Goal: Task Accomplishment & Management: Use online tool/utility

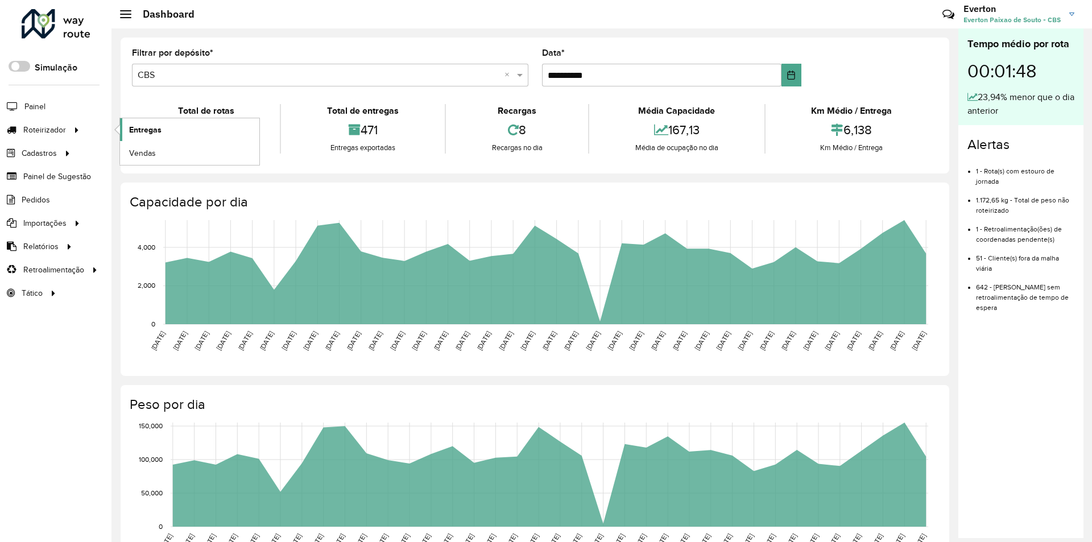
click at [158, 129] on span "Entregas" at bounding box center [145, 130] width 32 height 12
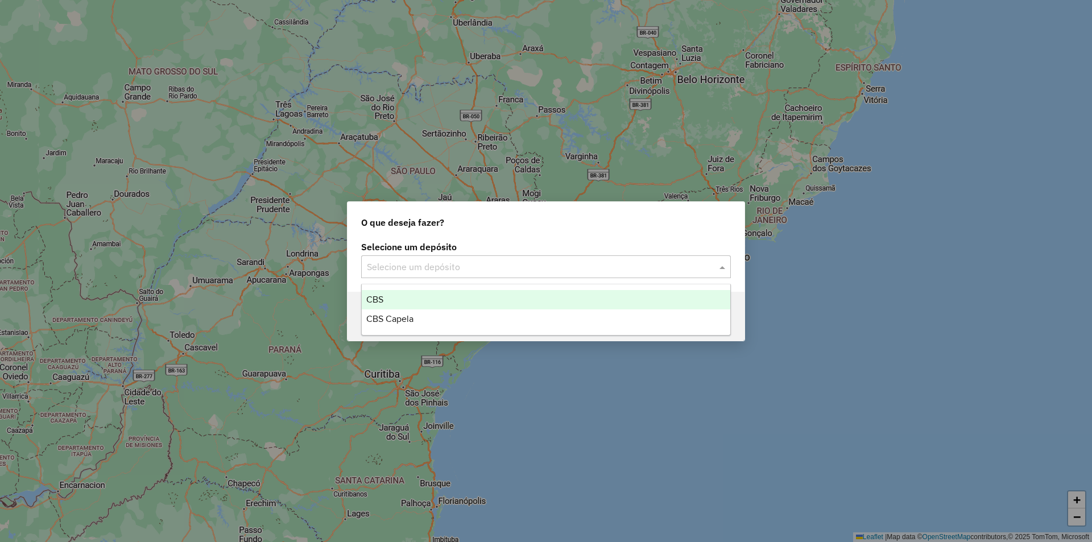
click at [402, 274] on div "Selecione um depósito" at bounding box center [546, 266] width 370 height 23
click at [389, 303] on div "CBS" at bounding box center [546, 299] width 369 height 19
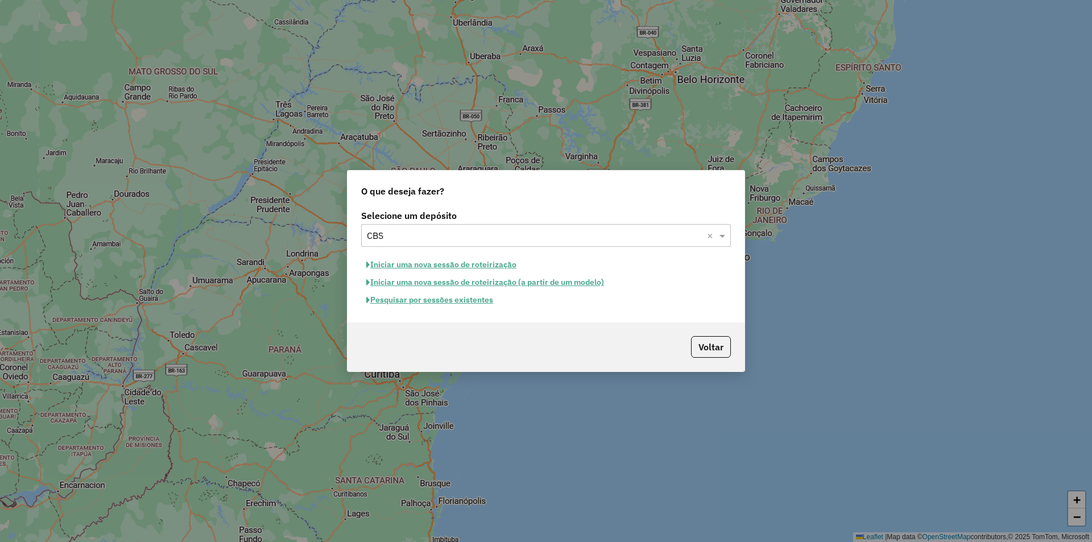
click at [436, 305] on button "Pesquisar por sessões existentes" at bounding box center [429, 300] width 137 height 18
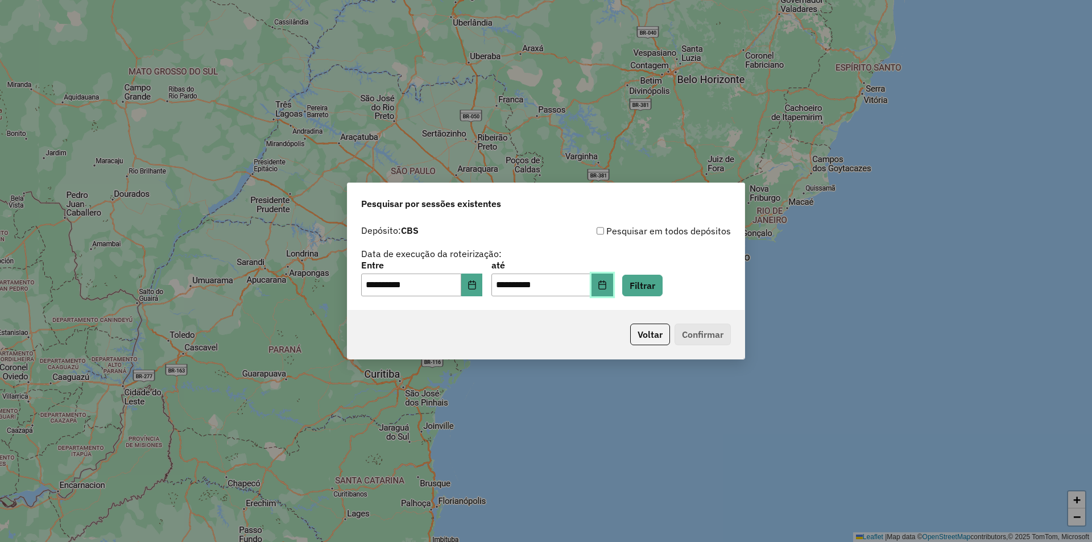
click at [606, 282] on icon "Choose Date" at bounding box center [601, 284] width 7 height 9
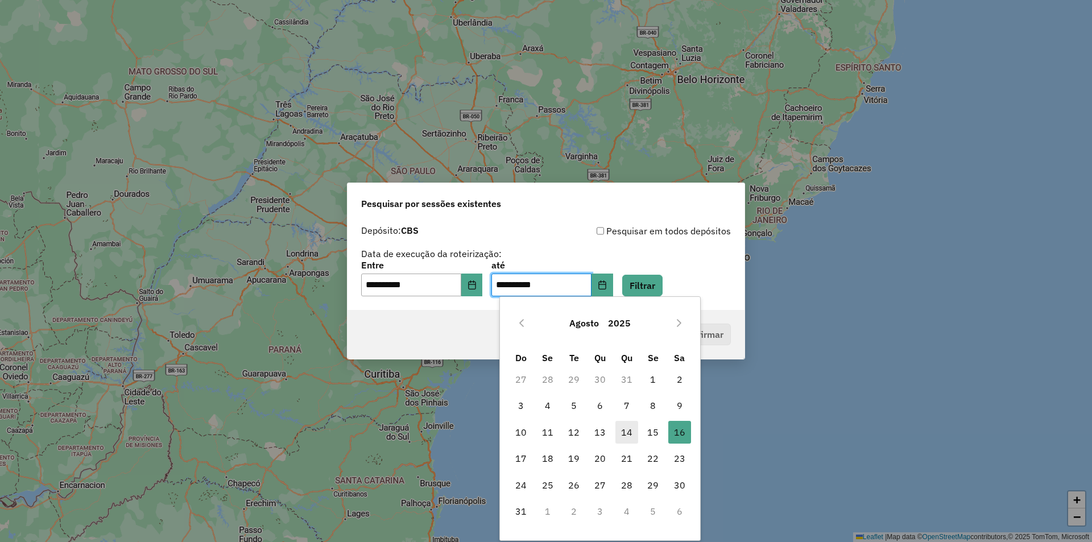
click at [634, 432] on span "14" at bounding box center [627, 432] width 23 height 23
type input "**********"
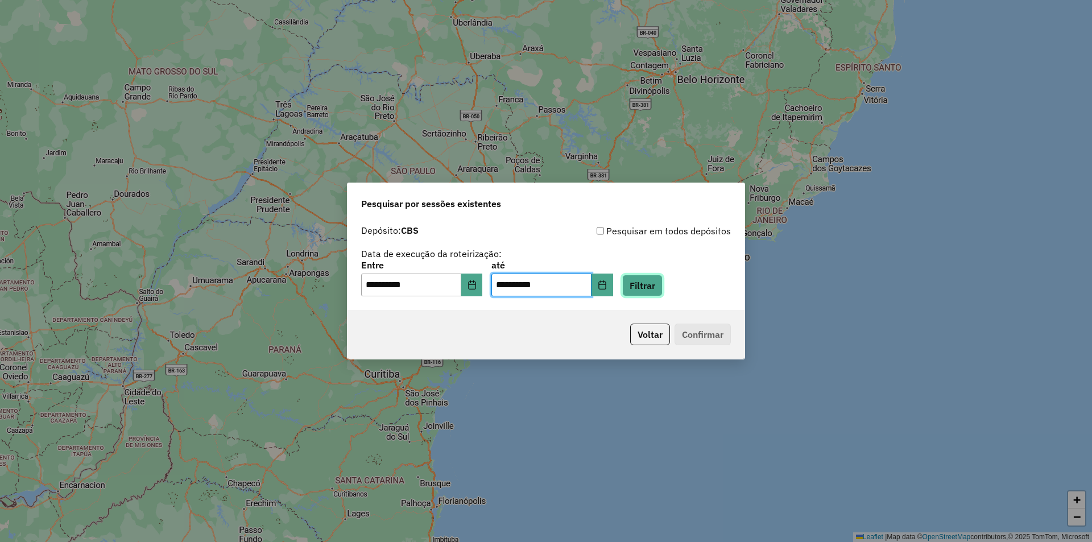
click at [663, 283] on button "Filtrar" at bounding box center [642, 286] width 40 height 22
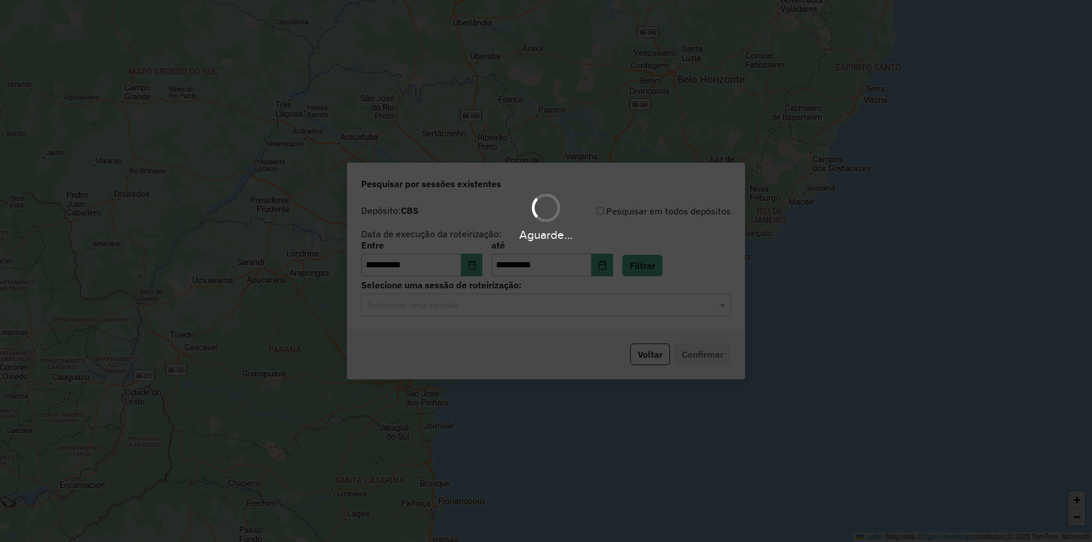
click at [451, 307] on input "text" at bounding box center [535, 306] width 336 height 14
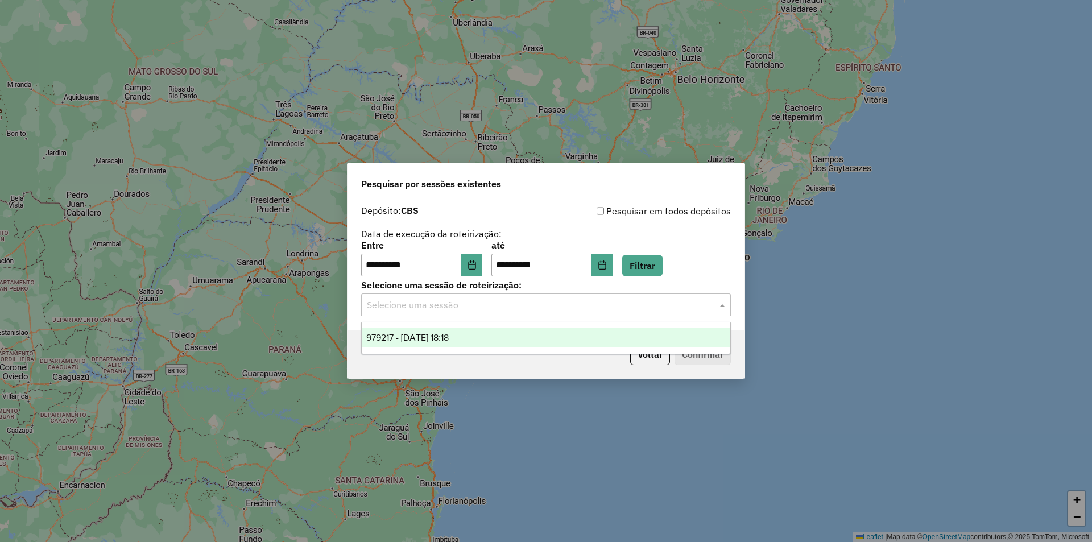
click at [442, 341] on span "979217 - 14/08/2025 18:18" at bounding box center [407, 338] width 82 height 10
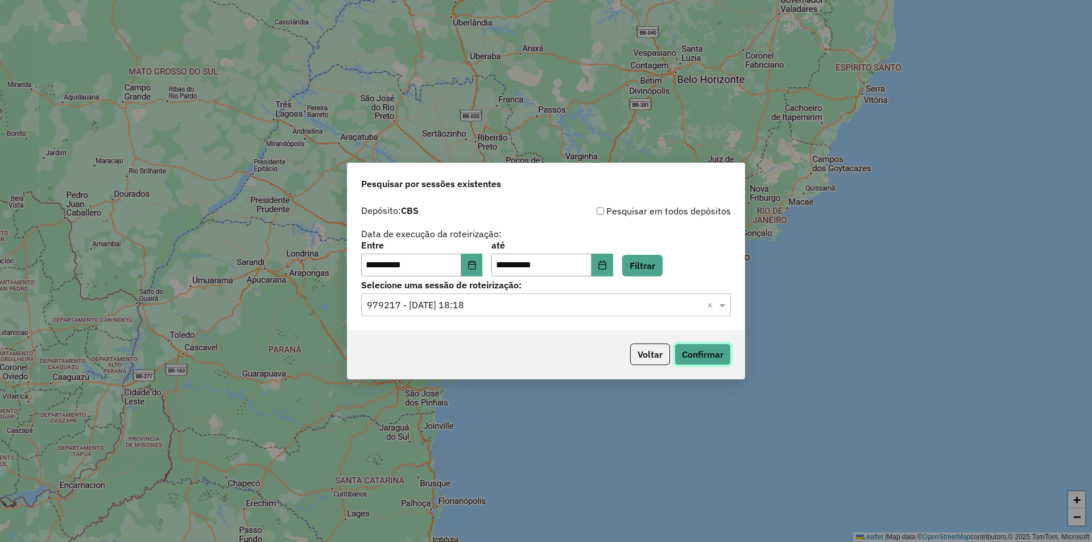
click at [725, 355] on button "Confirmar" at bounding box center [703, 355] width 56 height 22
click at [436, 302] on input "text" at bounding box center [535, 306] width 336 height 14
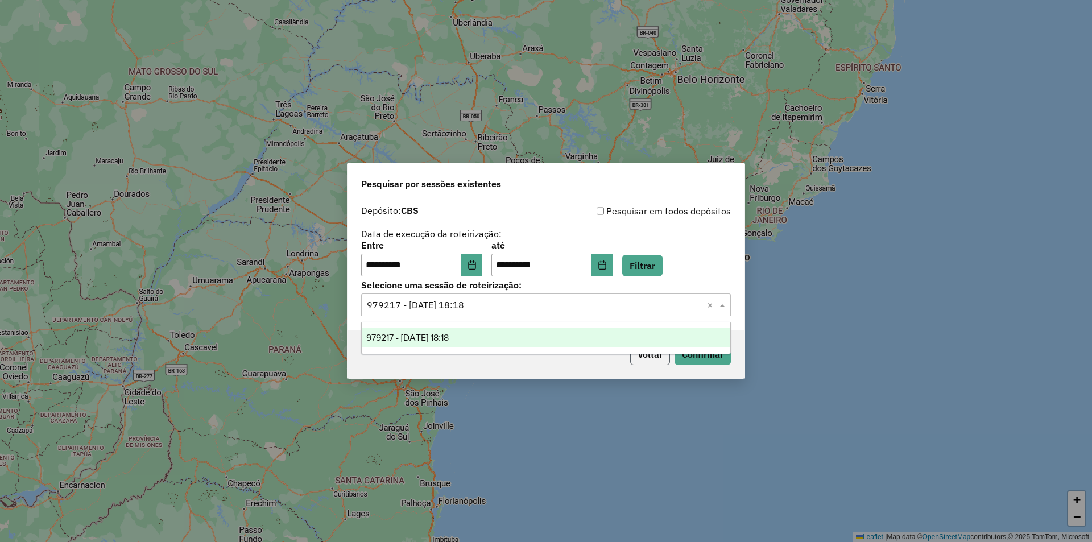
click at [655, 361] on button "Voltar" at bounding box center [650, 355] width 40 height 22
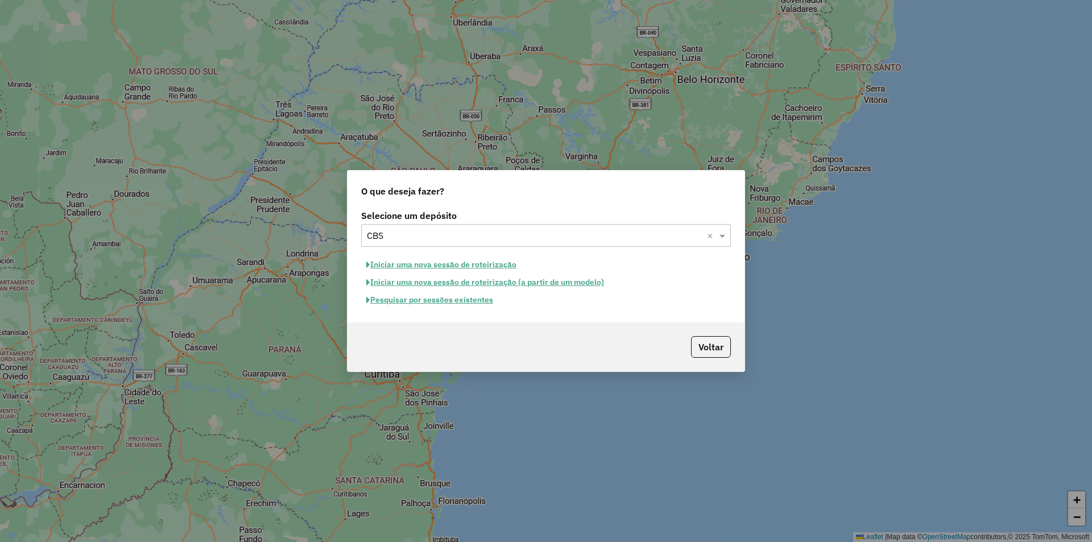
click at [473, 300] on button "Pesquisar por sessões existentes" at bounding box center [429, 300] width 137 height 18
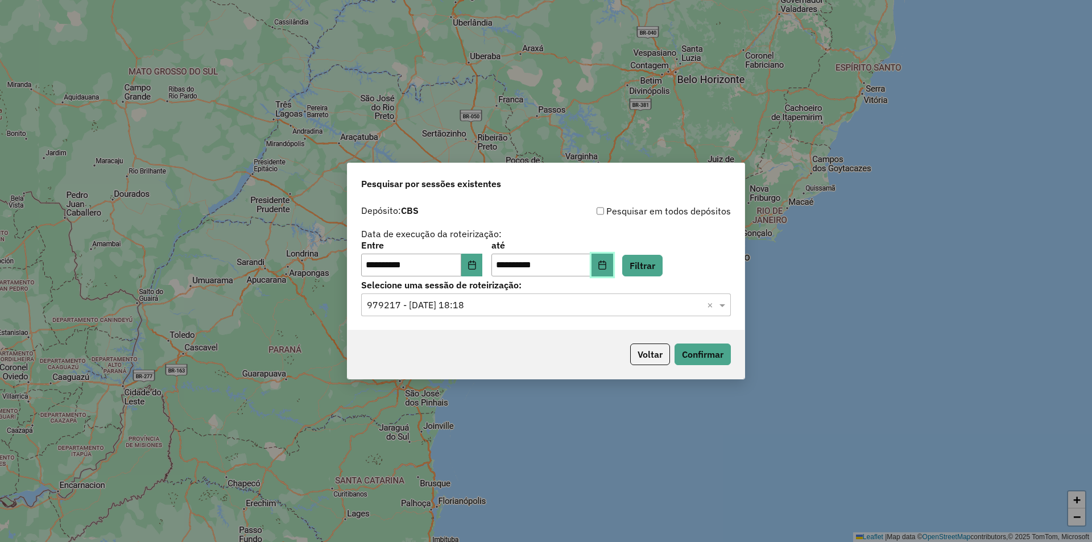
click at [606, 262] on icon "Choose Date" at bounding box center [601, 265] width 7 height 9
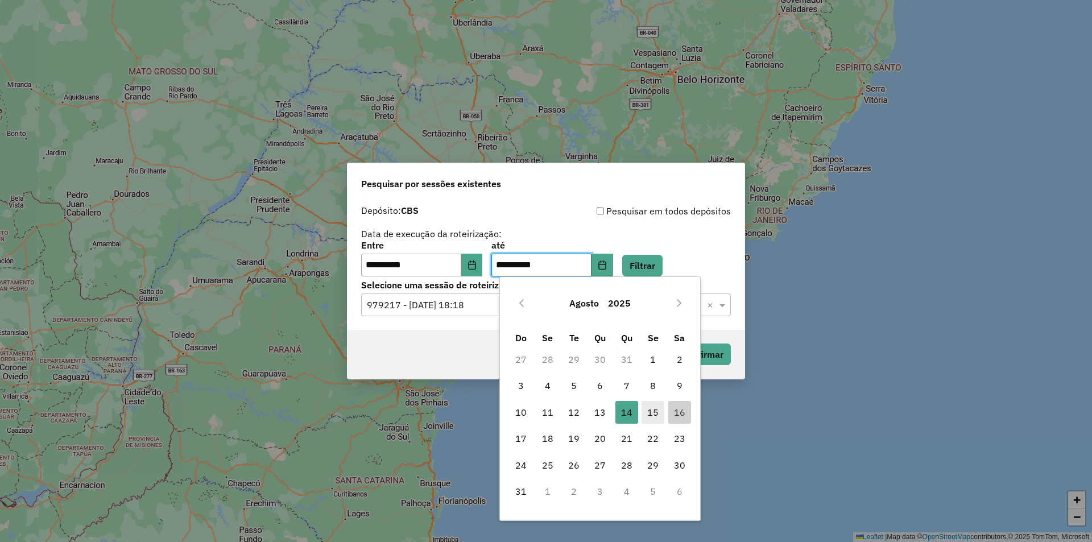
click at [649, 418] on span "15" at bounding box center [653, 412] width 23 height 23
type input "**********"
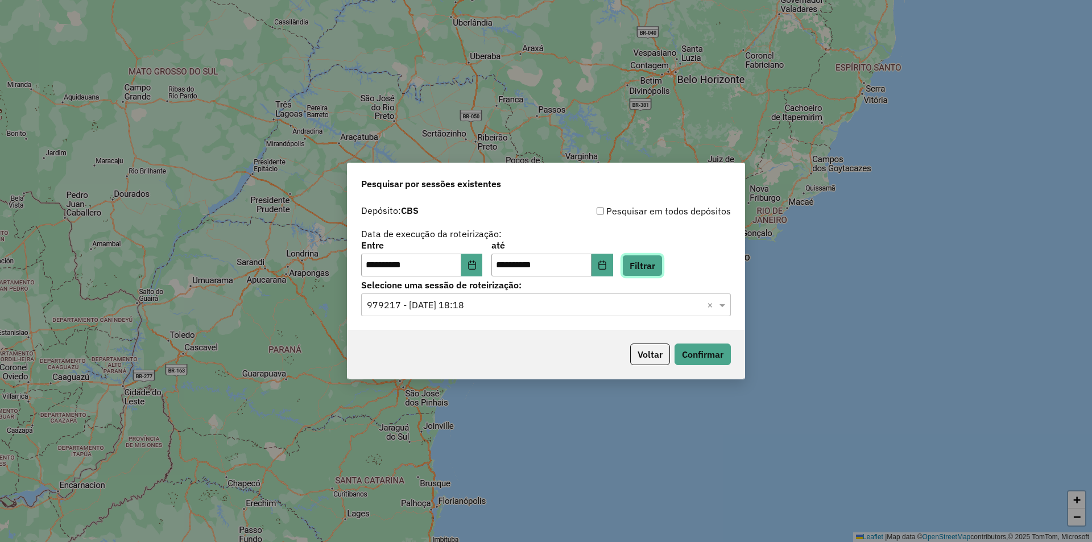
click at [663, 263] on button "Filtrar" at bounding box center [642, 266] width 40 height 22
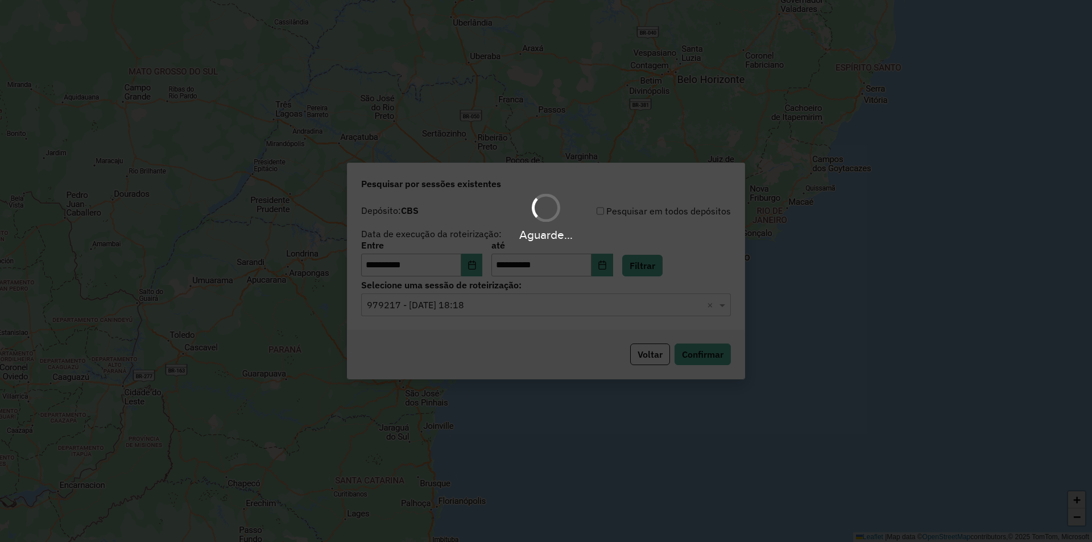
click at [453, 305] on hb-app "**********" at bounding box center [546, 271] width 1092 height 542
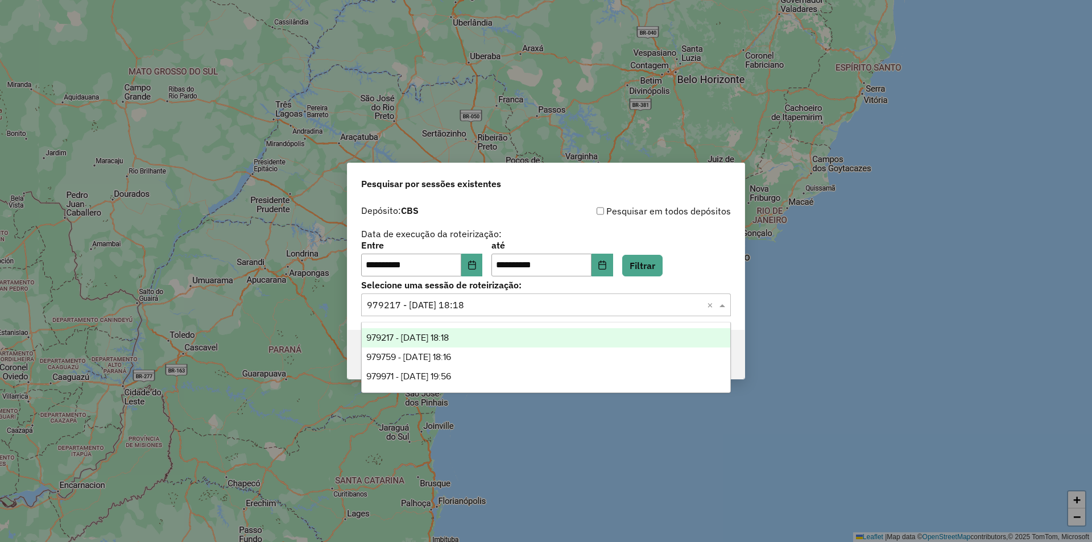
click at [453, 305] on input "text" at bounding box center [535, 306] width 336 height 14
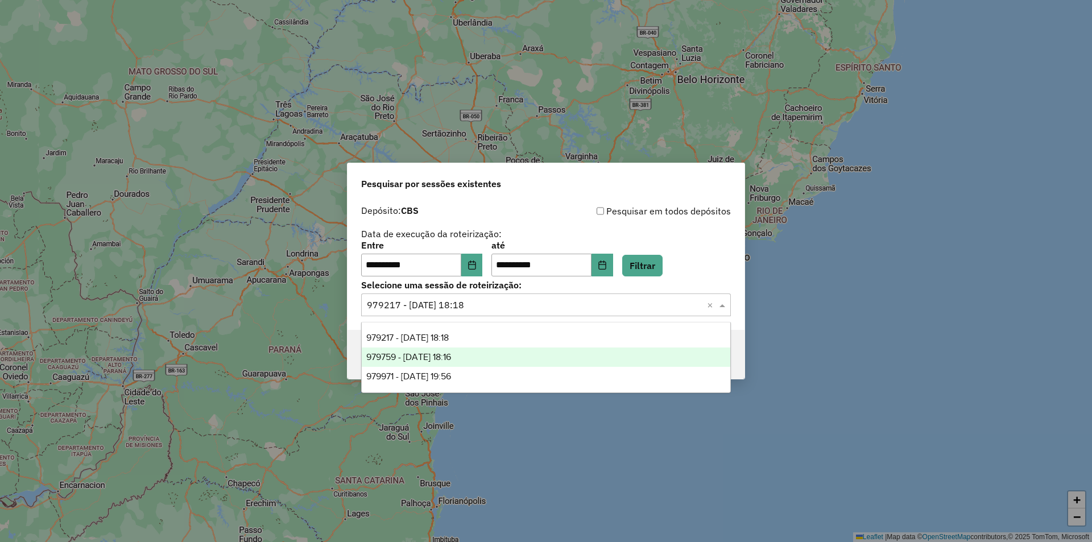
click at [446, 353] on span "979759 - 15/08/2025 18:16" at bounding box center [408, 357] width 85 height 10
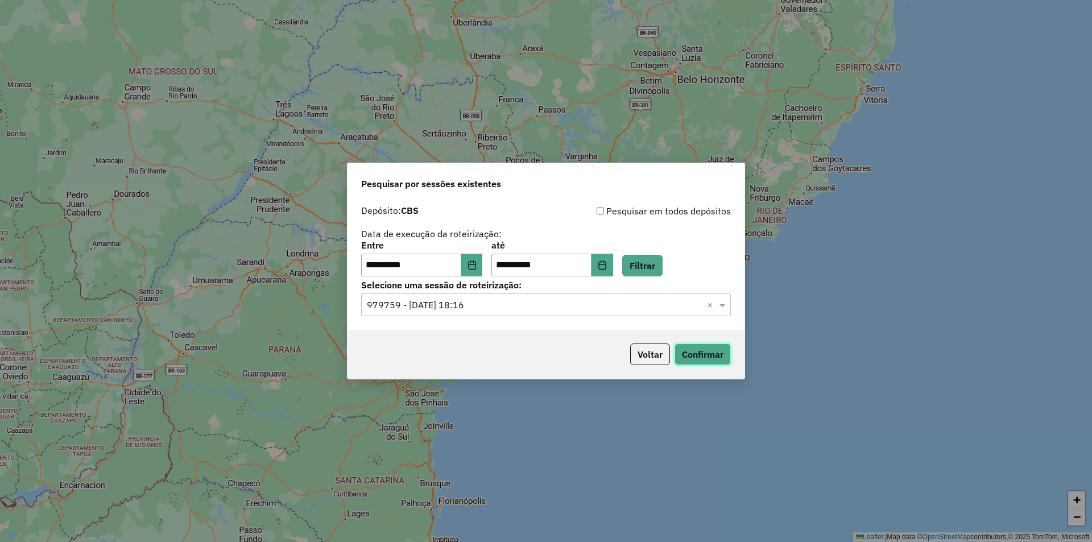
click at [720, 355] on button "Confirmar" at bounding box center [703, 355] width 56 height 22
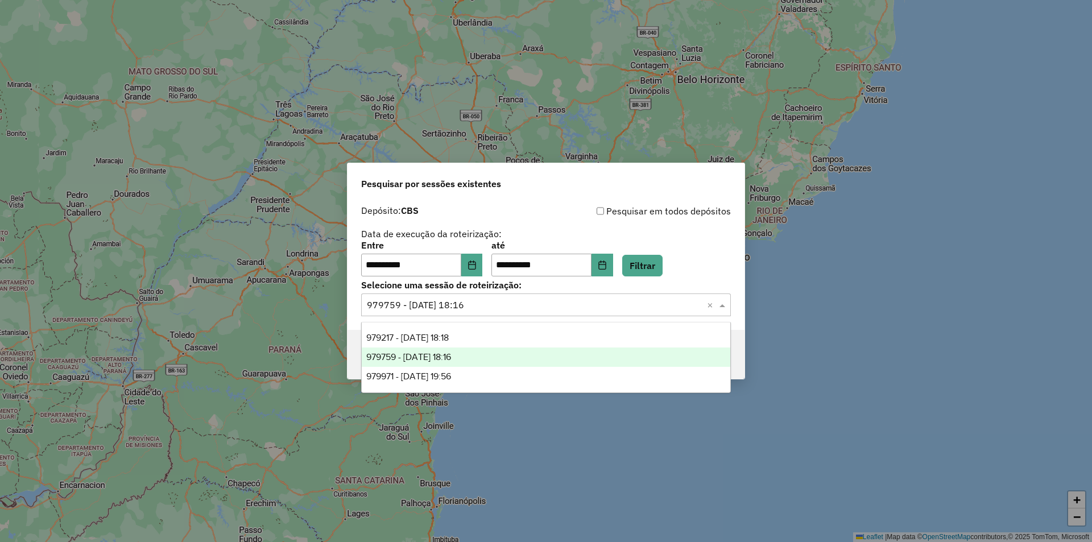
click at [437, 299] on input "text" at bounding box center [535, 306] width 336 height 14
click at [460, 269] on input "**********" at bounding box center [411, 265] width 100 height 23
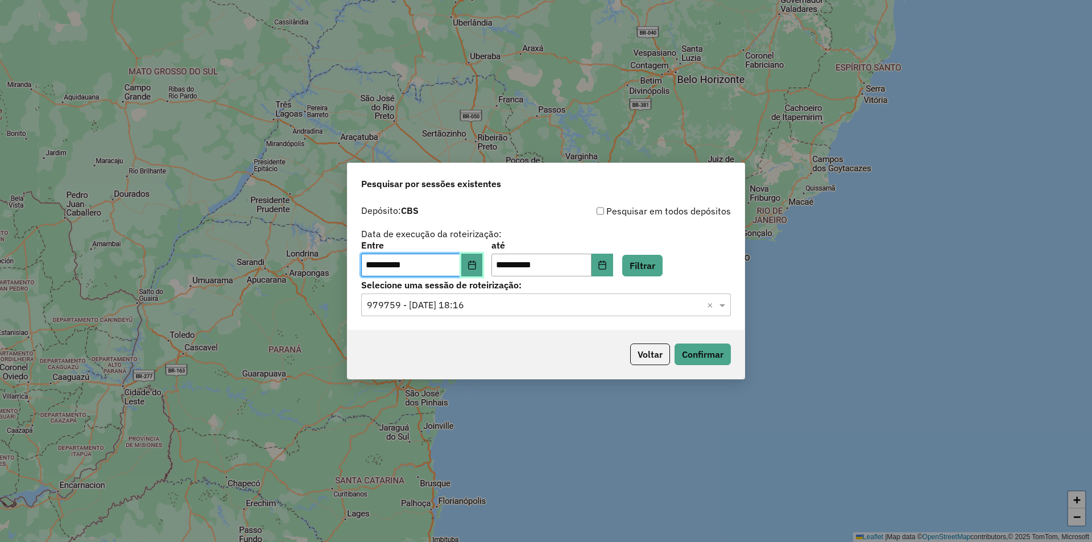
click at [477, 268] on icon "Choose Date" at bounding box center [472, 265] width 9 height 9
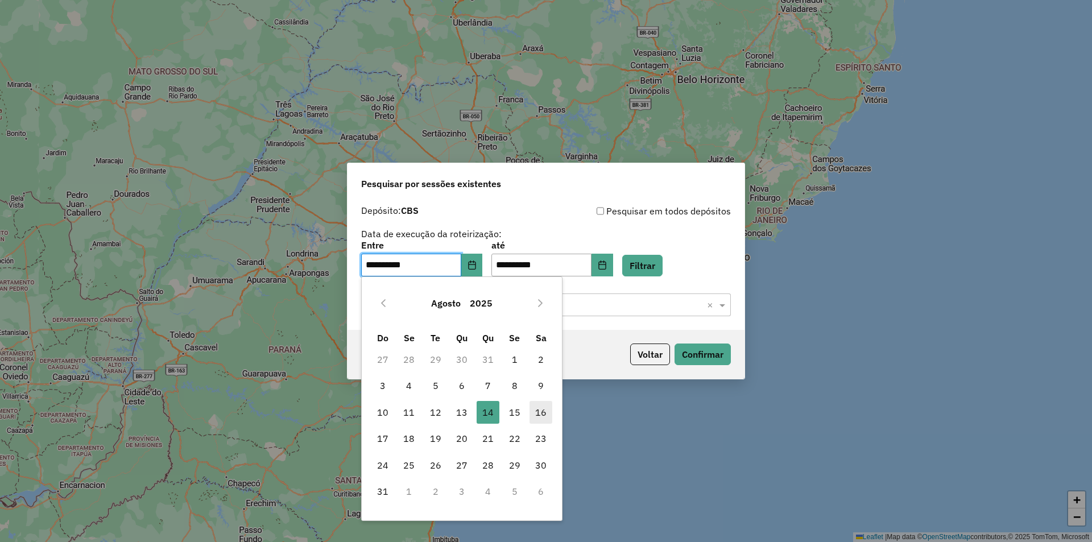
click at [541, 415] on span "16" at bounding box center [541, 412] width 23 height 23
type input "**********"
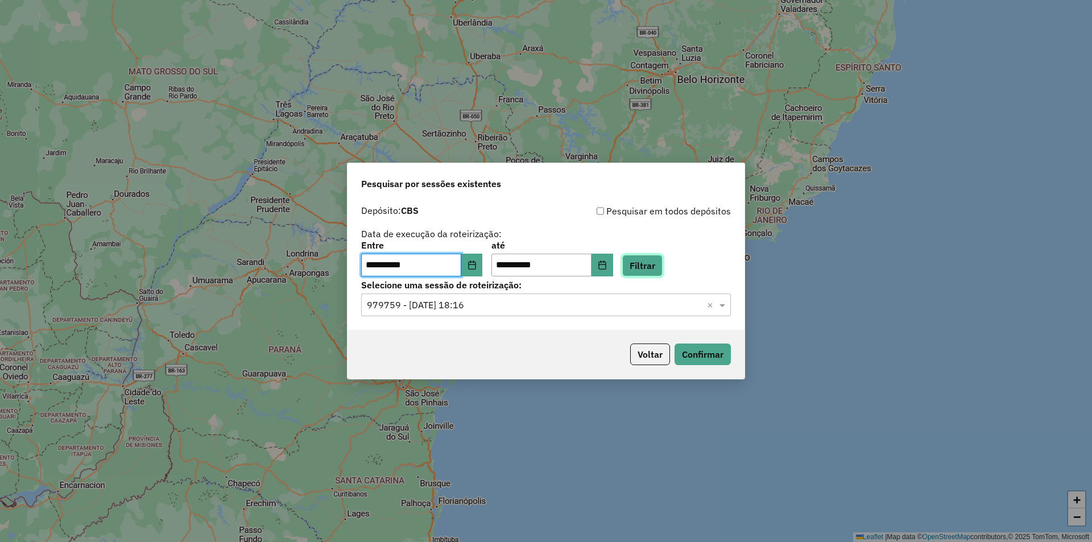
click at [650, 272] on button "Filtrar" at bounding box center [642, 266] width 40 height 22
click at [478, 300] on input "text" at bounding box center [535, 306] width 336 height 14
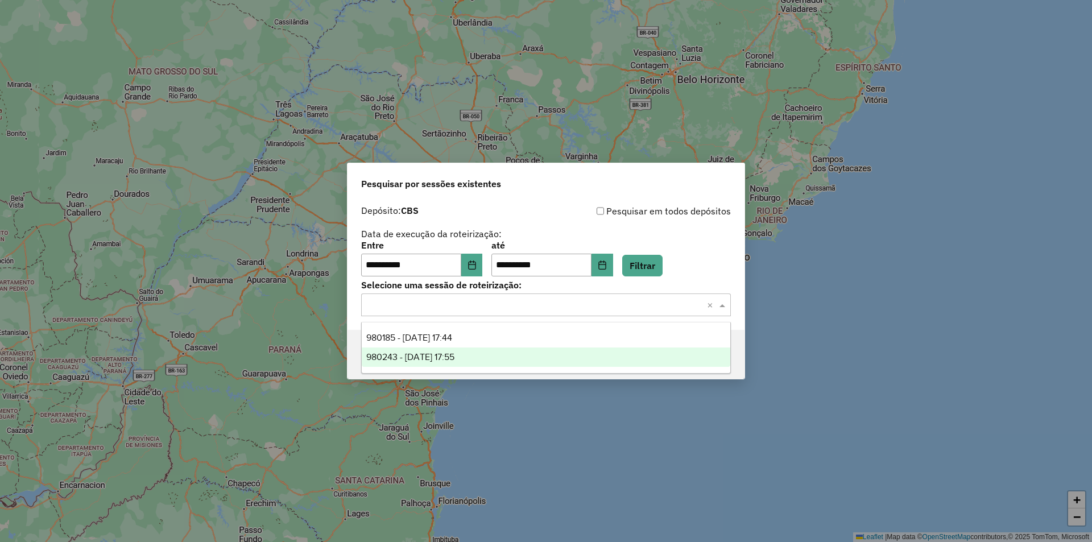
click at [455, 356] on span "980243 - 16/08/2025 17:55" at bounding box center [410, 357] width 88 height 10
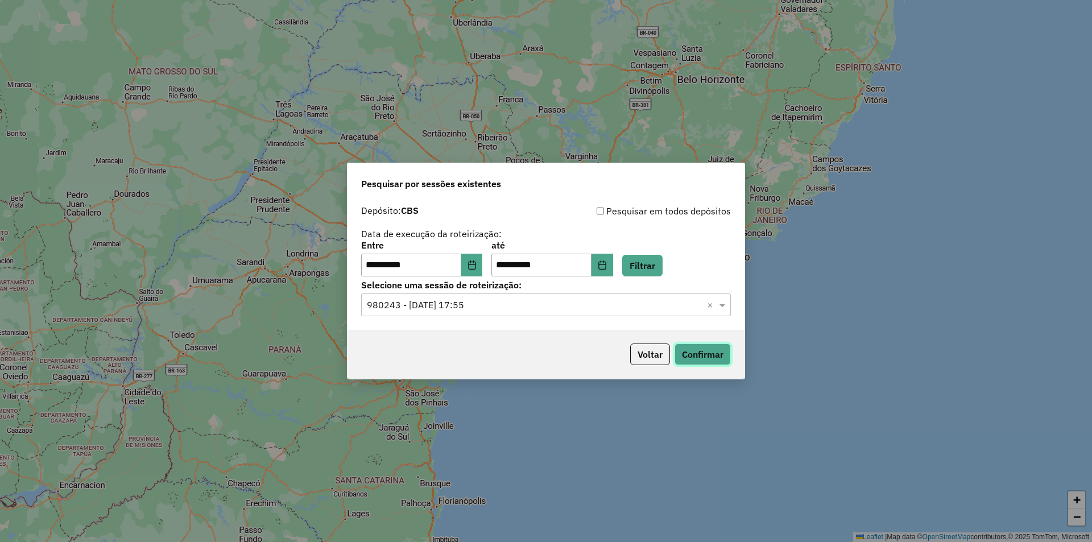
click at [686, 354] on button "Confirmar" at bounding box center [703, 355] width 56 height 22
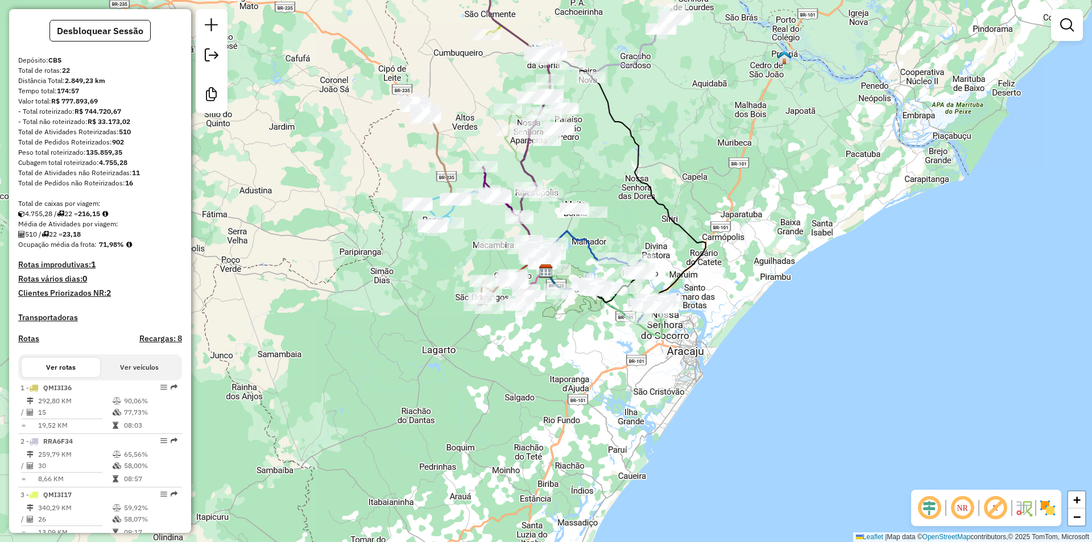
scroll to position [171, 0]
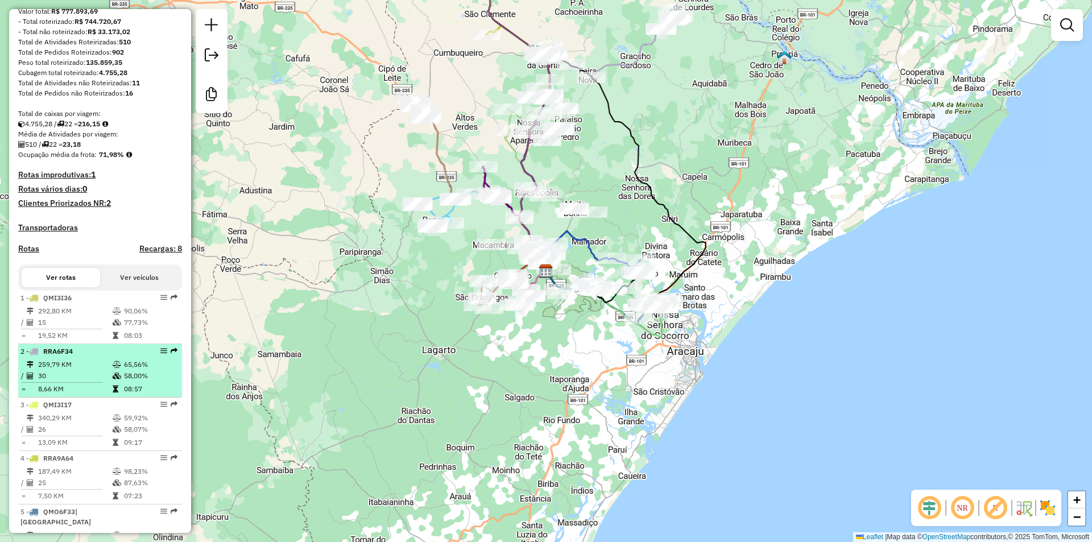
click at [102, 370] on td "259,79 KM" at bounding box center [75, 364] width 75 height 11
select select "**********"
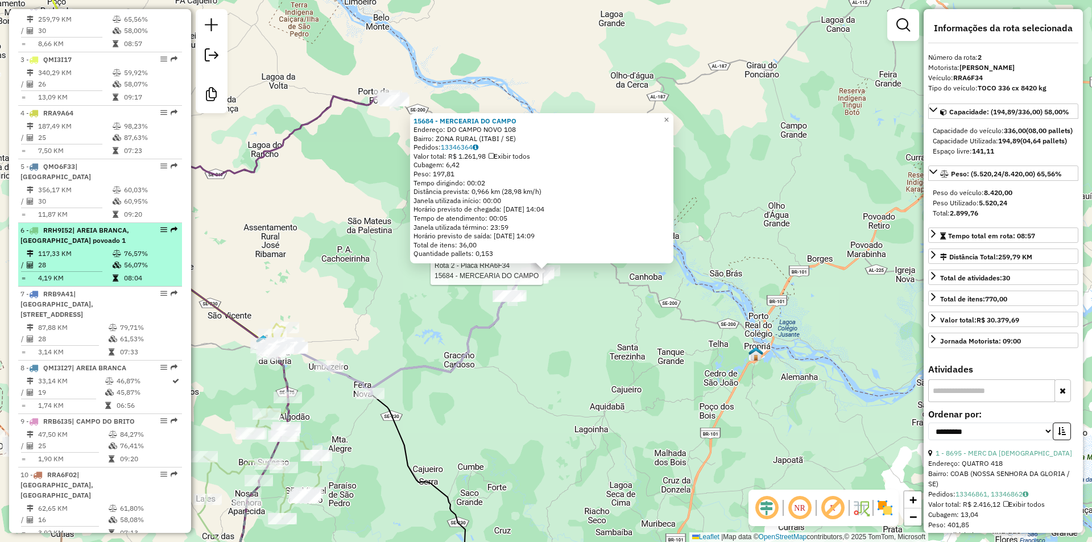
scroll to position [288, 0]
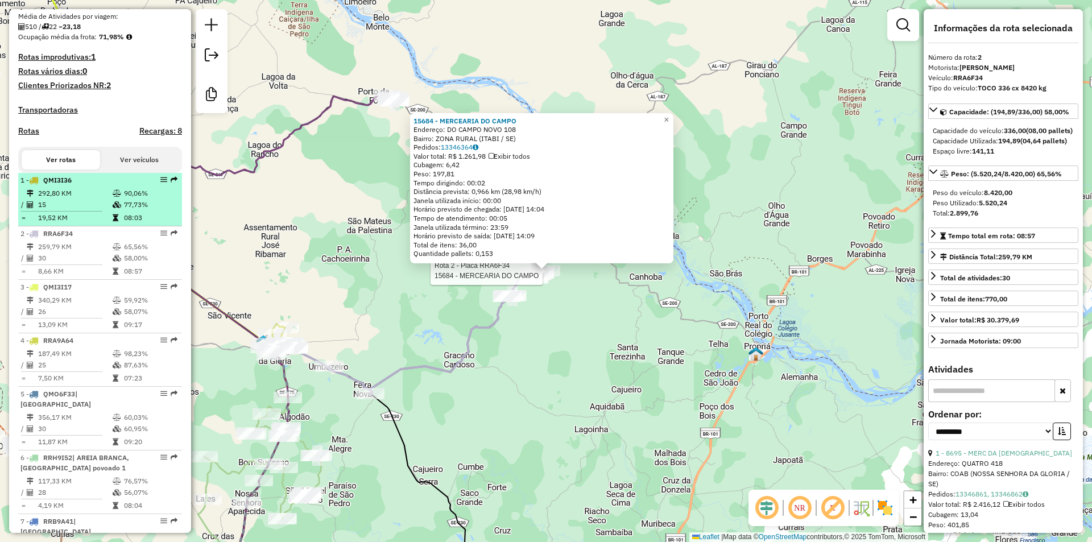
click at [117, 197] on icon at bounding box center [117, 193] width 9 height 7
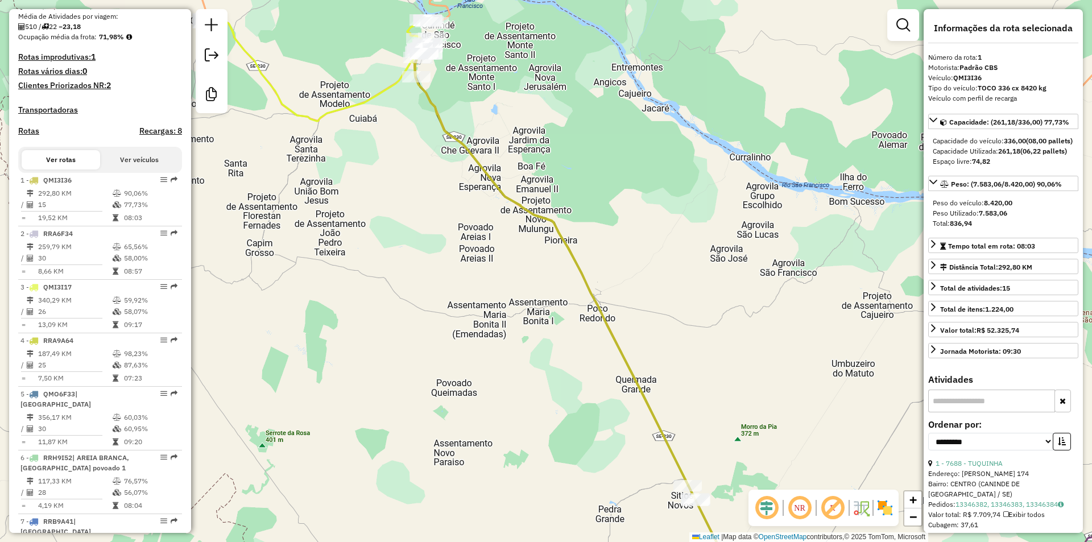
drag, startPoint x: 613, startPoint y: 376, endPoint x: 484, endPoint y: 110, distance: 295.9
click at [488, 123] on div "Janela de atendimento Grade de atendimento Capacidade Transportadoras Veículos …" at bounding box center [546, 271] width 1092 height 542
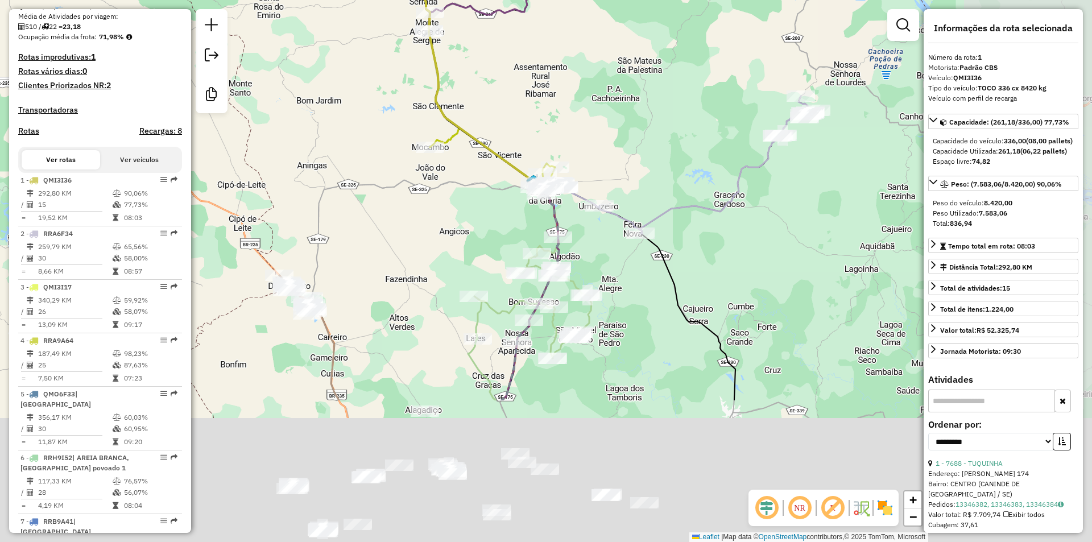
drag, startPoint x: 462, startPoint y: 183, endPoint x: 435, endPoint y: 94, distance: 92.8
click at [435, 94] on div "Rota 4 - Placa RRA9A64 7485 - MERC MAIS ECONOMIA Janela de atendimento Grade de…" at bounding box center [546, 271] width 1092 height 542
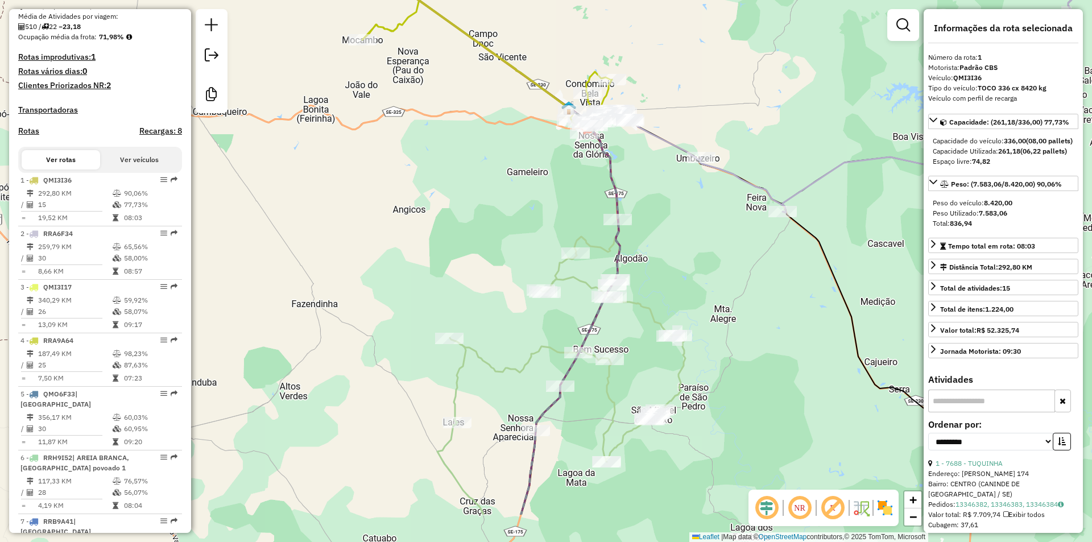
drag, startPoint x: 629, startPoint y: 392, endPoint x: 647, endPoint y: 159, distance: 233.4
click at [647, 165] on div "Janela de atendimento Grade de atendimento Capacidade Transportadoras Veículos …" at bounding box center [546, 271] width 1092 height 542
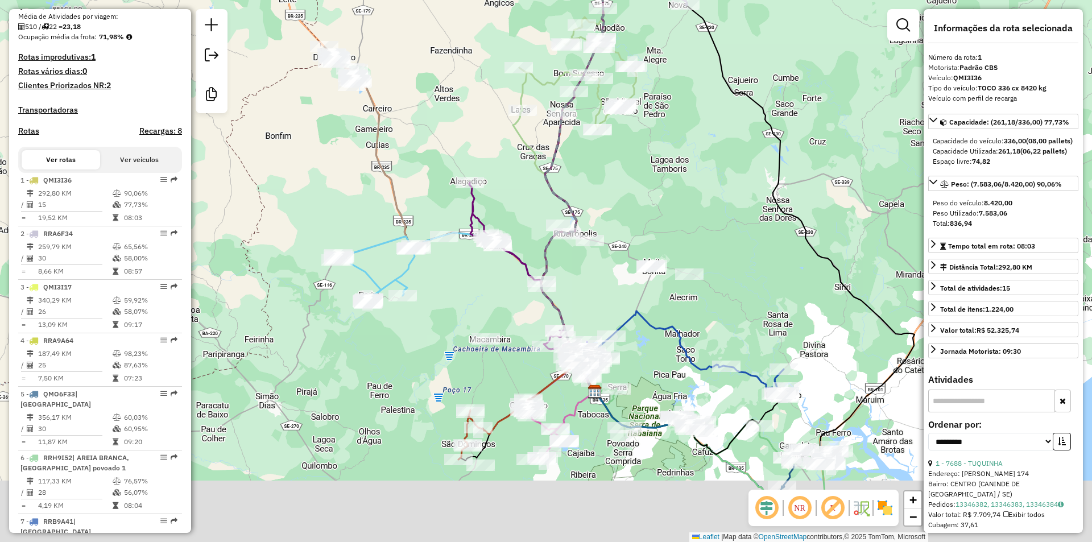
drag, startPoint x: 643, startPoint y: 226, endPoint x: 619, endPoint y: 172, distance: 58.9
click at [631, 185] on div "Janela de atendimento Grade de atendimento Capacidade Transportadoras Veículos …" at bounding box center [546, 271] width 1092 height 542
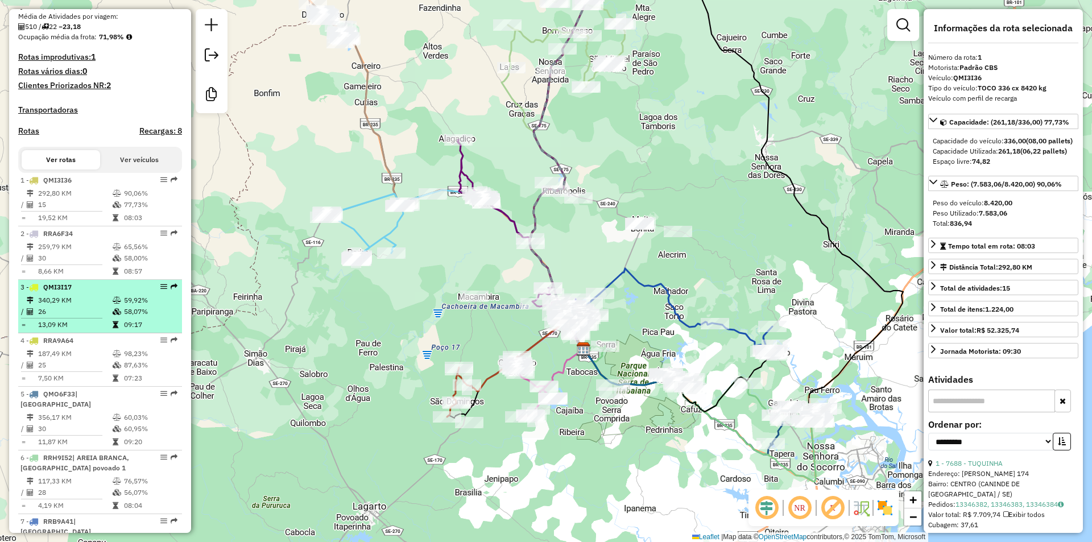
scroll to position [402, 0]
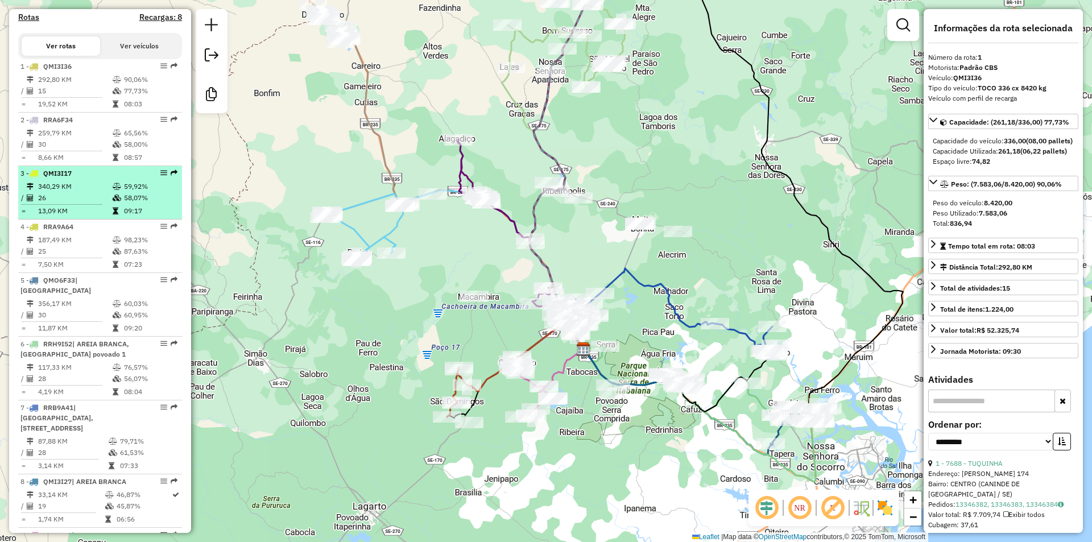
click at [146, 324] on td "09:20" at bounding box center [150, 328] width 54 height 11
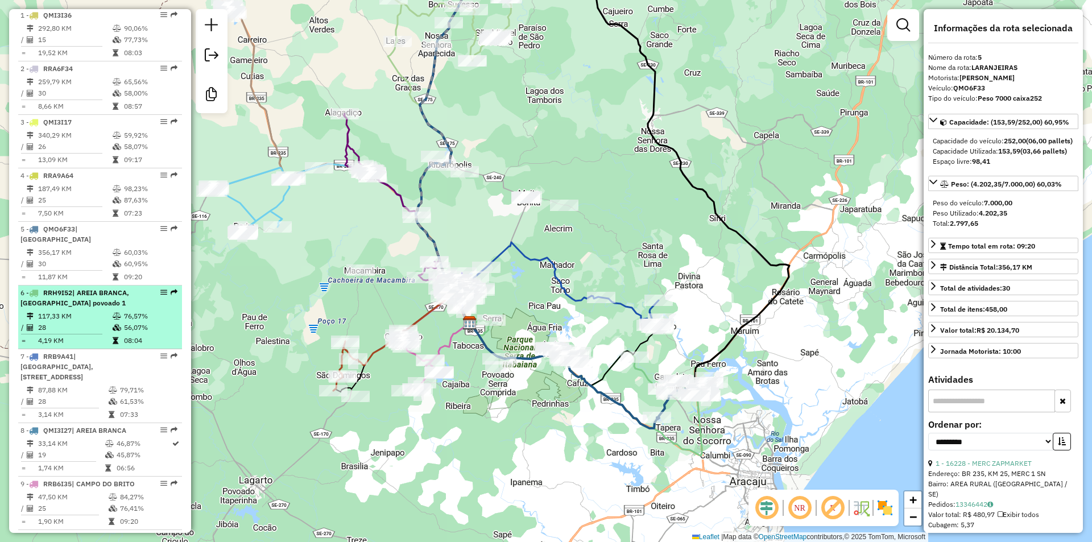
scroll to position [516, 0]
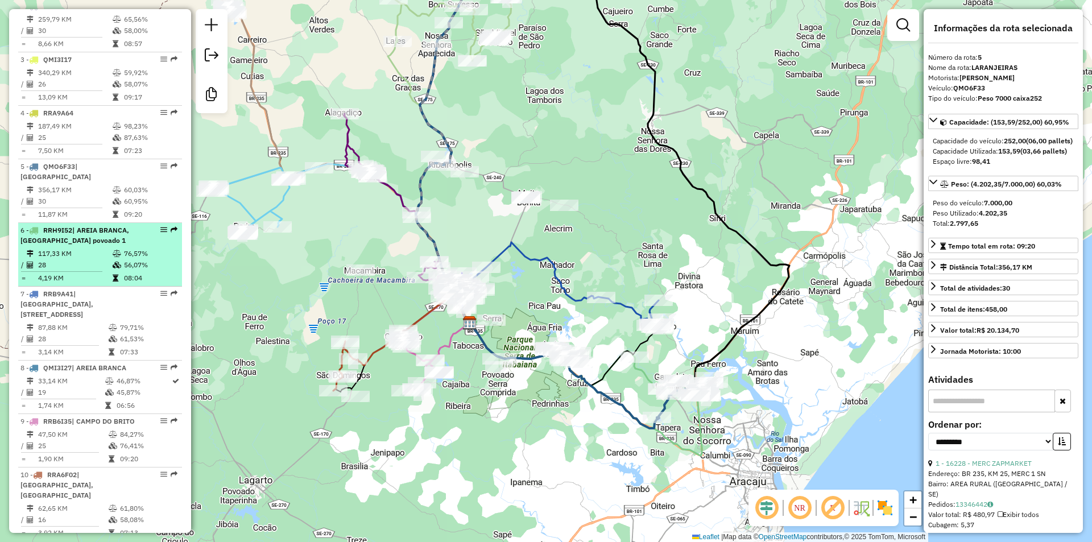
click at [97, 284] on td "4,19 KM" at bounding box center [75, 277] width 75 height 11
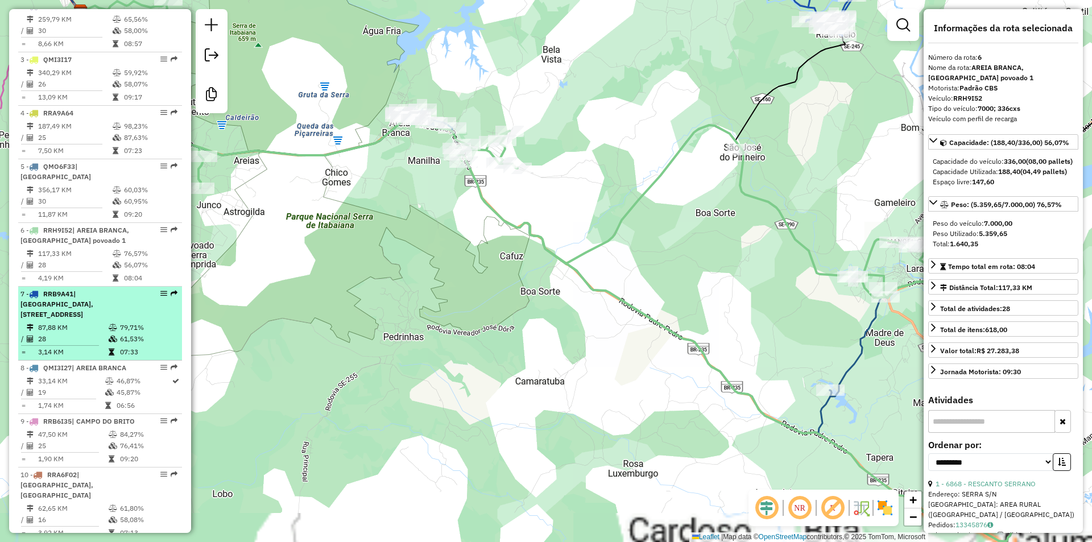
click at [101, 327] on td "87,88 KM" at bounding box center [73, 327] width 71 height 11
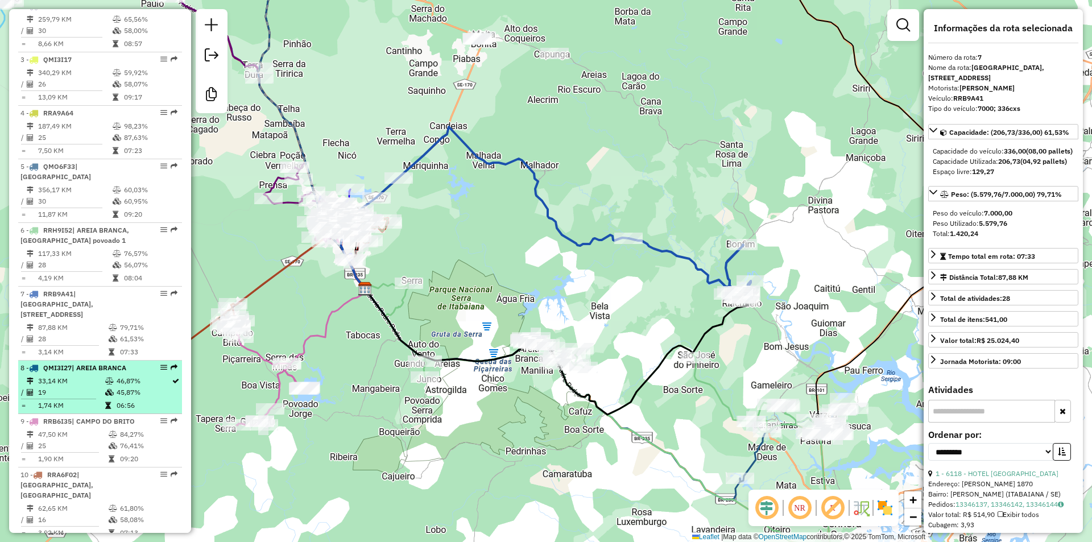
click at [108, 388] on td at bounding box center [110, 392] width 11 height 11
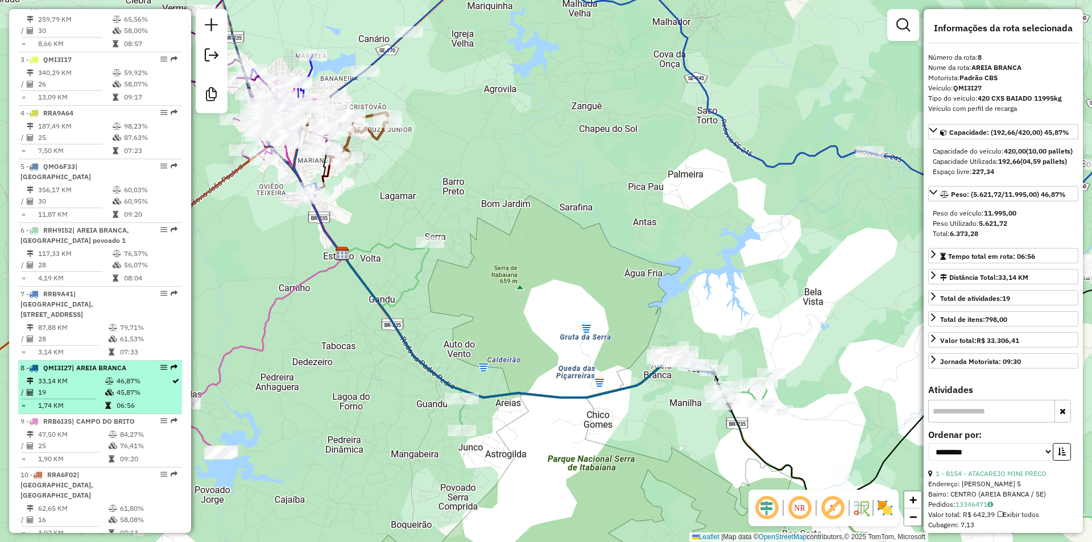
click at [102, 381] on td "33,14 KM" at bounding box center [71, 380] width 67 height 11
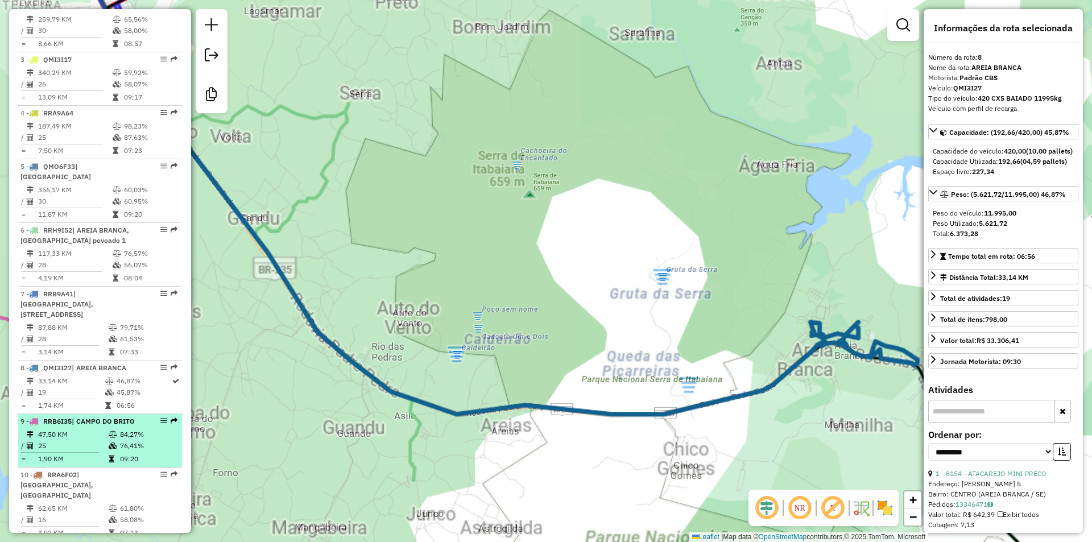
click at [75, 451] on td "25" at bounding box center [73, 445] width 71 height 11
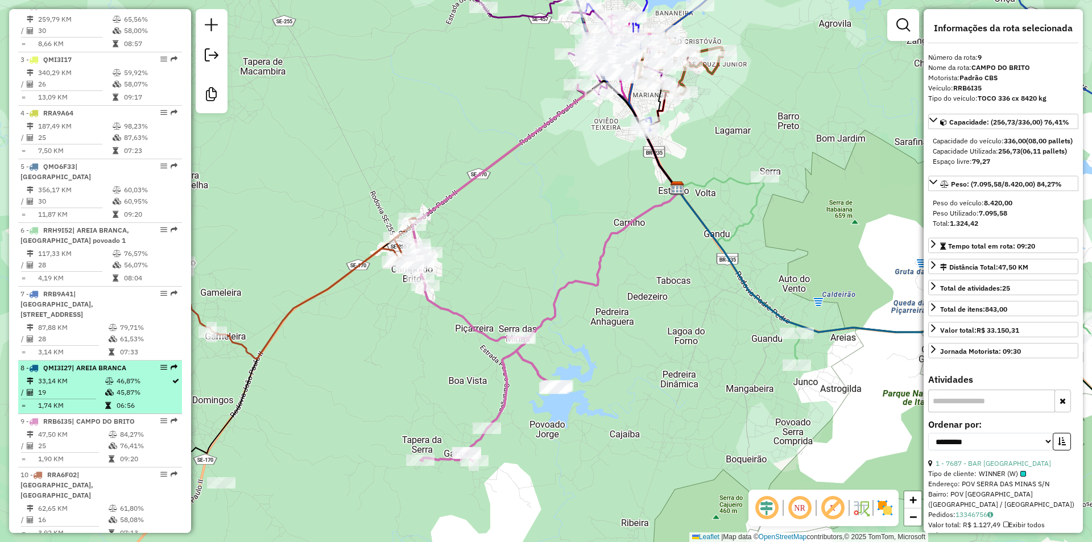
scroll to position [573, 0]
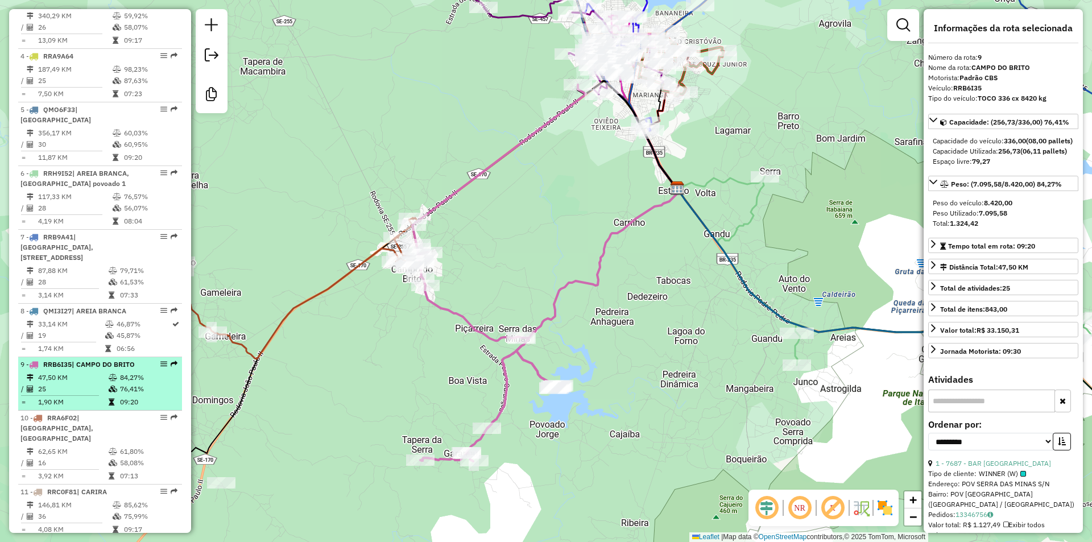
click at [97, 381] on td "47,50 KM" at bounding box center [73, 377] width 71 height 11
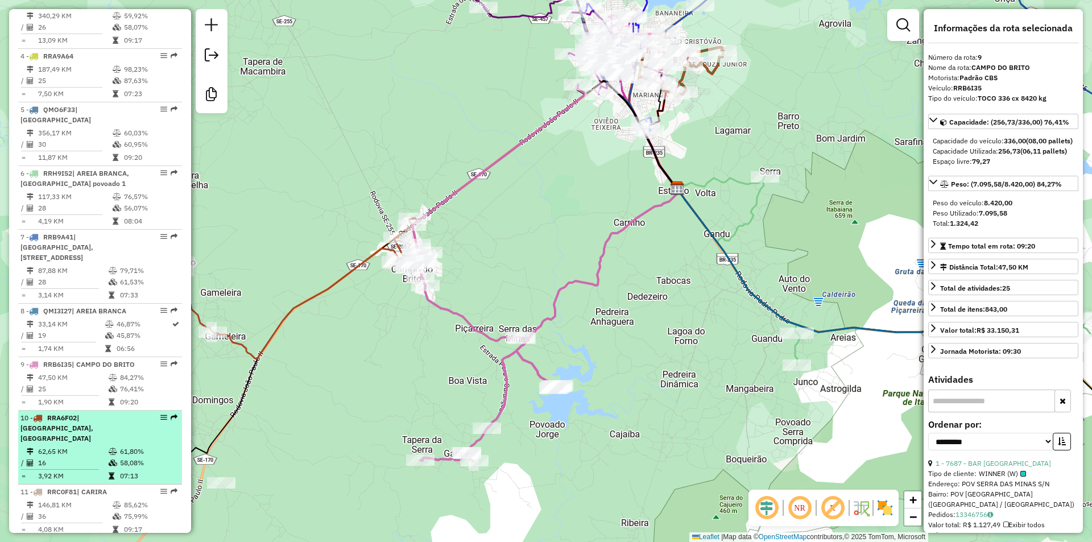
click at [88, 423] on div "10 - RRA6F02 | CAMPO DO BRITO, SAO DOMINGOS" at bounding box center [80, 428] width 121 height 31
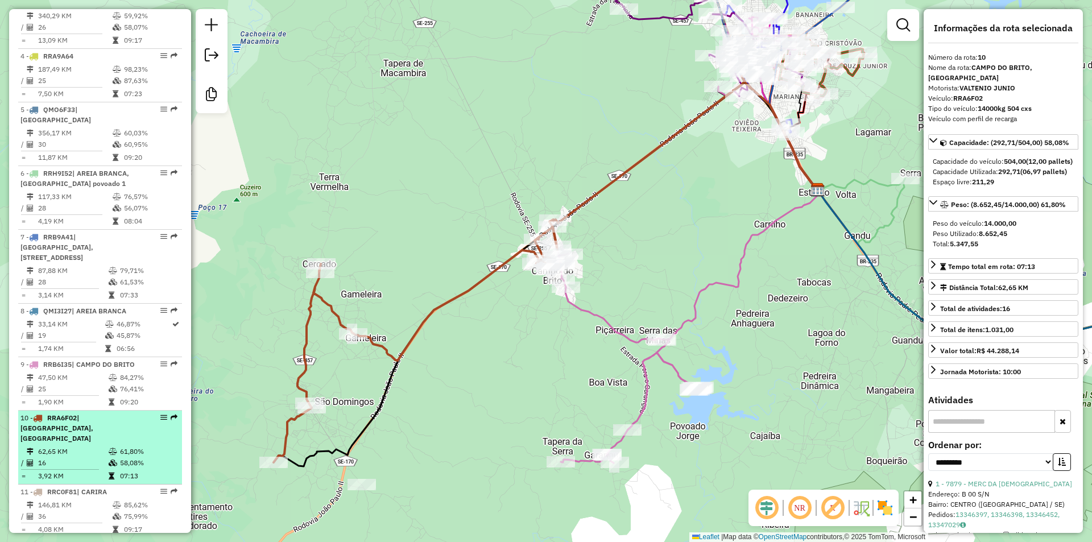
scroll to position [687, 0]
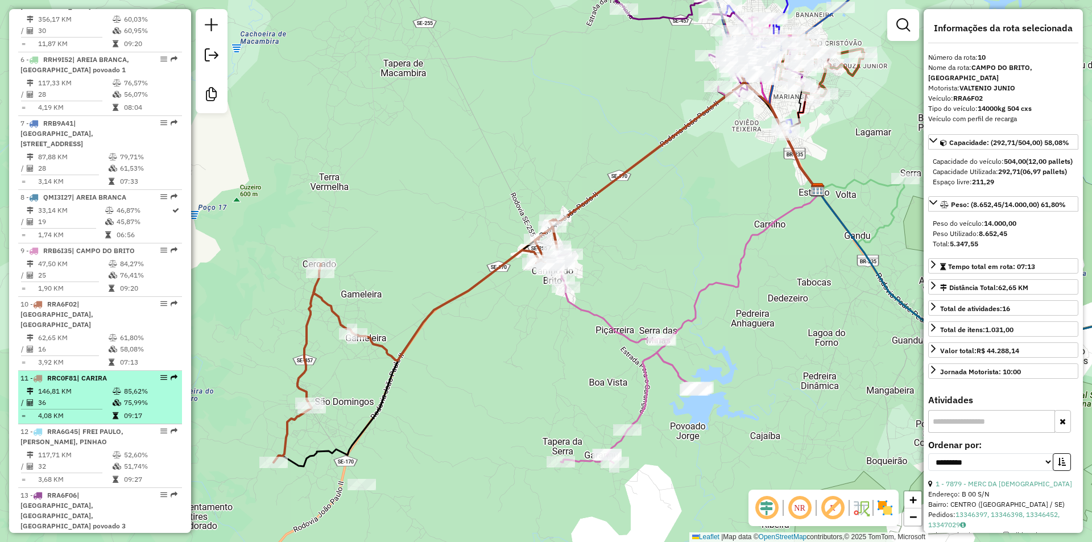
click at [101, 386] on td "146,81 KM" at bounding box center [75, 391] width 75 height 11
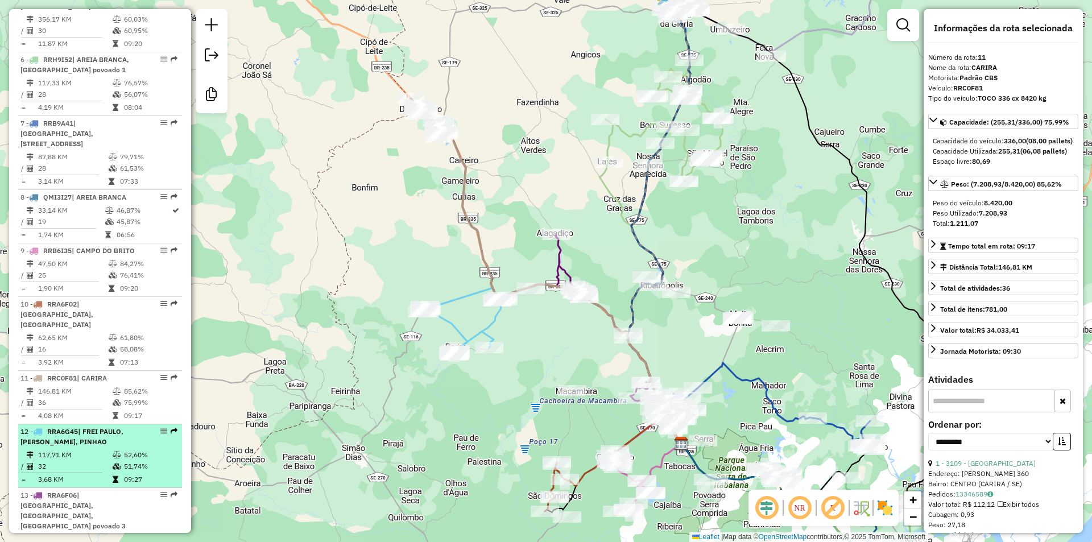
scroll to position [744, 0]
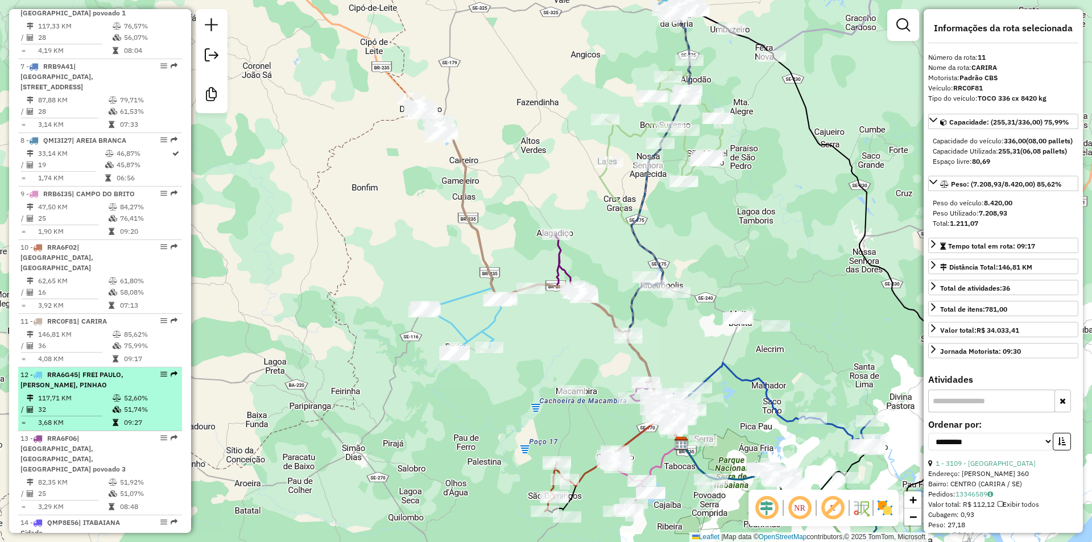
click at [113, 395] on icon at bounding box center [117, 398] width 9 height 7
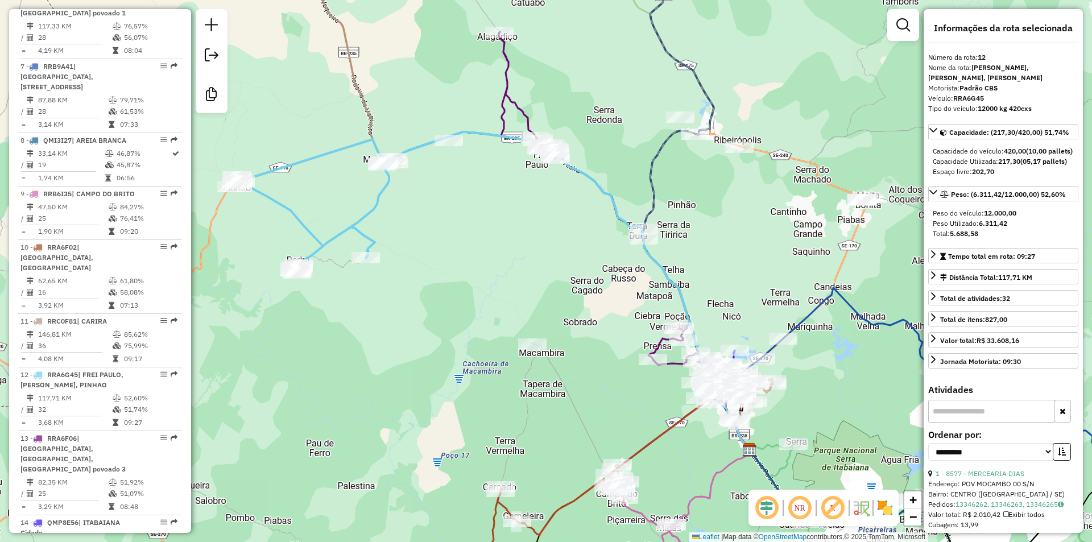
drag, startPoint x: 598, startPoint y: 410, endPoint x: 559, endPoint y: 389, distance: 44.5
click at [559, 394] on div "Janela de atendimento Grade de atendimento Capacidade Transportadoras Veículos …" at bounding box center [546, 271] width 1092 height 542
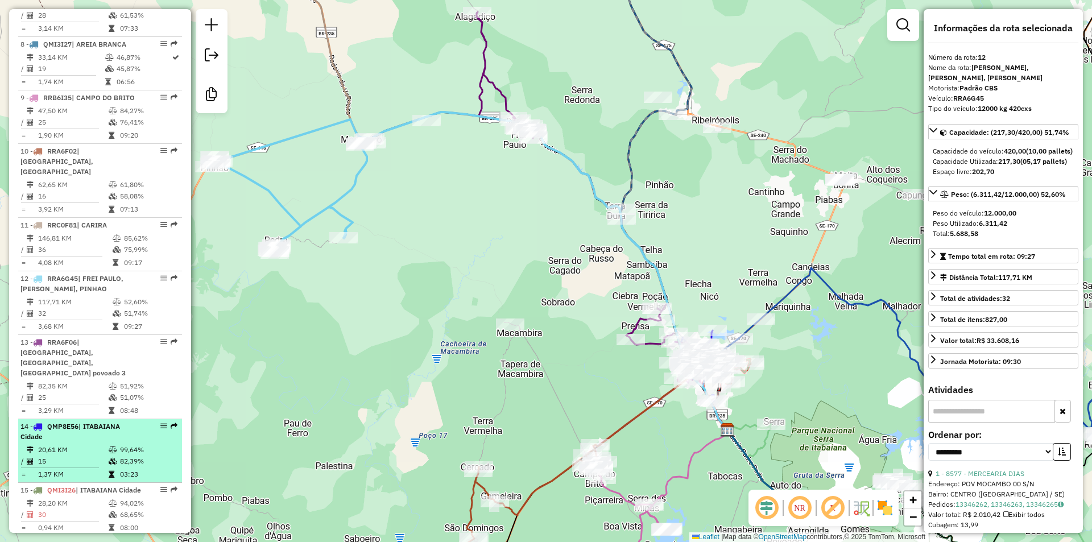
scroll to position [857, 0]
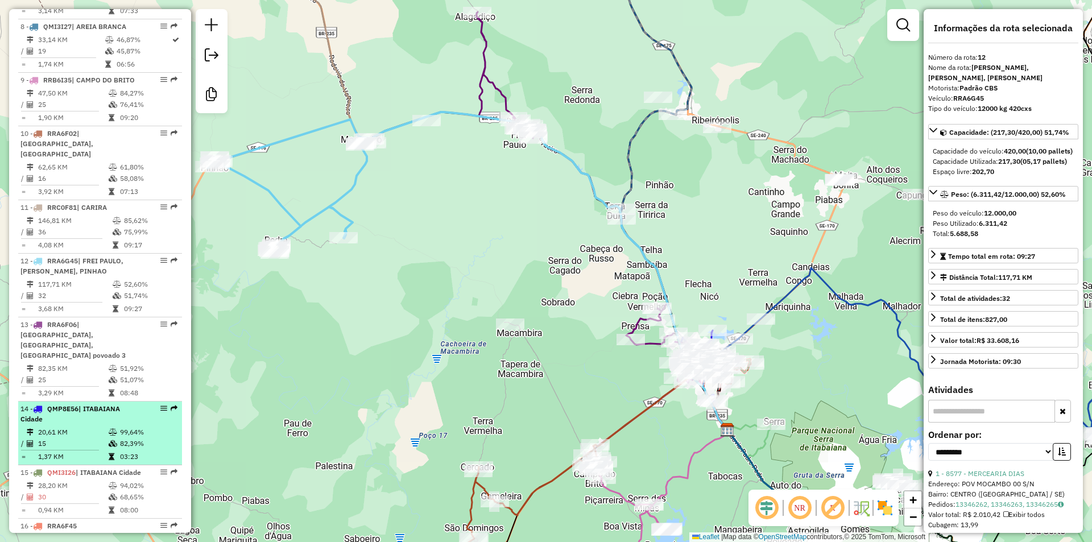
click at [97, 404] on div "14 - QMP8E56 | ITABAIANA Cidade" at bounding box center [80, 414] width 121 height 20
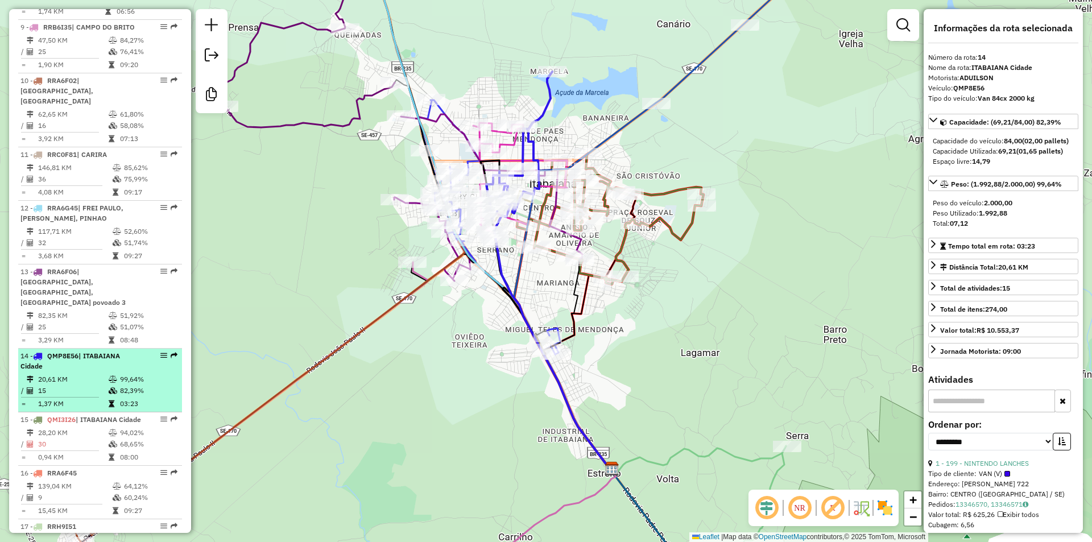
scroll to position [971, 0]
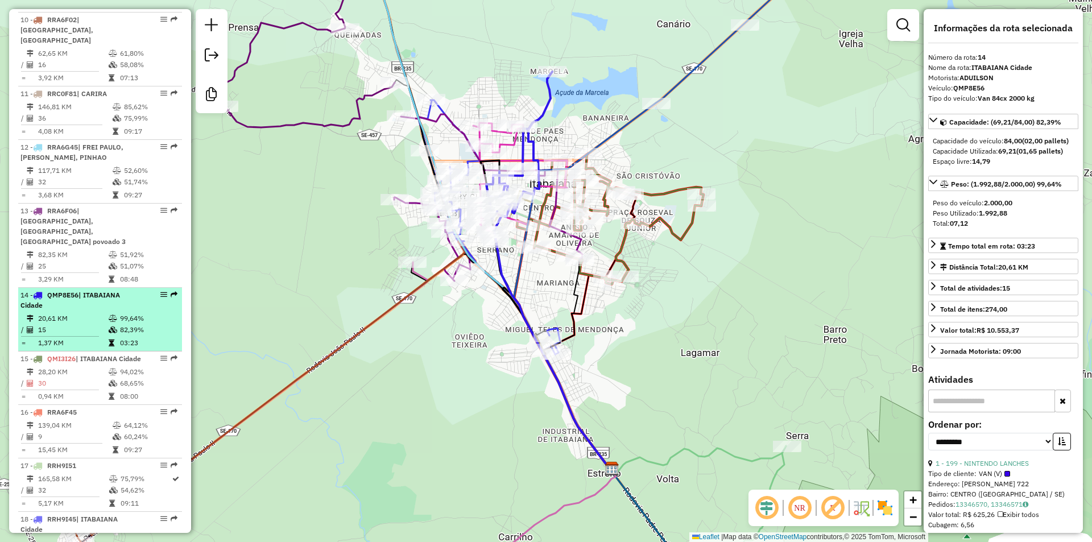
click at [121, 391] on td "08:00" at bounding box center [147, 396] width 57 height 11
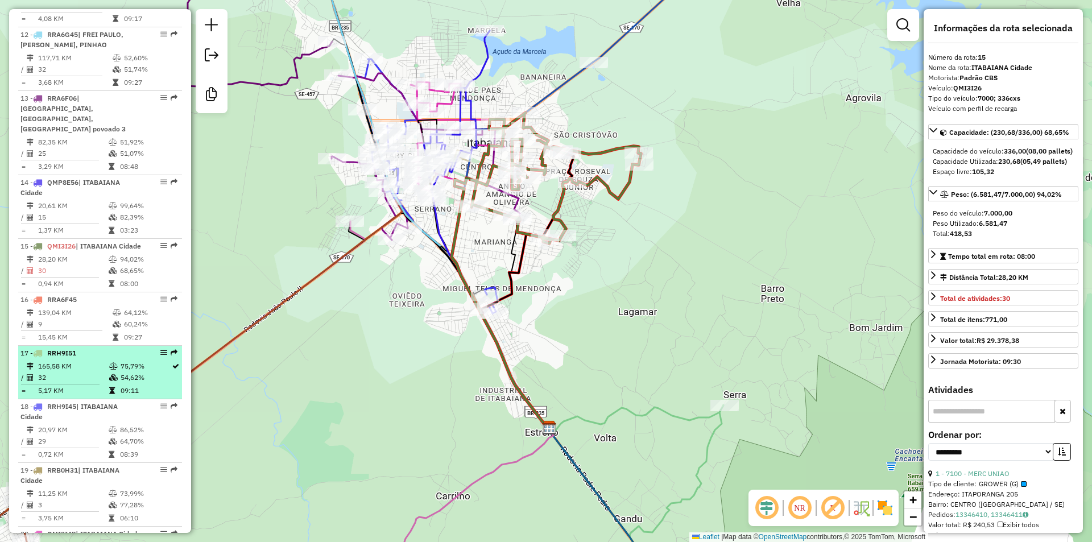
scroll to position [1085, 0]
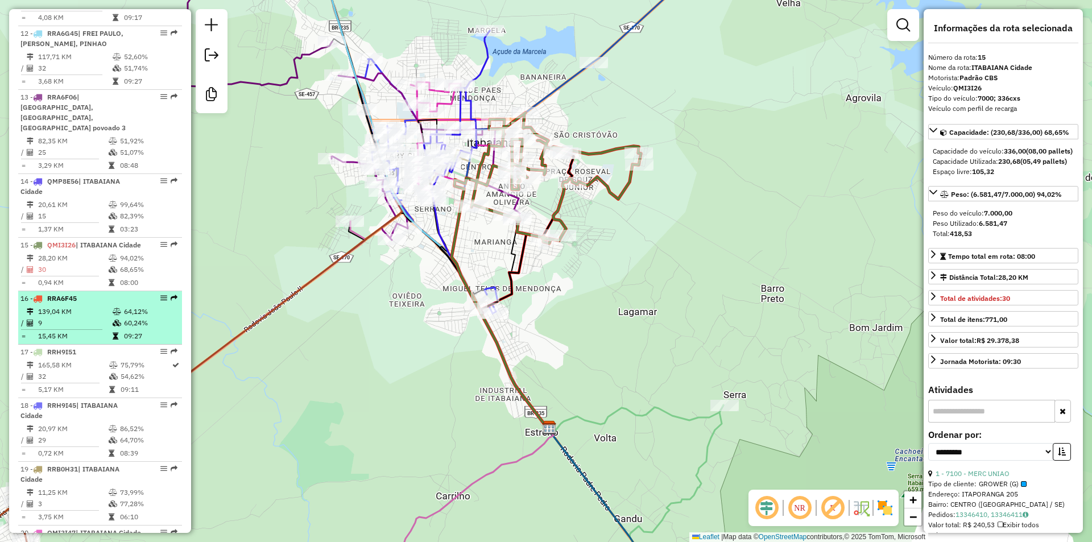
click at [115, 317] on td at bounding box center [117, 322] width 11 height 11
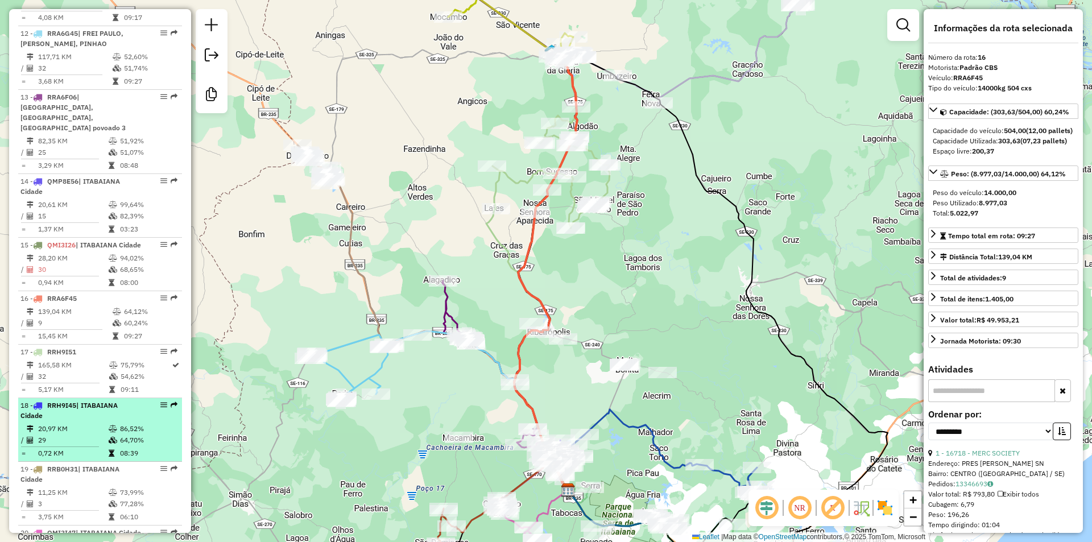
click at [113, 408] on div "18 - RRH9I45 | ITABAIANA Cidade" at bounding box center [80, 410] width 121 height 20
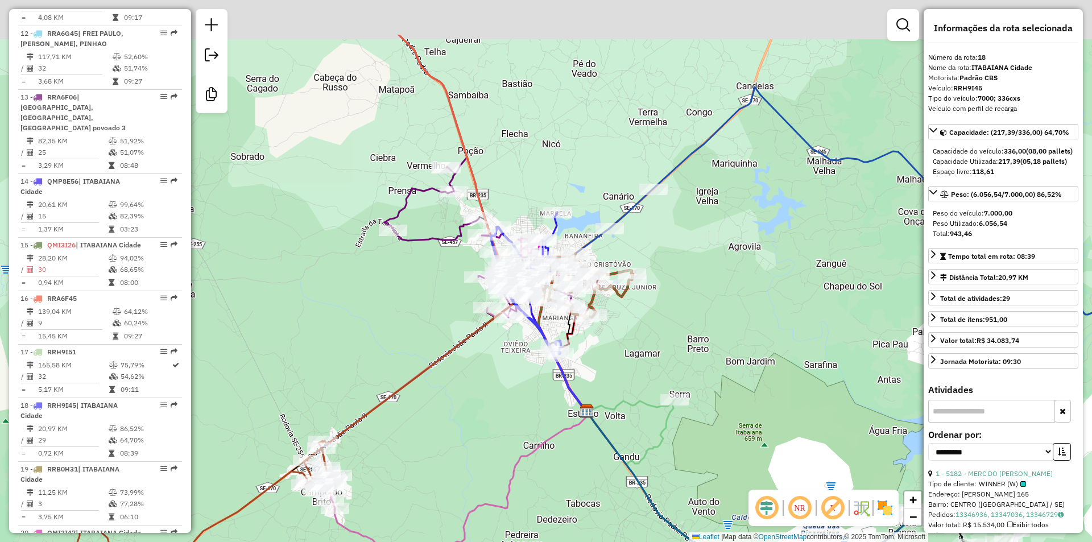
drag, startPoint x: 553, startPoint y: 92, endPoint x: 547, endPoint y: 238, distance: 146.3
click at [547, 238] on div "Janela de atendimento Grade de atendimento Capacidade Transportadoras Veículos …" at bounding box center [546, 271] width 1092 height 542
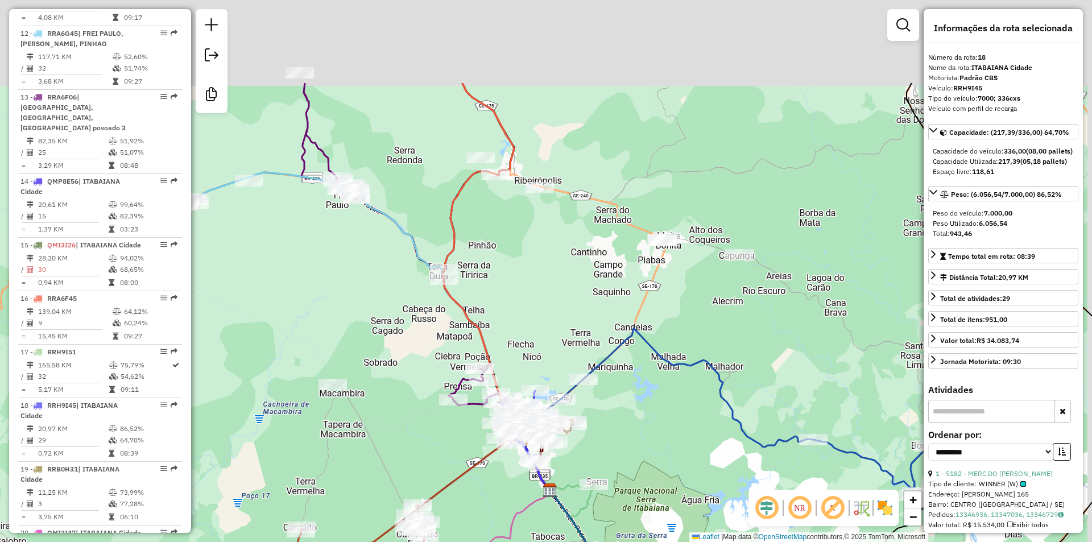
drag, startPoint x: 538, startPoint y: 251, endPoint x: 526, endPoint y: 369, distance: 118.9
click at [526, 369] on div "Janela de atendimento Grade de atendimento Capacidade Transportadoras Veículos …" at bounding box center [546, 271] width 1092 height 542
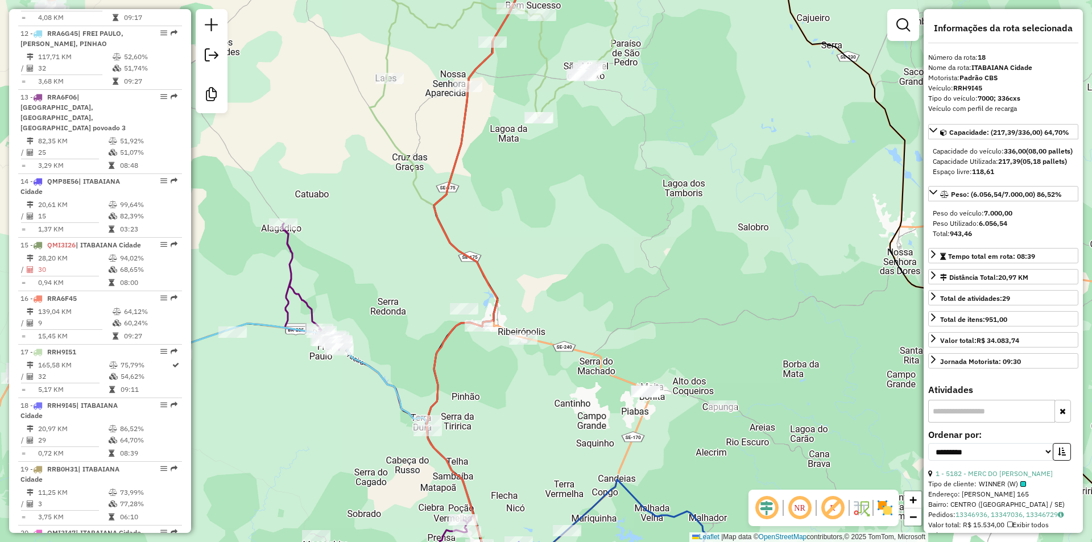
click at [531, 325] on div "Janela de atendimento Grade de atendimento Capacidade Transportadoras Veículos …" at bounding box center [546, 271] width 1092 height 542
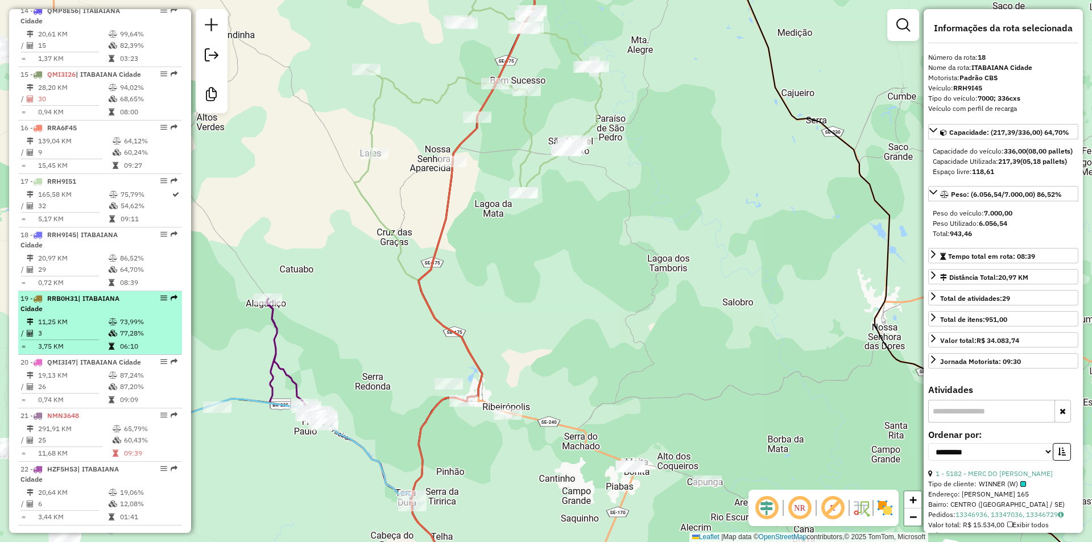
scroll to position [1312, 0]
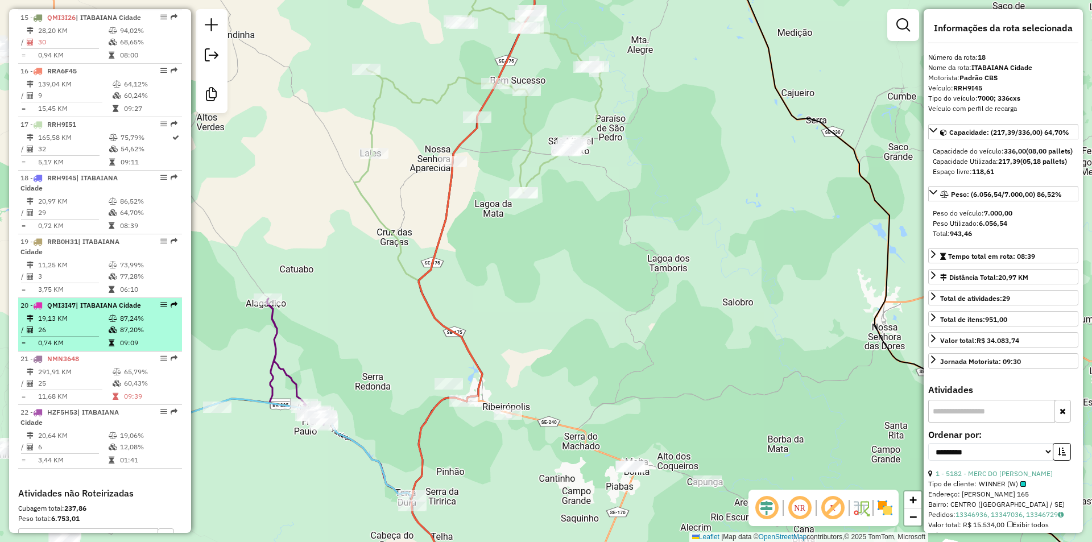
click at [129, 324] on td "87,24%" at bounding box center [147, 318] width 57 height 11
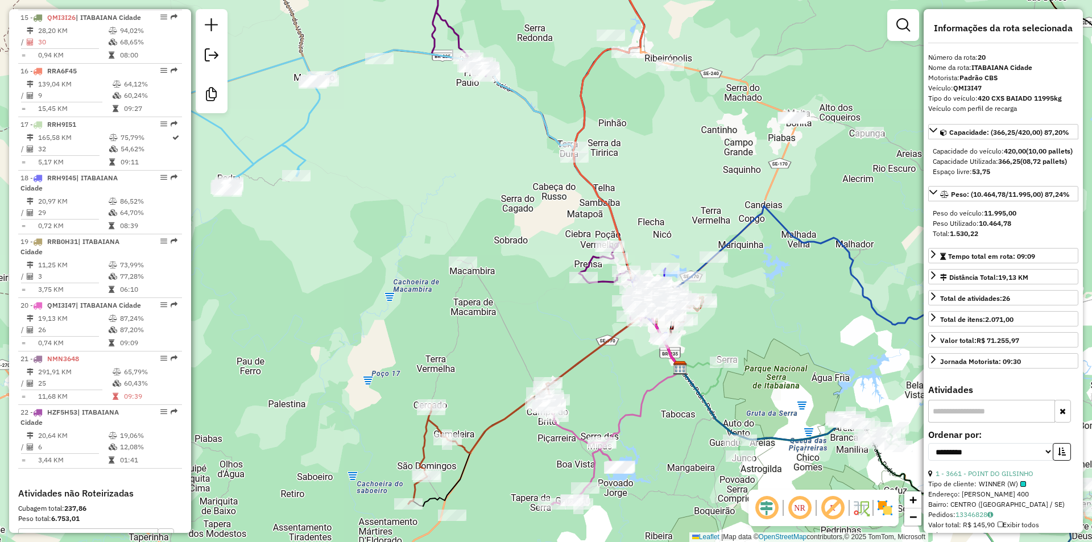
drag, startPoint x: 675, startPoint y: 301, endPoint x: 666, endPoint y: 292, distance: 13.7
click at [667, 295] on div "Janela de atendimento Grade de atendimento Capacidade Transportadoras Veículos …" at bounding box center [546, 271] width 1092 height 542
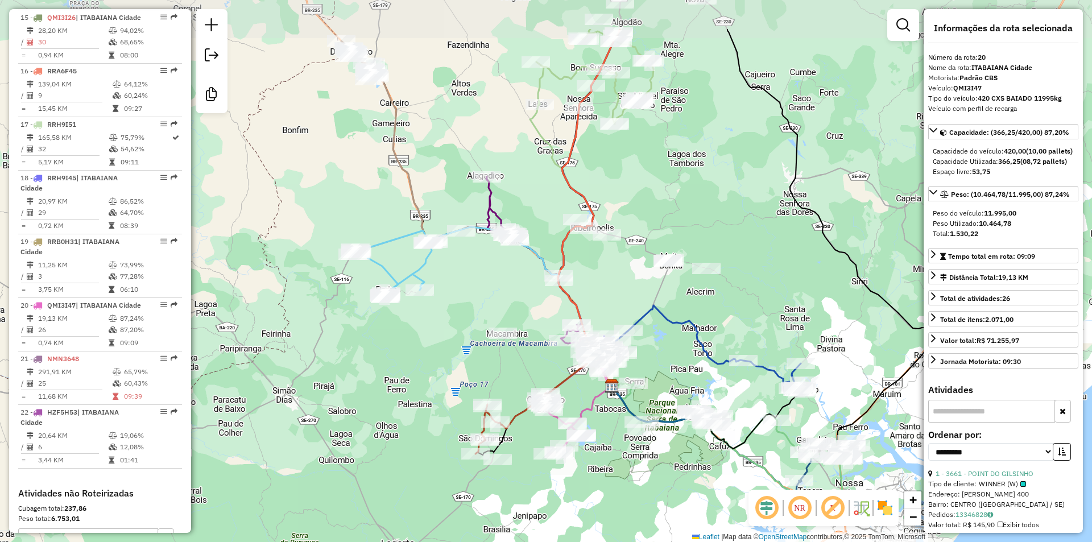
drag, startPoint x: 679, startPoint y: 324, endPoint x: 670, endPoint y: 428, distance: 105.1
click at [670, 428] on div "Janela de atendimento Grade de atendimento Capacidade Transportadoras Veículos …" at bounding box center [546, 271] width 1092 height 542
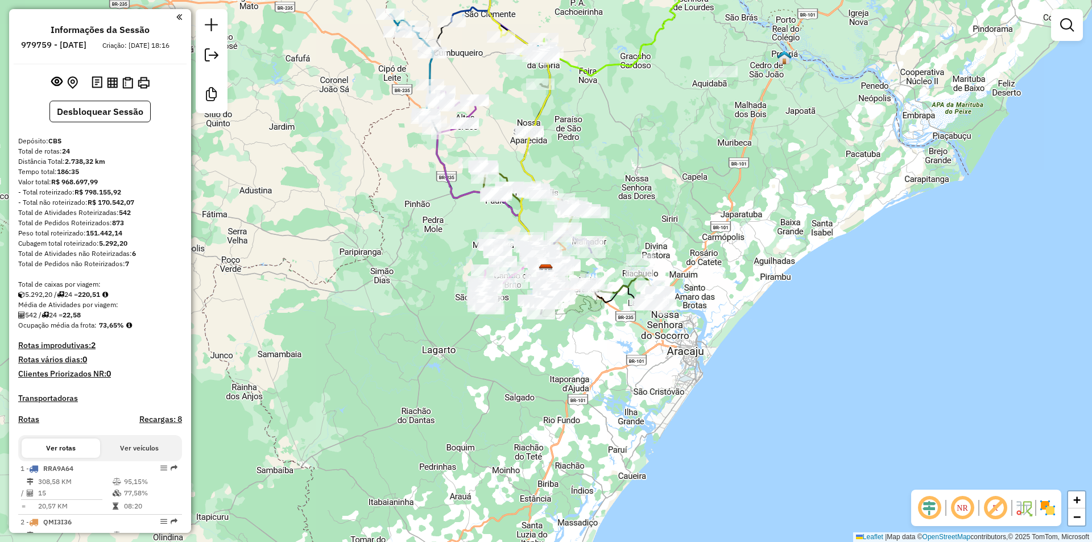
scroll to position [228, 0]
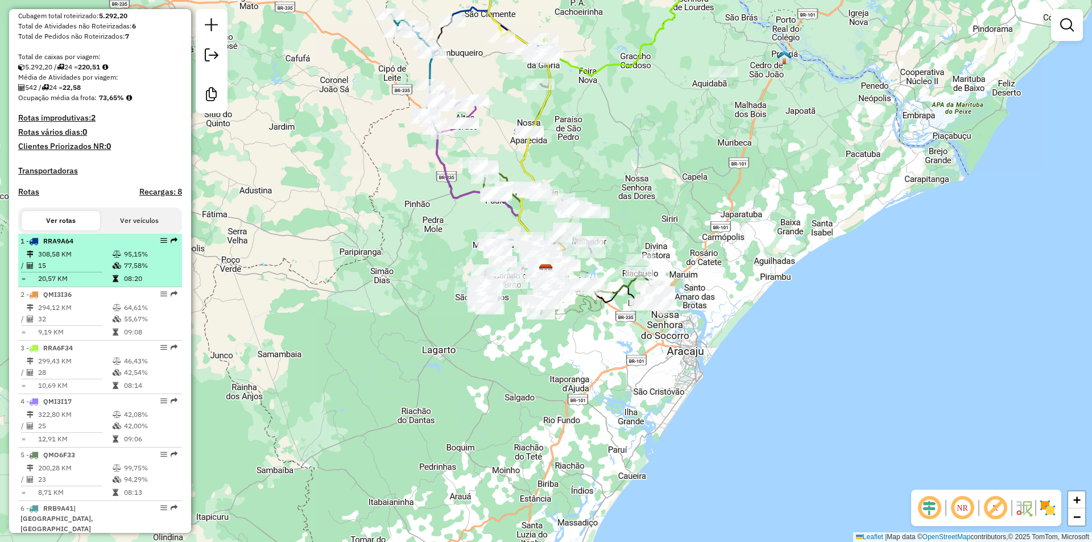
click at [117, 269] on icon at bounding box center [117, 265] width 9 height 7
select select "**********"
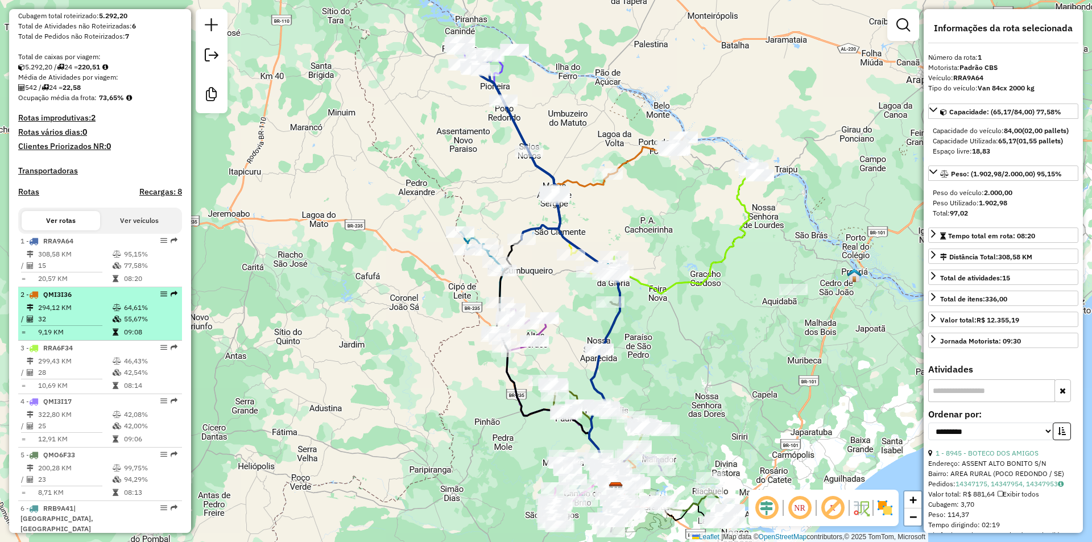
click at [113, 311] on icon at bounding box center [117, 307] width 9 height 7
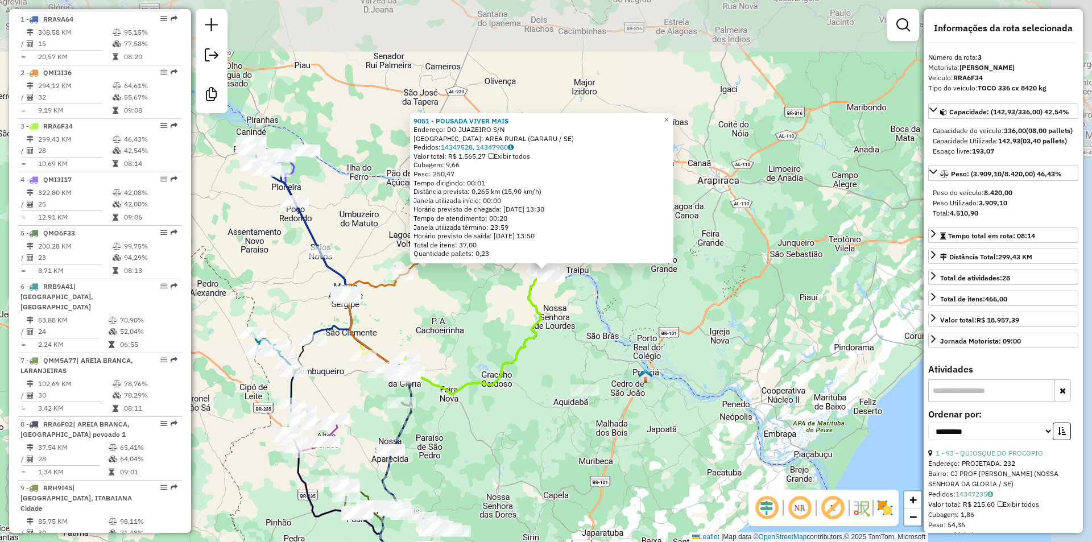
scroll to position [569, 0]
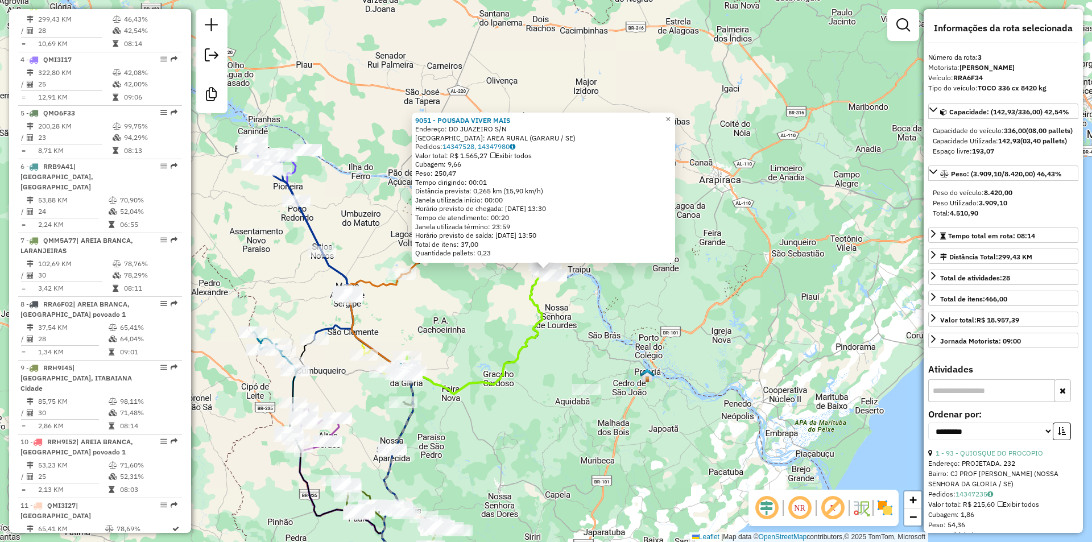
drag, startPoint x: 471, startPoint y: 364, endPoint x: 547, endPoint y: 269, distance: 121.8
click at [547, 269] on div "Rota 3 - Placa RRA6F34 9051 - POUSADA VIVER MAIS 9051 - POUSADA VIVER MAIS Ende…" at bounding box center [546, 271] width 1092 height 542
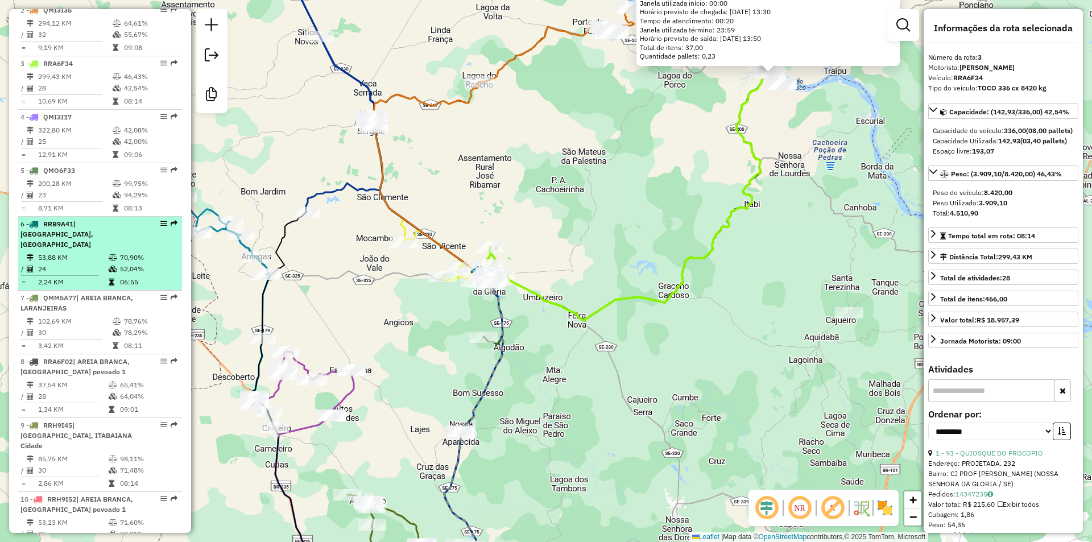
scroll to position [513, 0]
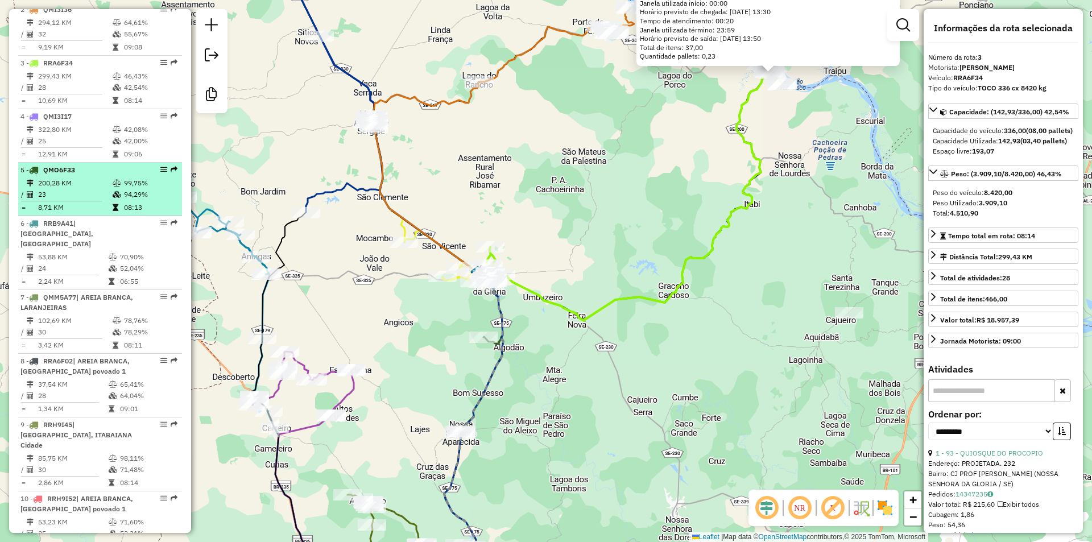
click at [72, 188] on td "200,28 KM" at bounding box center [75, 182] width 75 height 11
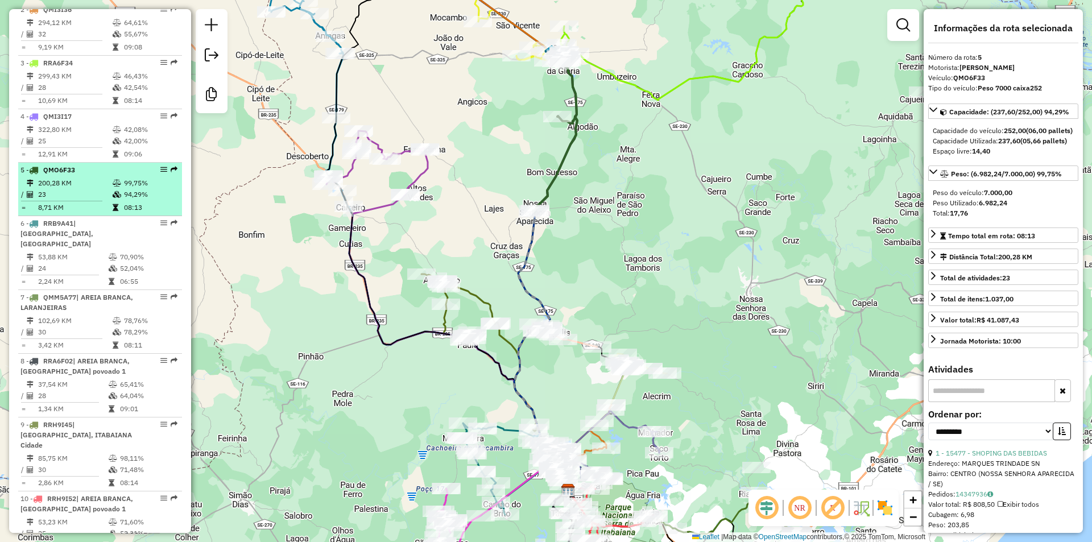
click at [123, 189] on td "99,75%" at bounding box center [150, 182] width 54 height 11
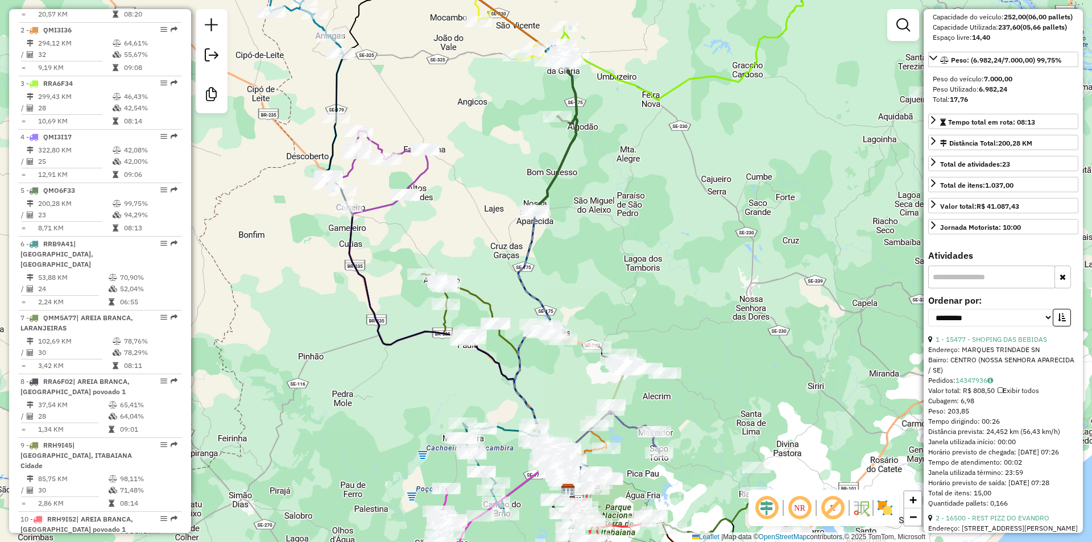
scroll to position [493, 0]
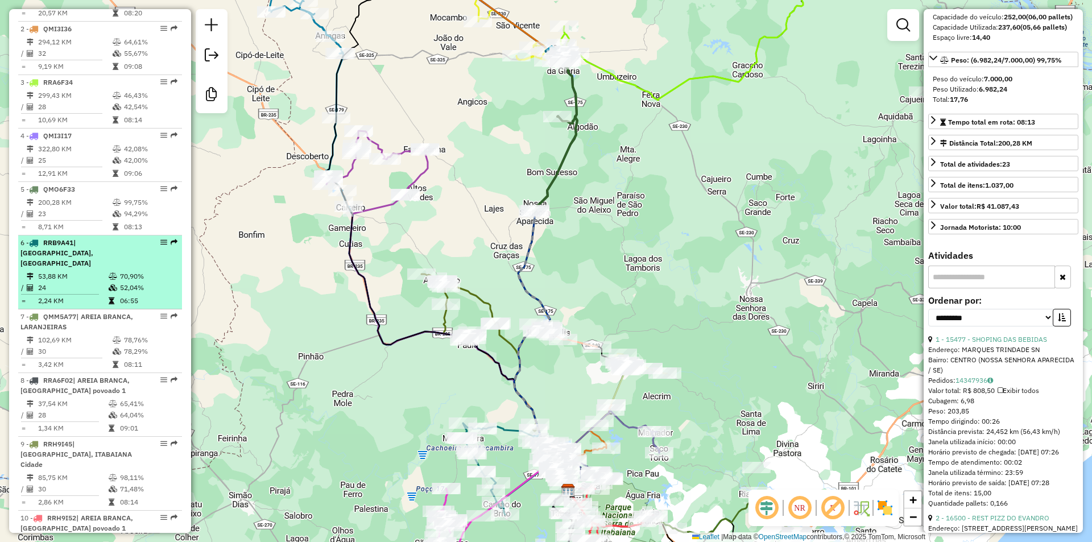
click at [93, 260] on div "6 - RRB9A41 | CAMPO DO BRITO, MALHADOR" at bounding box center [80, 253] width 121 height 31
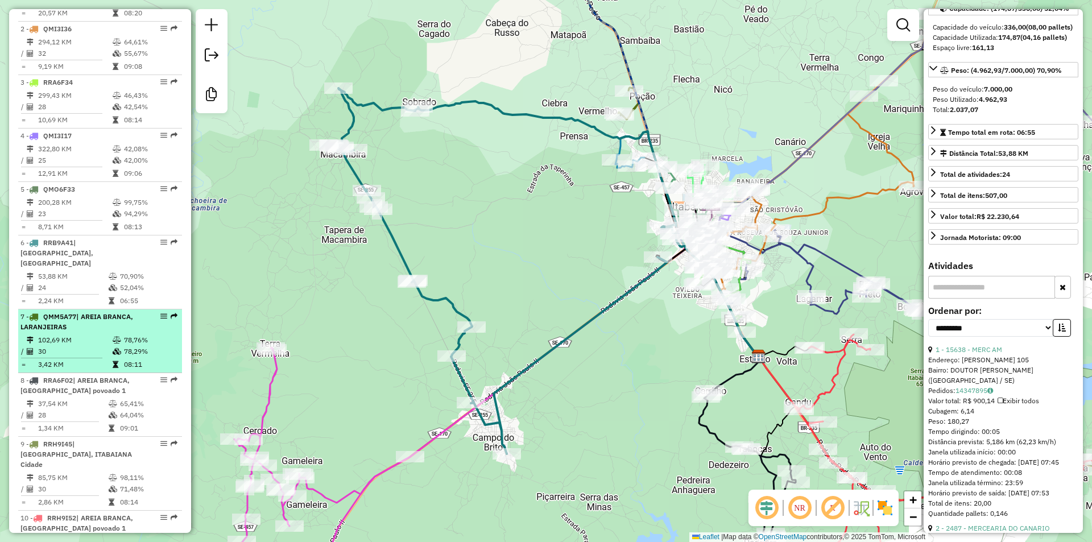
click at [108, 339] on td "102,69 KM" at bounding box center [75, 339] width 75 height 11
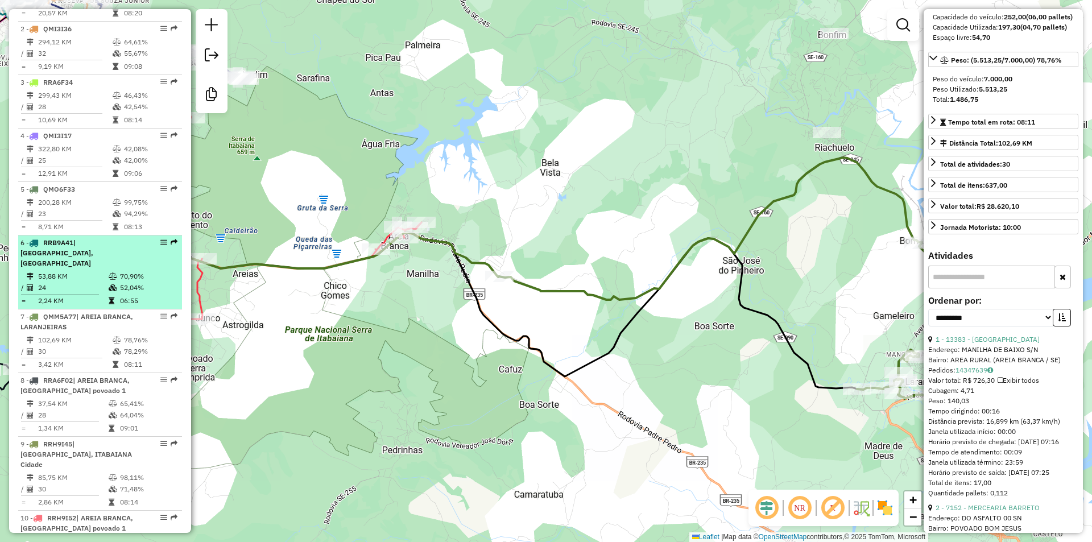
click at [88, 271] on td "53,88 KM" at bounding box center [73, 276] width 71 height 11
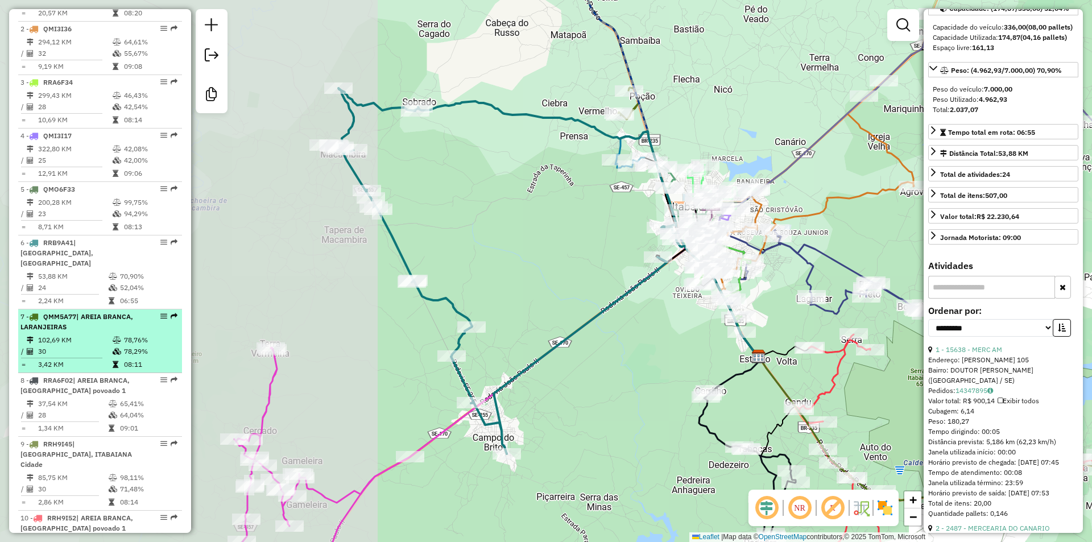
click at [97, 321] on span "| AREIA BRANCA, LARANJEIRAS" at bounding box center [76, 321] width 113 height 19
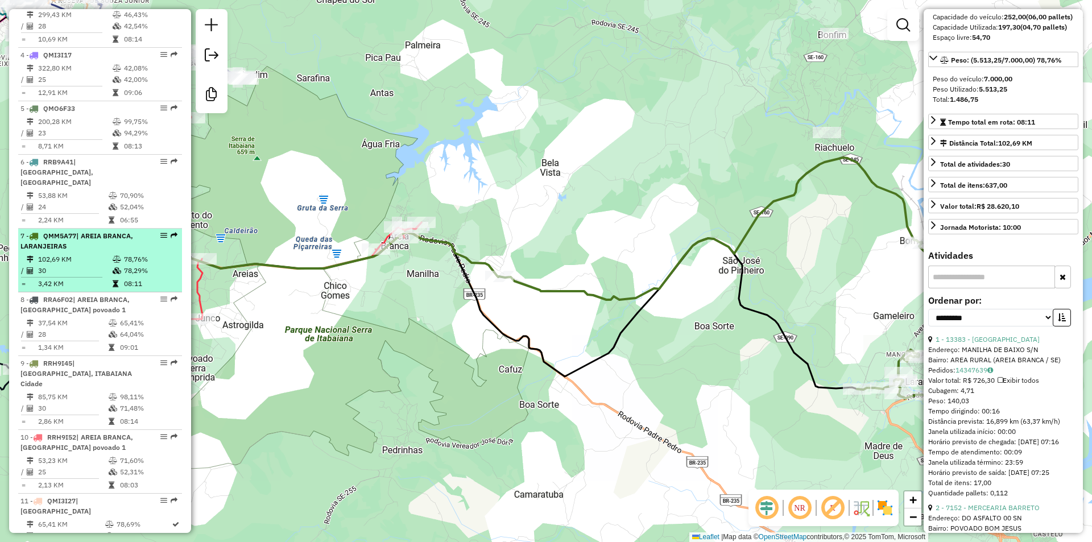
scroll to position [607, 0]
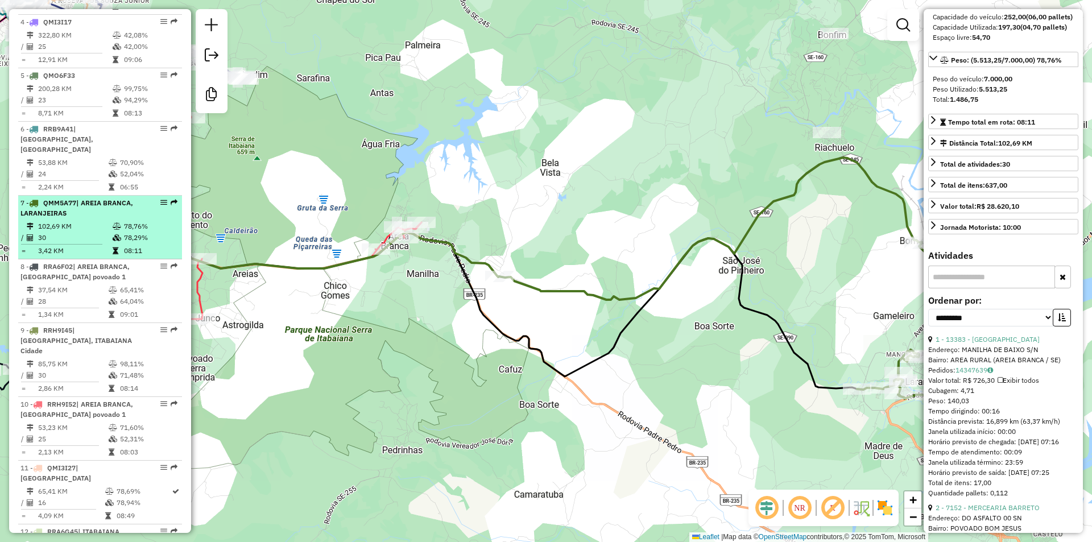
click at [97, 321] on li "8 - RRA6F02 | AREIA BRANCA, ITABAIANA povoado 1 37,54 KM 65,41% / 28 64,04% = 1…" at bounding box center [100, 291] width 164 height 64
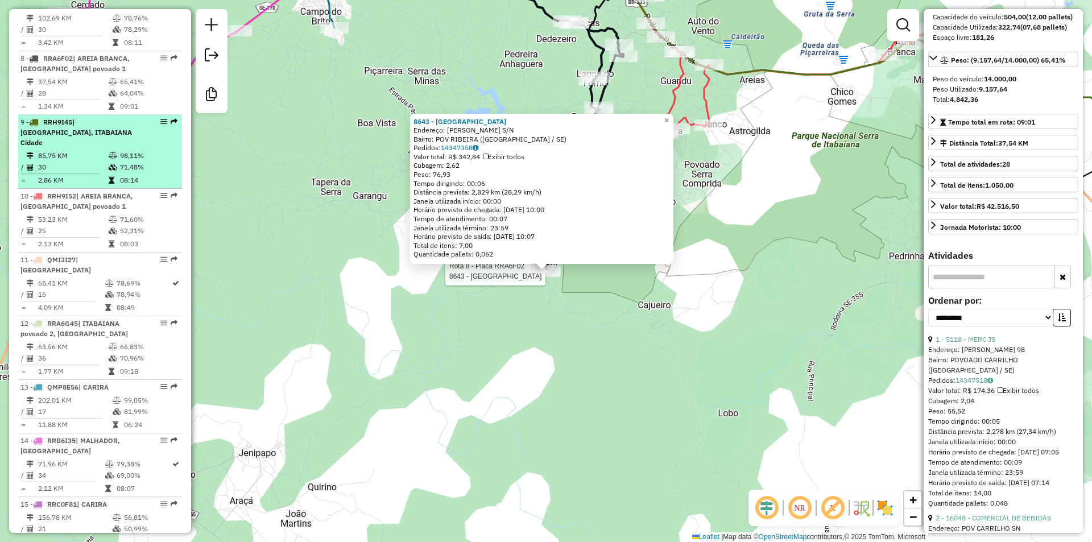
scroll to position [800, 0]
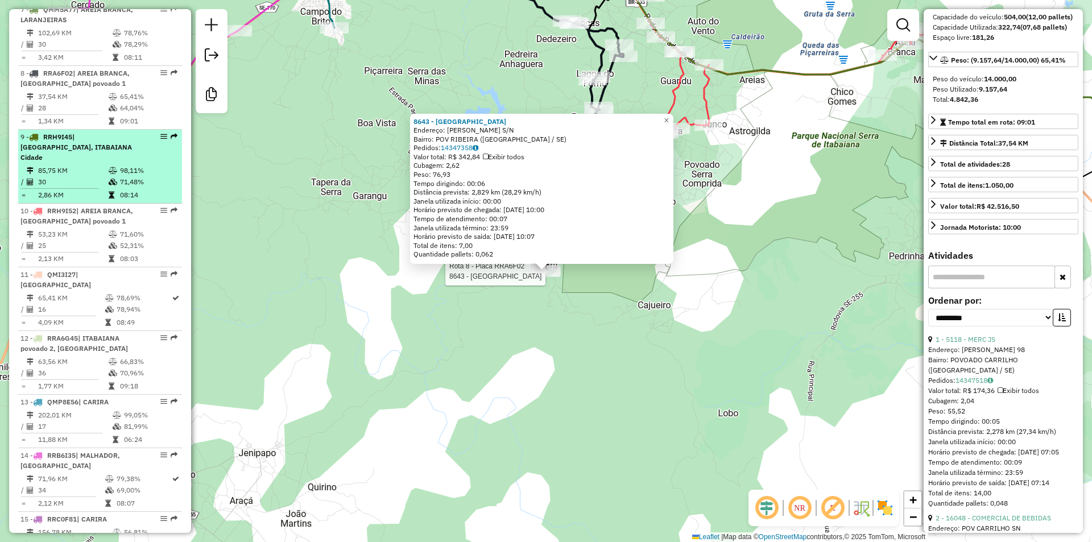
click at [109, 176] on td at bounding box center [113, 181] width 11 height 11
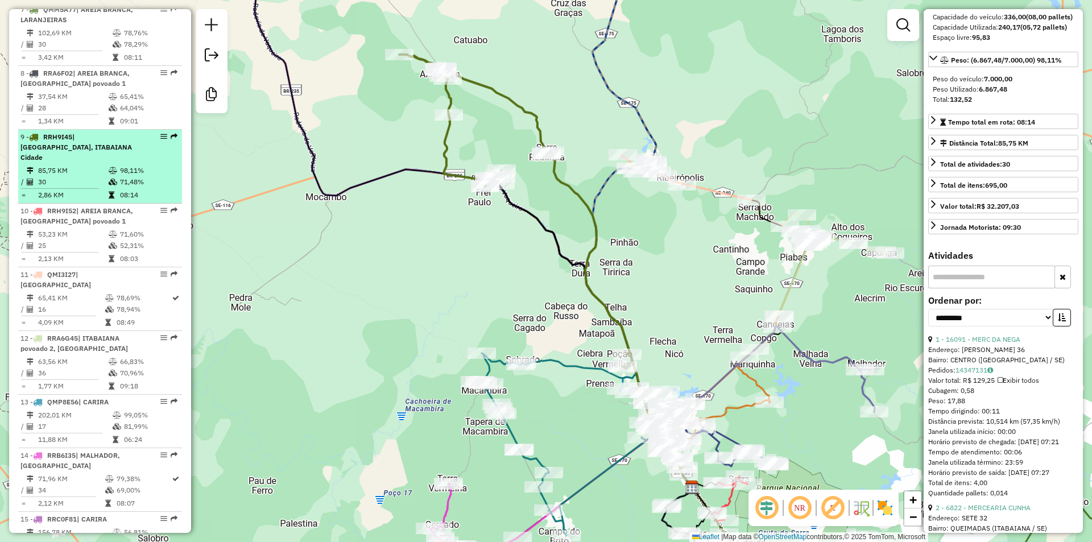
click at [109, 166] on td at bounding box center [113, 170] width 11 height 11
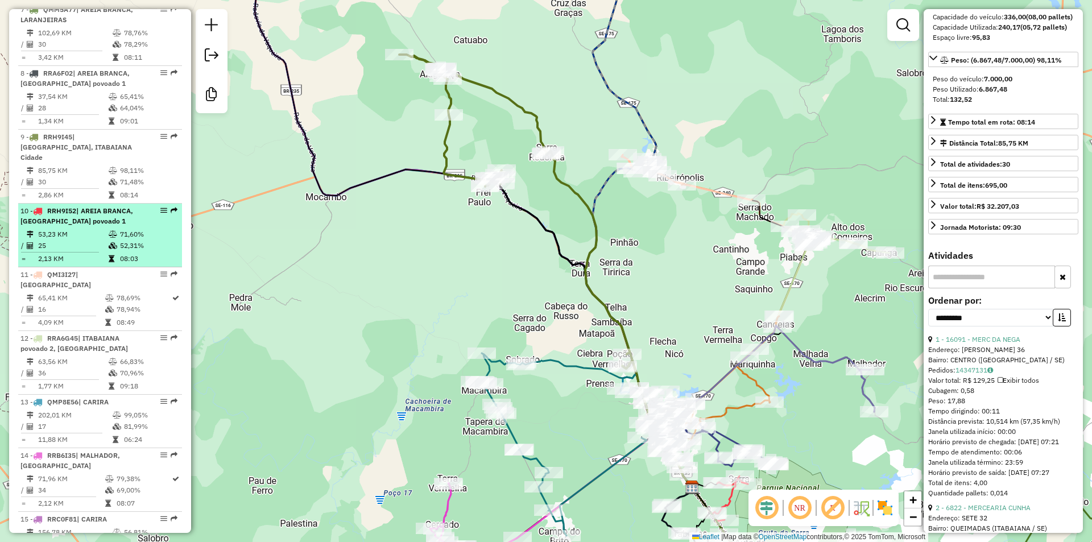
click at [97, 229] on td "53,23 KM" at bounding box center [73, 234] width 71 height 11
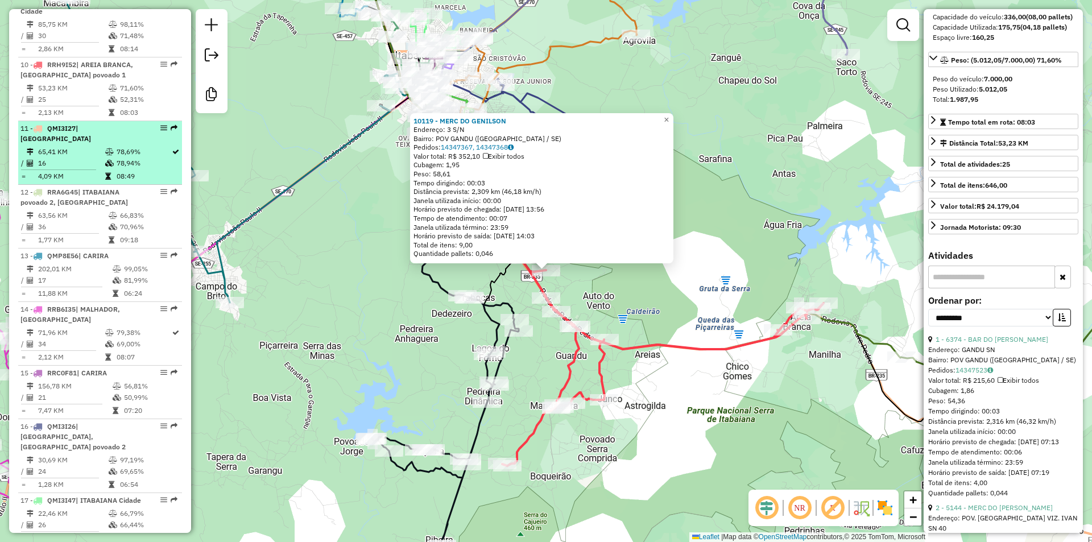
scroll to position [928, 0]
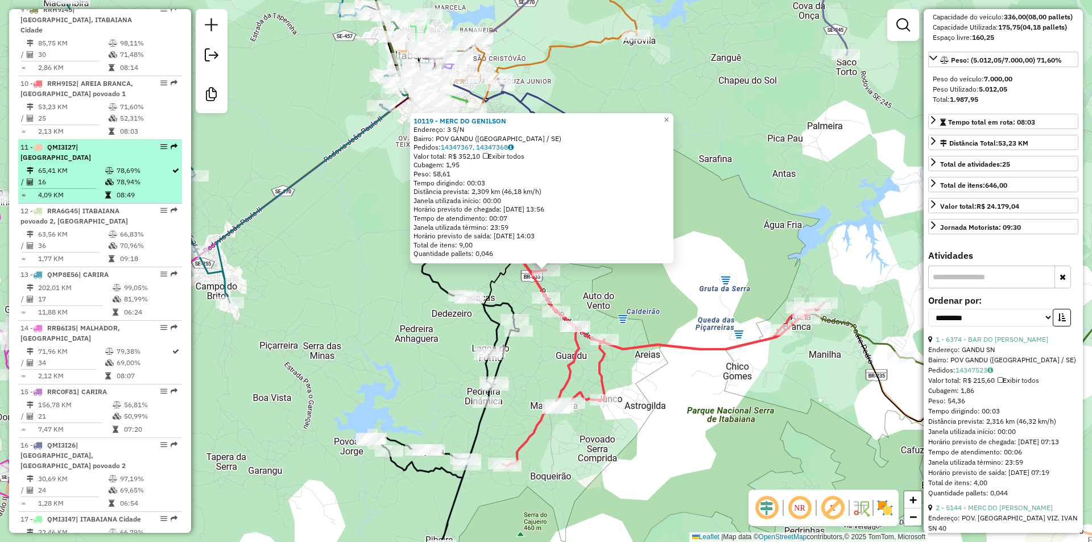
click at [82, 113] on td "25" at bounding box center [73, 118] width 71 height 11
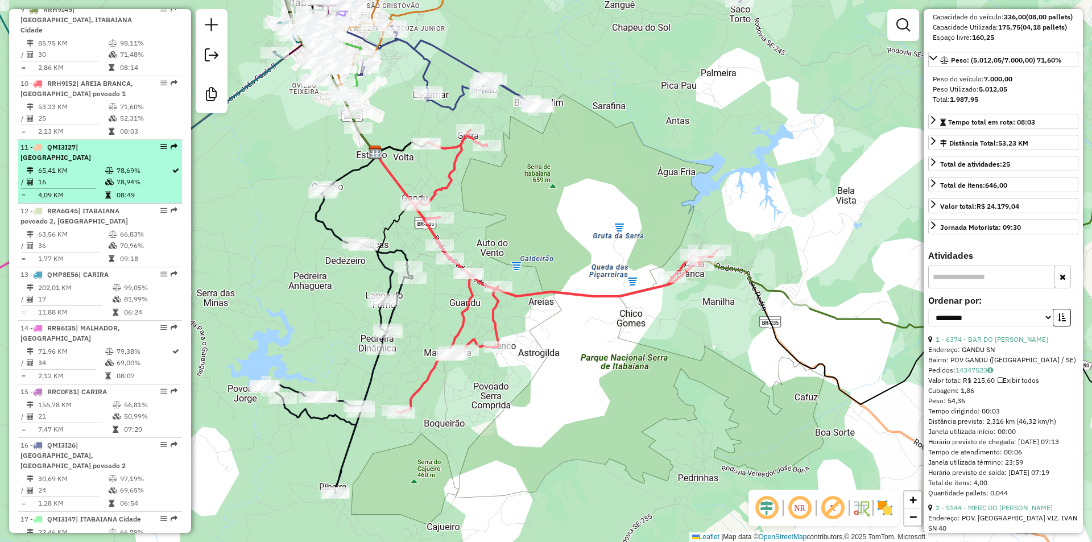
click at [83, 176] on td "16" at bounding box center [71, 181] width 67 height 11
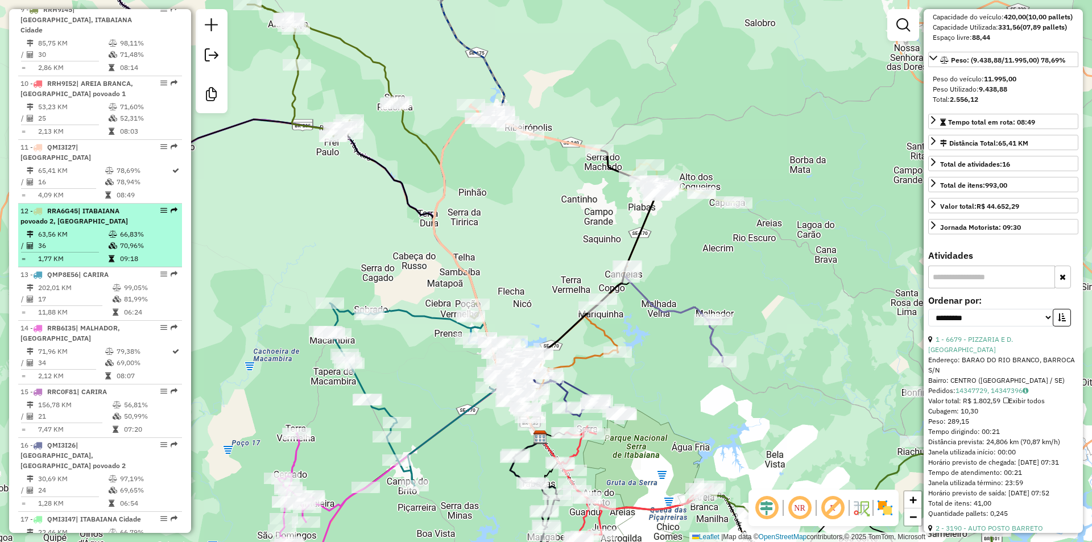
click at [89, 207] on li "12 - RRA6G45 | ITABAIANA povoado 2, MOITA BONITA 63,56 KM 66,83% / 36 70,96% = …" at bounding box center [100, 236] width 164 height 64
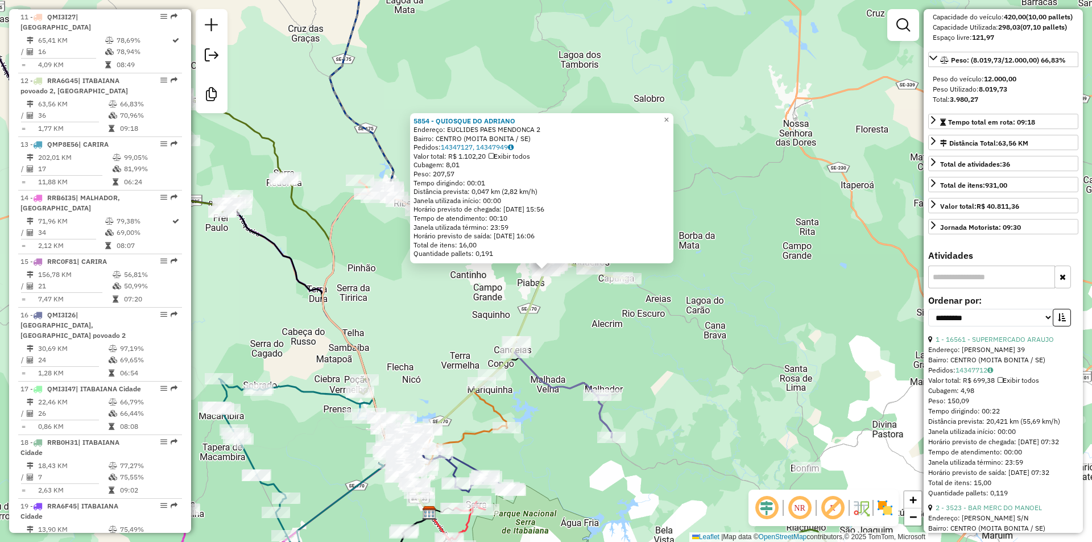
scroll to position [1102, 0]
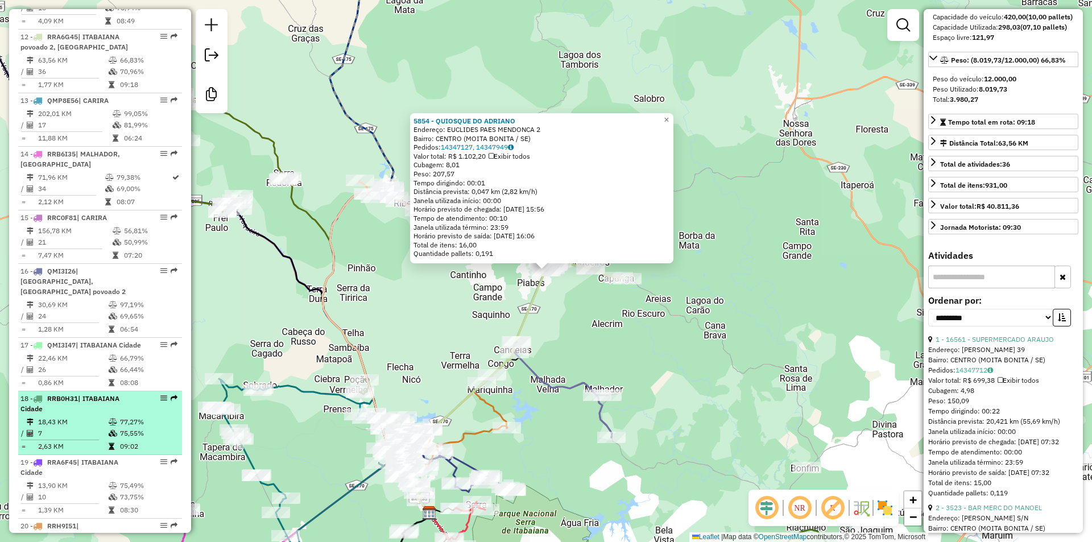
click at [108, 394] on div "18 - RRB0H31 | ITABAIANA Cidade" at bounding box center [80, 404] width 121 height 20
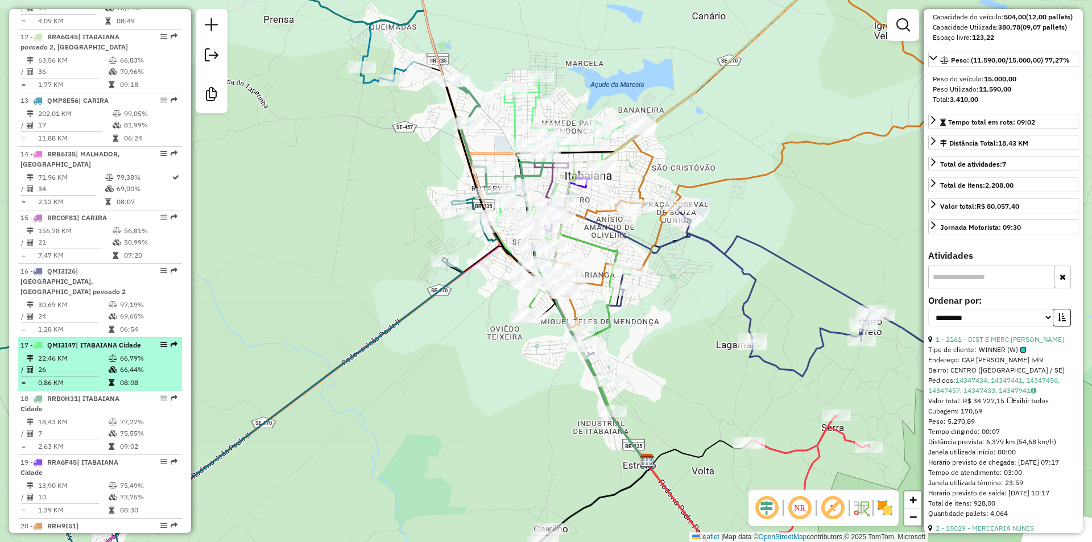
click at [125, 340] on div "17 - QMI3I47 | ITABAIANA Cidade" at bounding box center [80, 345] width 121 height 10
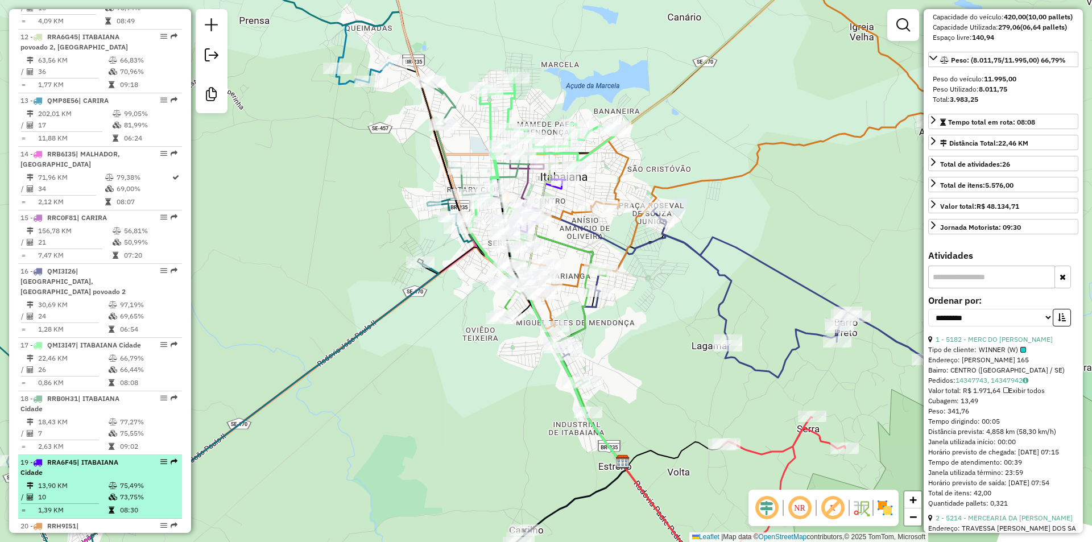
click at [111, 459] on li "19 - RRA6F45 | ITABAIANA Cidade 13,90 KM 75,49% / 10 73,75% = 1,39 KM 08:30" at bounding box center [100, 487] width 164 height 64
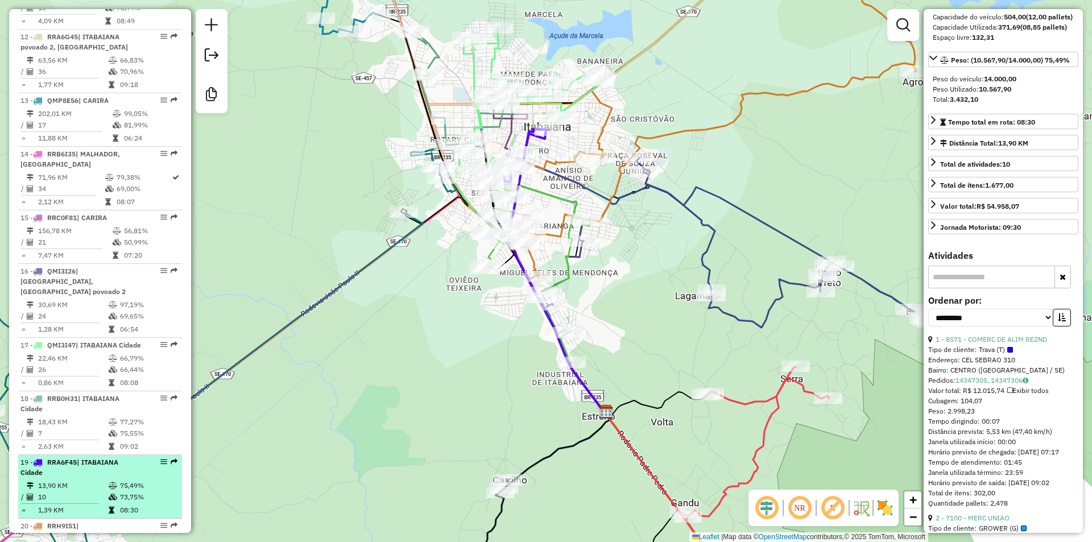
scroll to position [1159, 0]
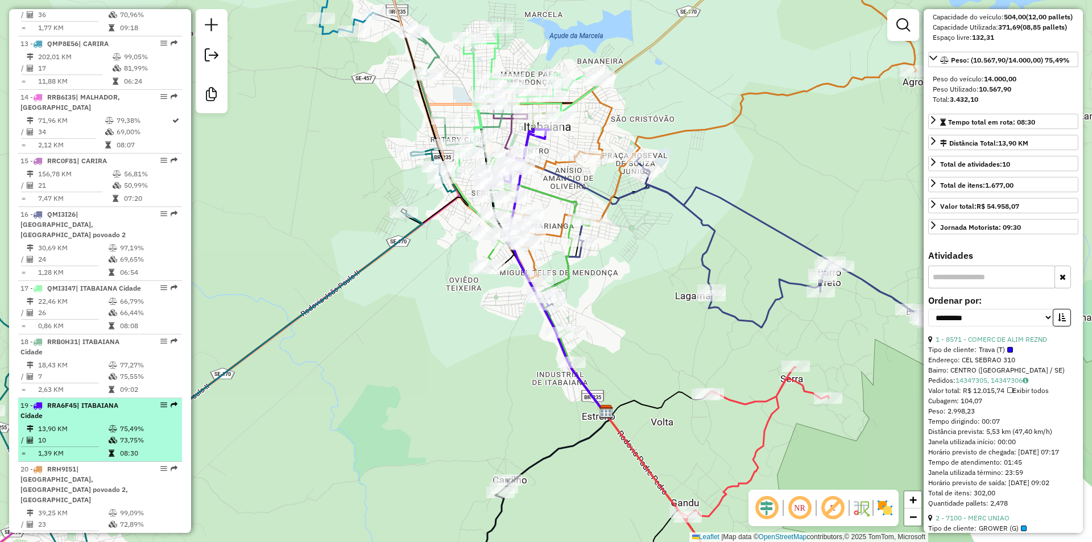
click at [111, 465] on span "| ITABAIANA Cidade, ITABAIANA povoado 2, MOITA BONITA" at bounding box center [74, 484] width 108 height 39
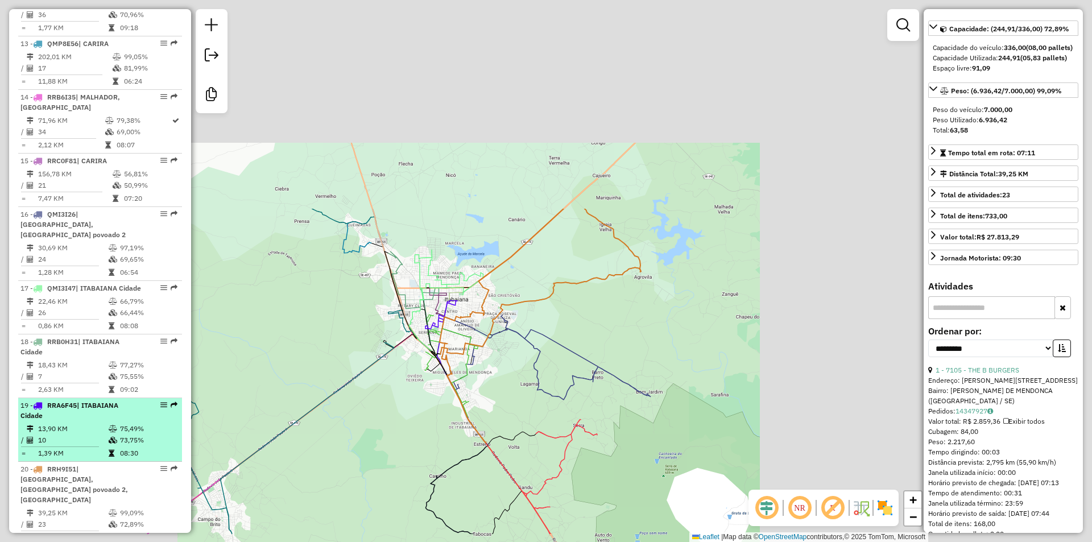
scroll to position [144, 0]
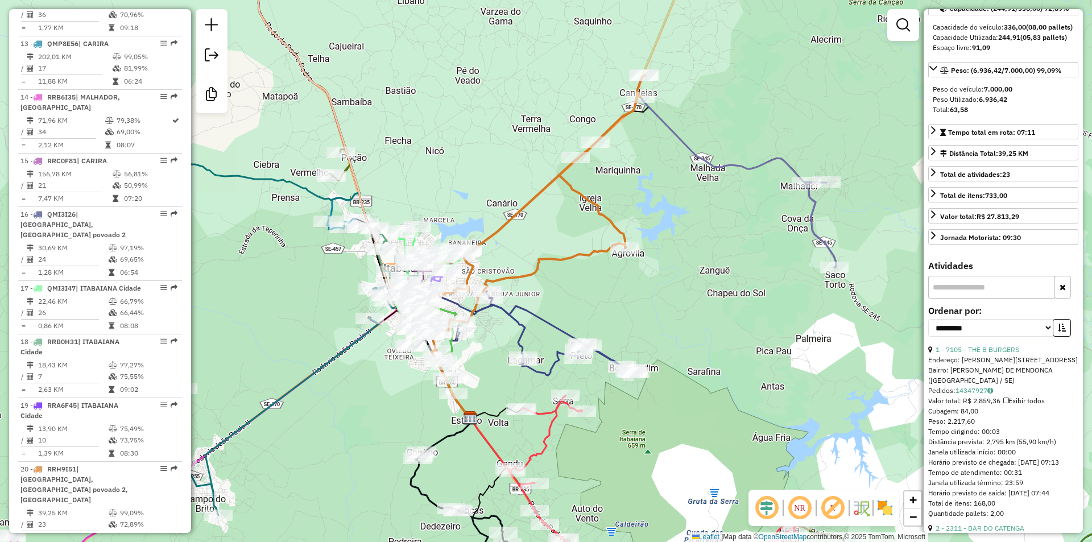
drag, startPoint x: 672, startPoint y: 206, endPoint x: 657, endPoint y: 183, distance: 28.4
click at [657, 183] on div "Janela de atendimento Grade de atendimento Capacidade Transportadoras Veículos …" at bounding box center [546, 271] width 1092 height 542
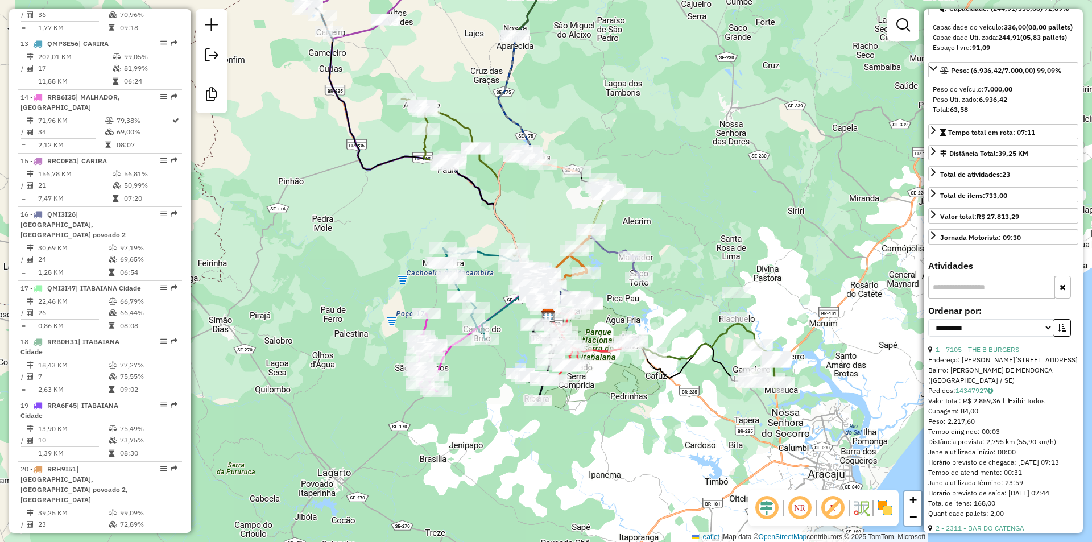
drag, startPoint x: 502, startPoint y: 82, endPoint x: 497, endPoint y: 192, distance: 109.9
click at [497, 192] on icon at bounding box center [525, 136] width 62 height 358
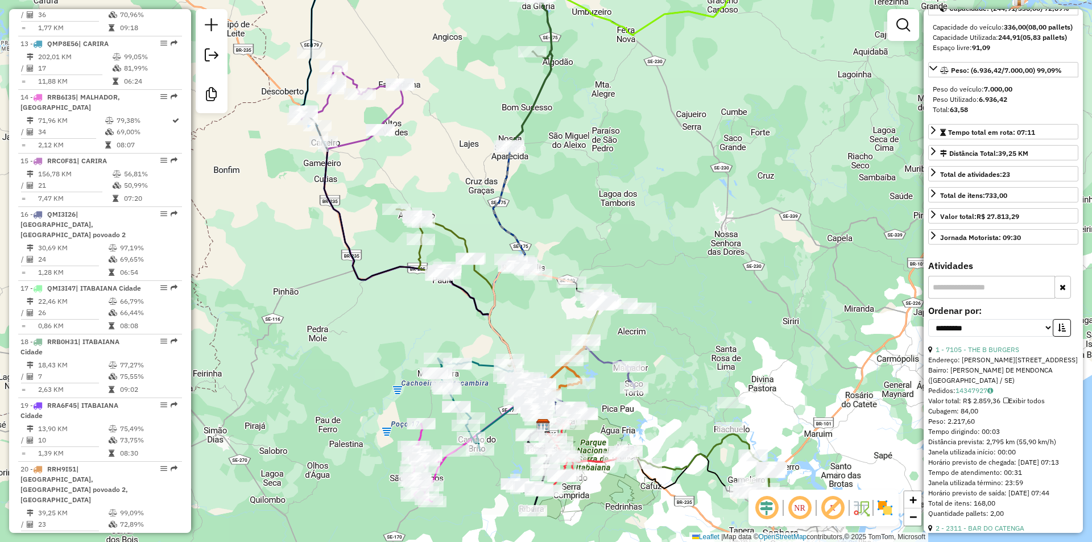
click at [428, 113] on div "Janela de atendimento Grade de atendimento Capacidade Transportadoras Veículos …" at bounding box center [546, 271] width 1092 height 542
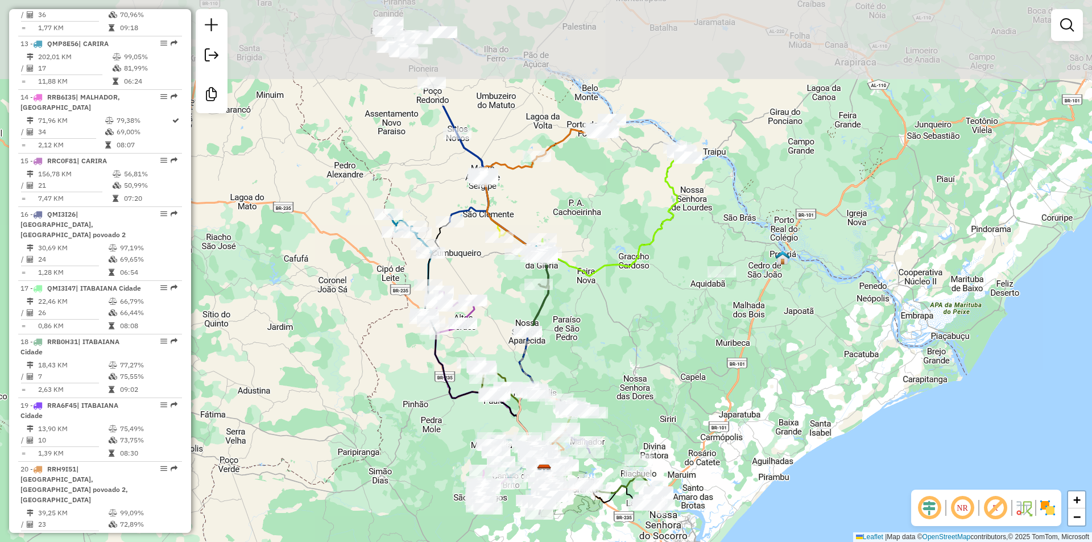
drag, startPoint x: 611, startPoint y: 109, endPoint x: 602, endPoint y: 259, distance: 151.0
click at [602, 259] on icon at bounding box center [614, 212] width 148 height 128
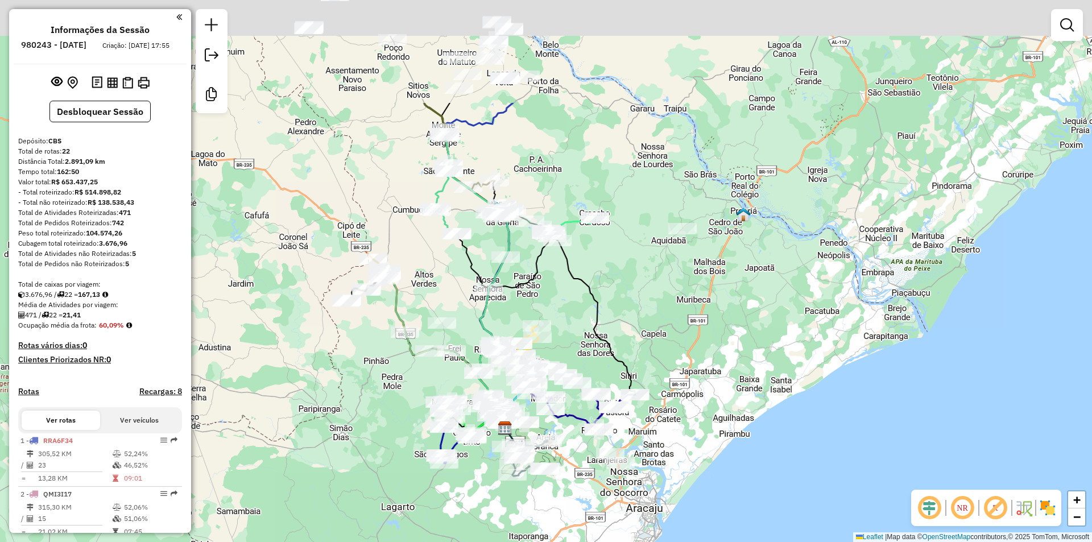
drag, startPoint x: 557, startPoint y: 271, endPoint x: 545, endPoint y: 378, distance: 108.2
click at [545, 378] on div "Janela de atendimento Grade de atendimento Capacidade Transportadoras Veículos …" at bounding box center [546, 271] width 1092 height 542
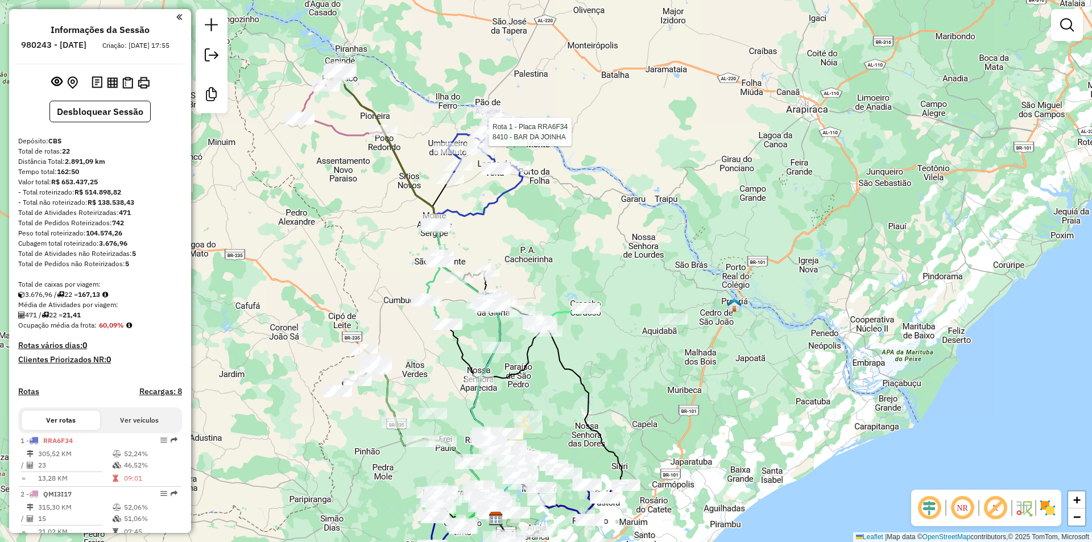
select select "**********"
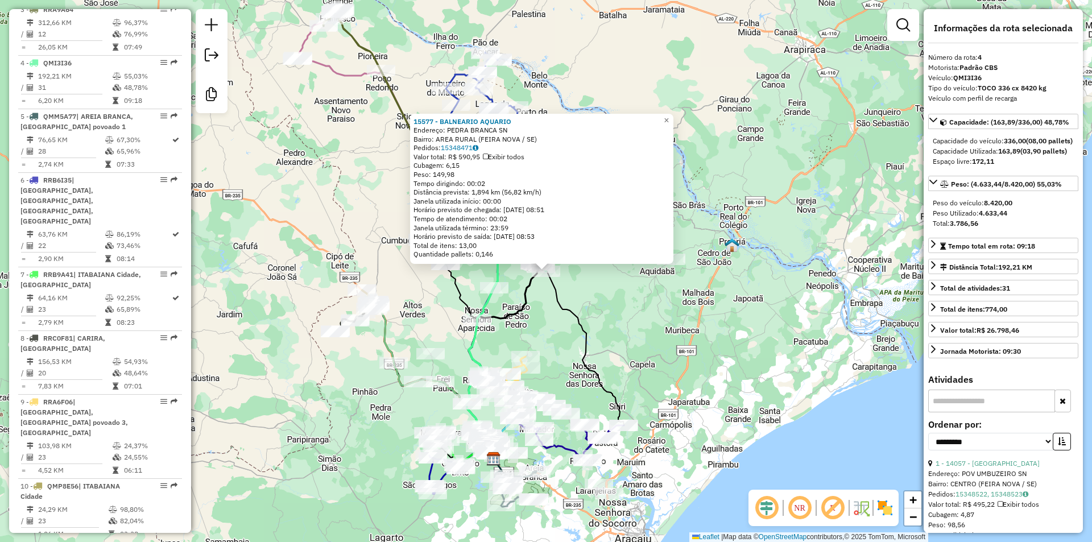
scroll to position [595, 0]
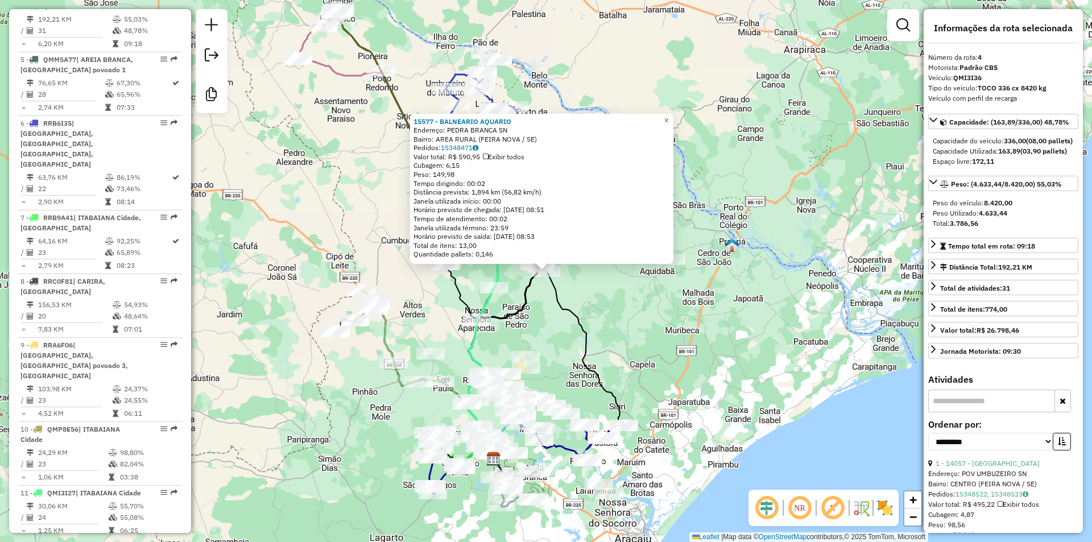
click at [607, 348] on div "15577 - BALNEARIO AQUARIO Endereço: PEDRA BRANCA SN Bairro: AREA RURAL (FEIRA N…" at bounding box center [546, 271] width 1092 height 542
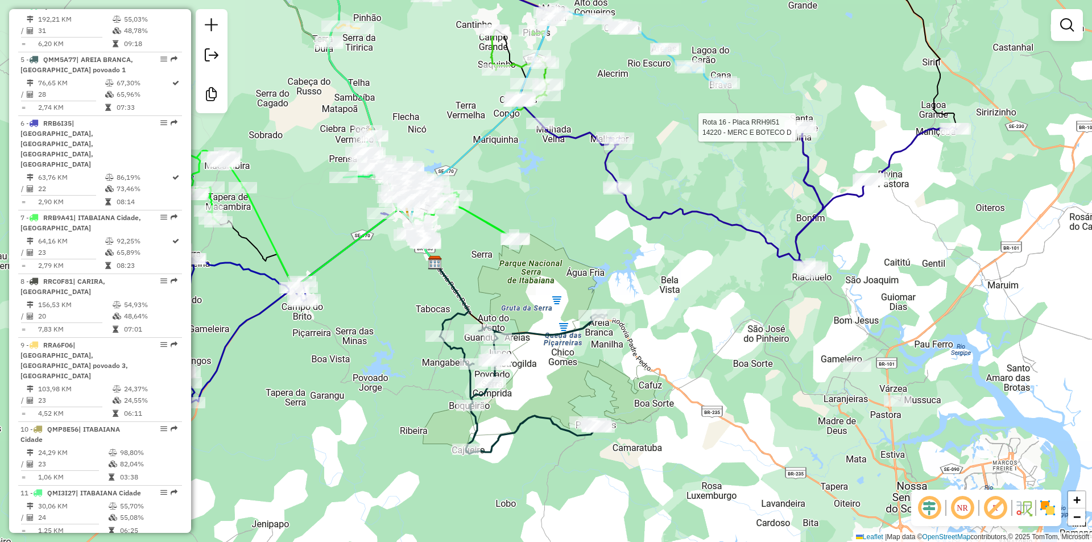
drag, startPoint x: 409, startPoint y: 318, endPoint x: 540, endPoint y: 316, distance: 131.4
click at [539, 316] on div "Rota 16 - Placa RRH9I51 14220 - MERC E BOTECO D Janela de atendimento Grade de …" at bounding box center [546, 271] width 1092 height 542
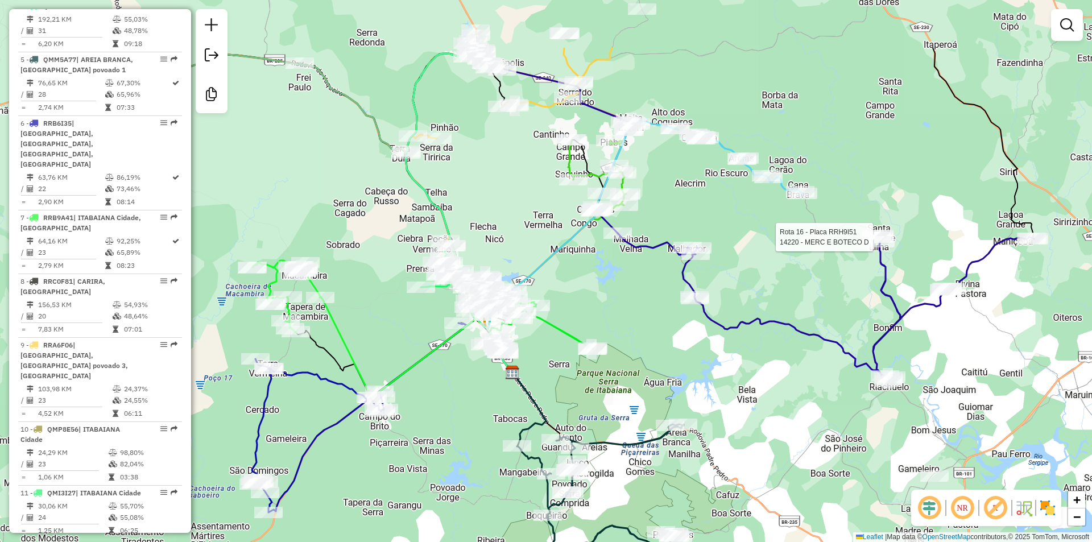
drag, startPoint x: 527, startPoint y: 300, endPoint x: 481, endPoint y: 402, distance: 112.3
click at [481, 402] on div "Rota 16 - Placa RRH9I51 14220 - MERC E BOTECO D Janela de atendimento Grade de …" at bounding box center [546, 271] width 1092 height 542
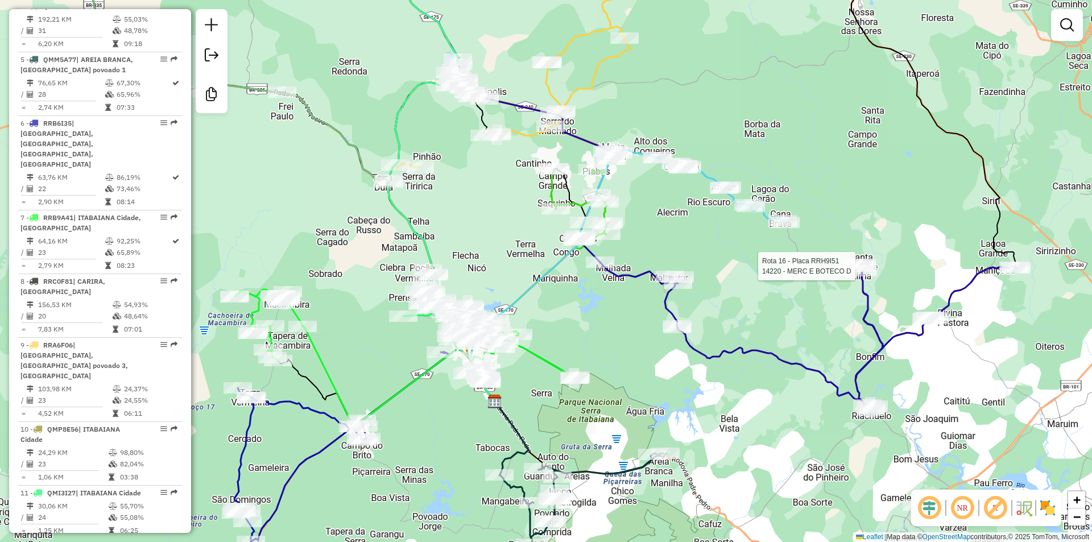
drag, startPoint x: 569, startPoint y: 309, endPoint x: 549, endPoint y: 366, distance: 60.5
click at [548, 371] on div "Rota 16 - Placa RRH9I51 14220 - MERC E BOTECO D Janela de atendimento Grade de …" at bounding box center [546, 271] width 1092 height 542
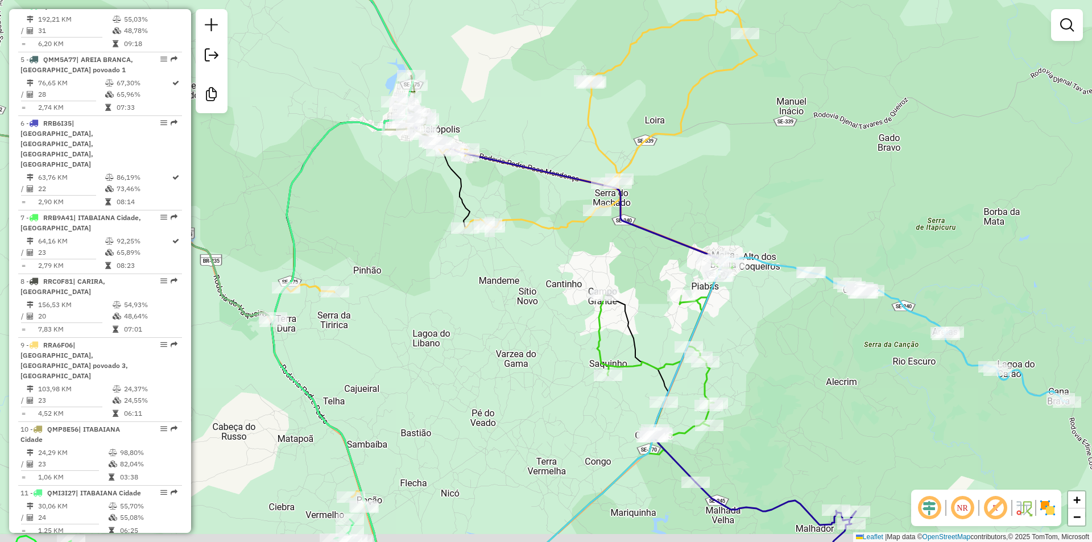
drag, startPoint x: 722, startPoint y: 446, endPoint x: 697, endPoint y: 387, distance: 63.5
click at [697, 387] on div "Rota 16 - Placa RRH9I51 14220 - MERC E BOTECO D Janela de atendimento Grade de …" at bounding box center [546, 271] width 1092 height 542
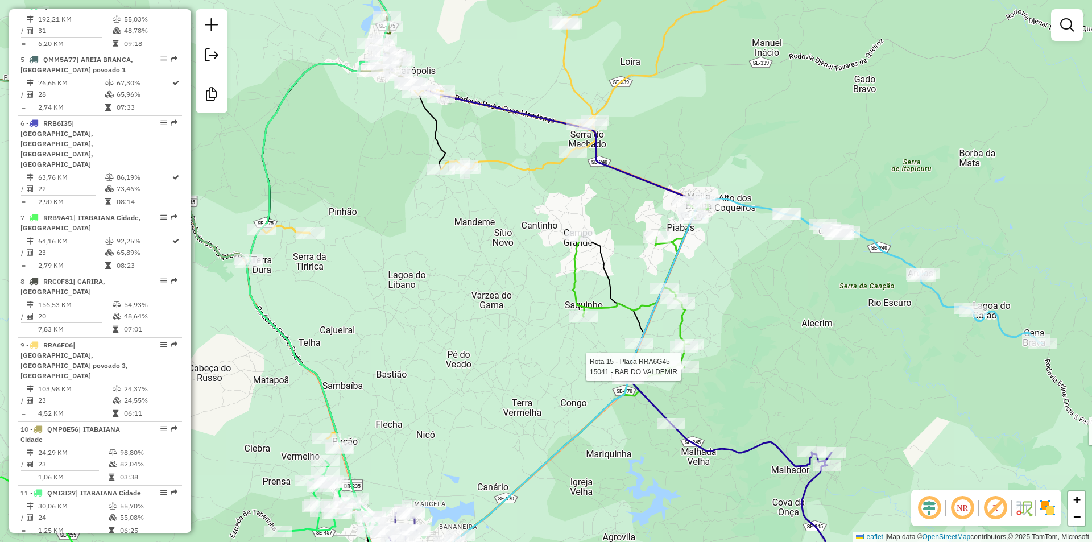
drag, startPoint x: 758, startPoint y: 454, endPoint x: 702, endPoint y: 397, distance: 79.6
click at [702, 424] on icon at bounding box center [936, 510] width 530 height 173
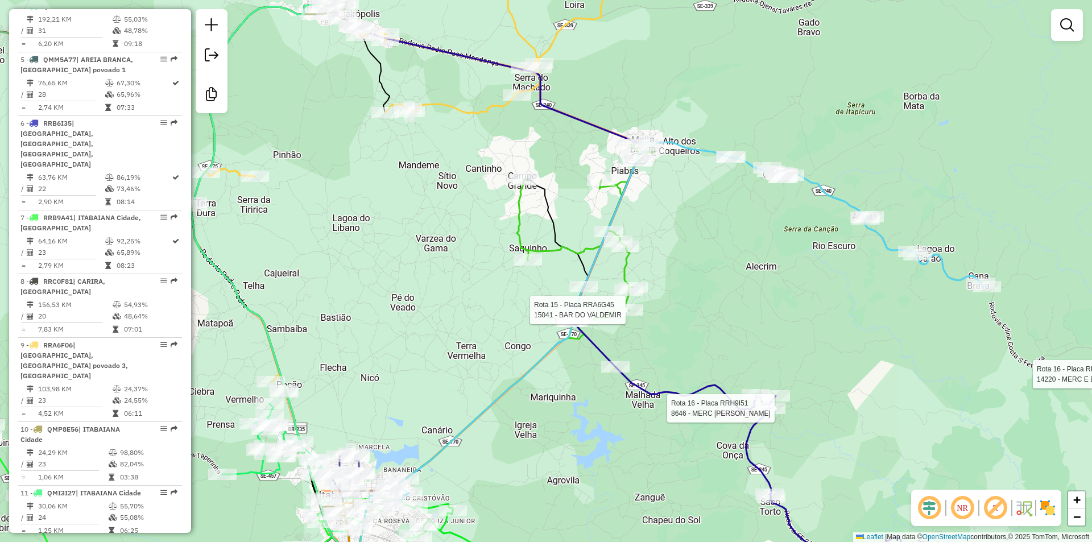
select select "**********"
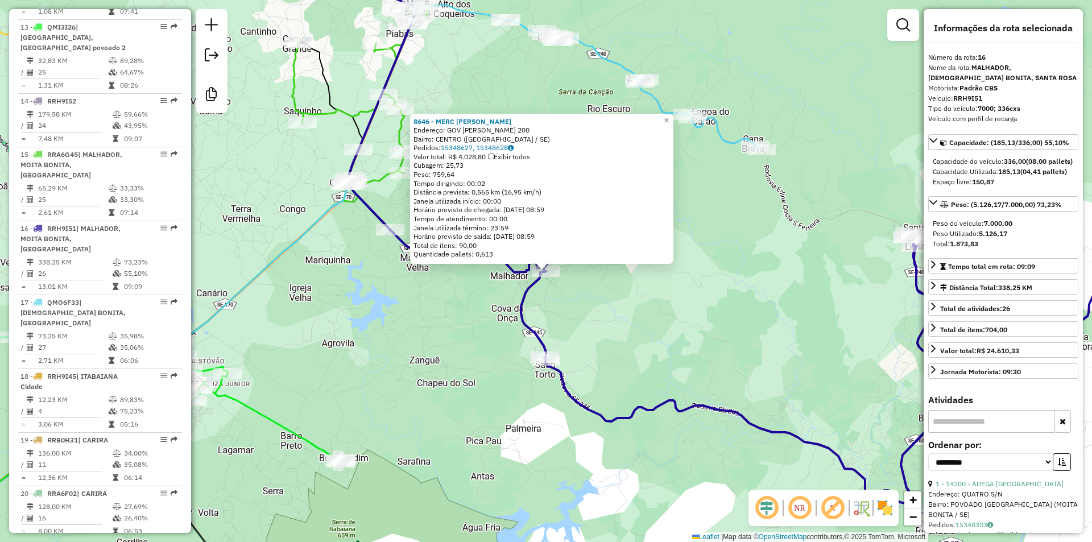
scroll to position [1360, 0]
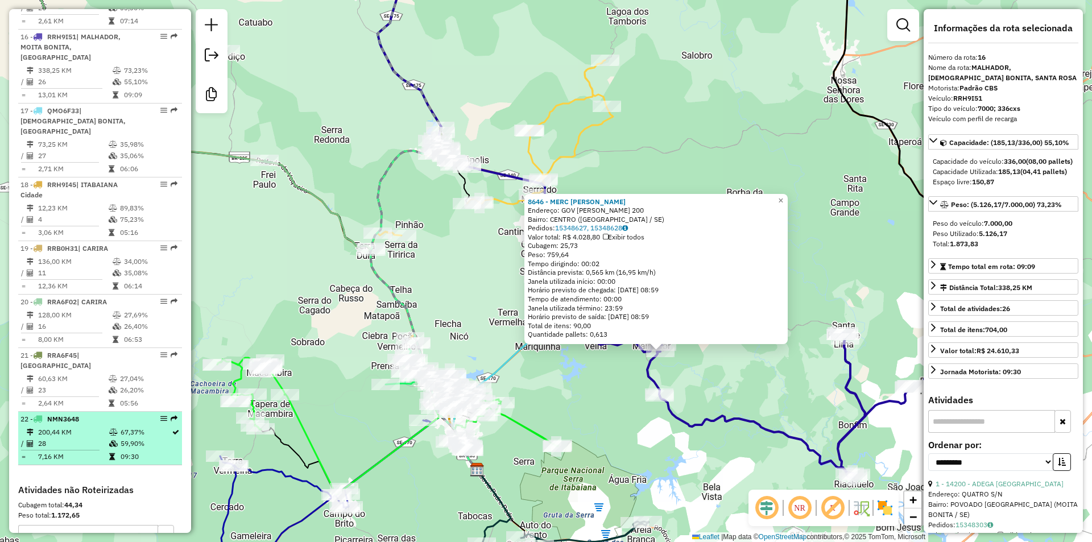
click at [68, 427] on td "200,44 KM" at bounding box center [73, 432] width 71 height 11
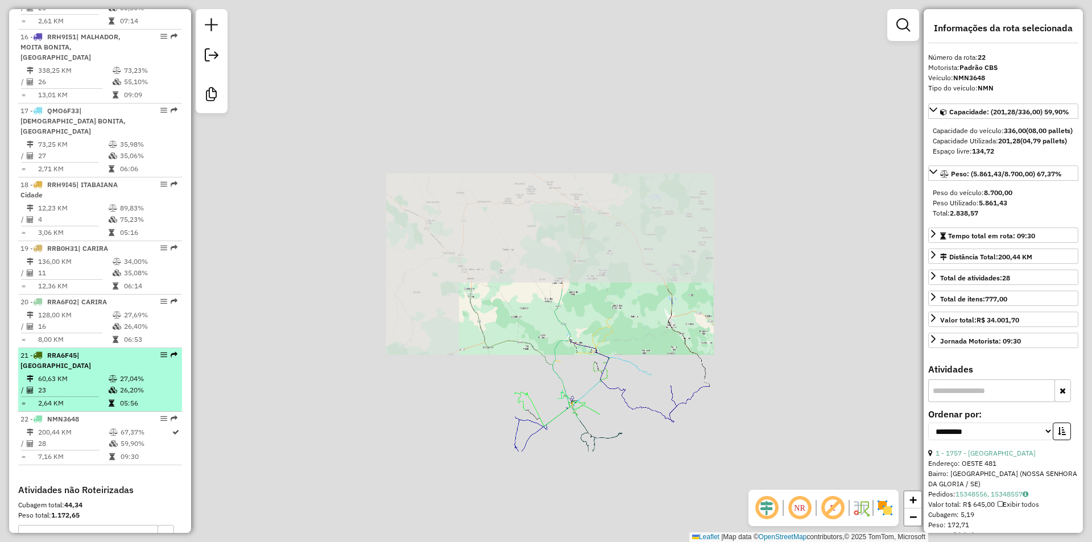
click at [75, 398] on td "2,64 KM" at bounding box center [73, 403] width 71 height 11
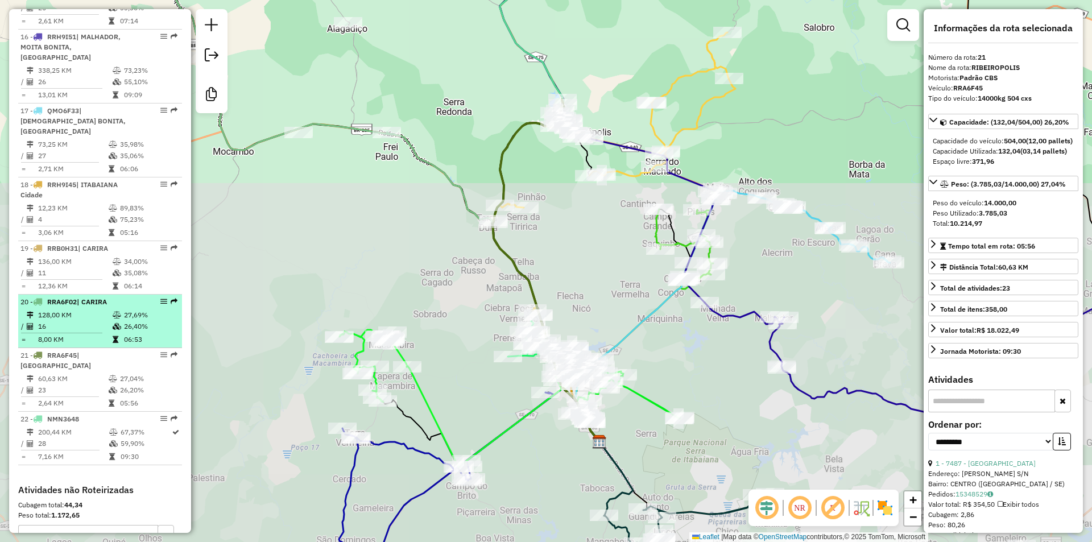
click at [83, 309] on td "128,00 KM" at bounding box center [75, 314] width 75 height 11
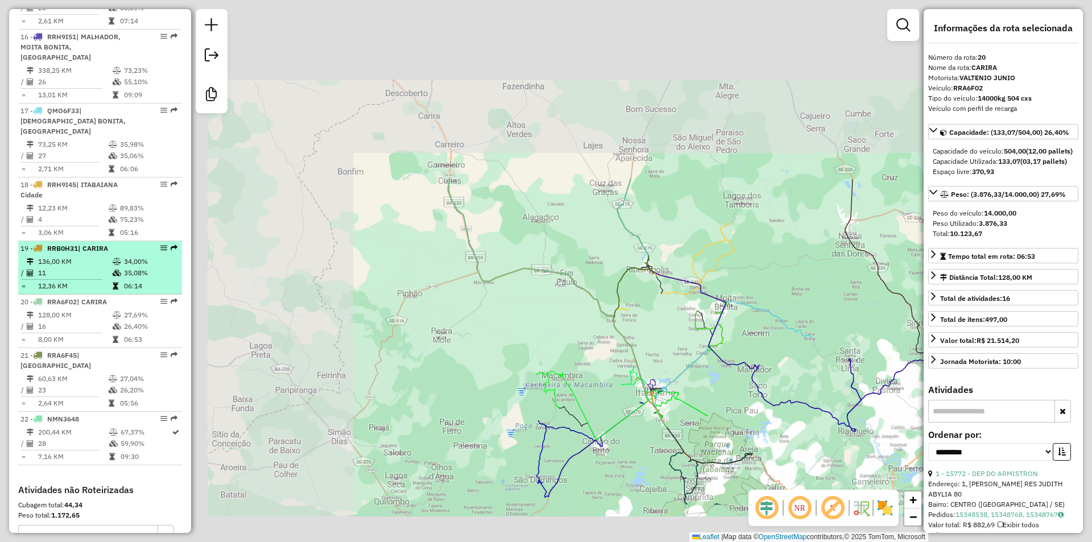
click at [88, 244] on span "| CARIRA" at bounding box center [93, 248] width 30 height 9
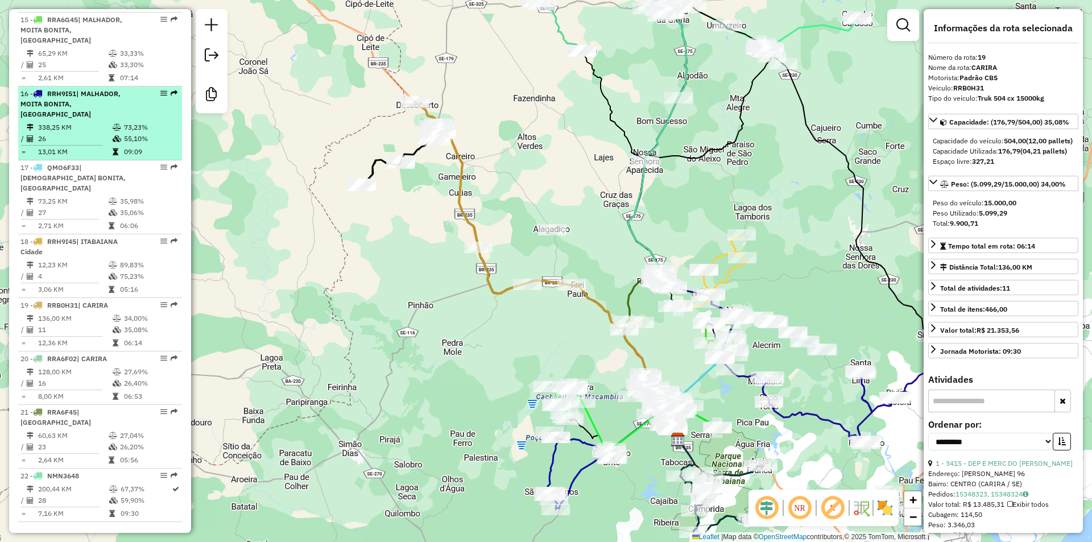
click at [86, 133] on td "26" at bounding box center [75, 138] width 75 height 11
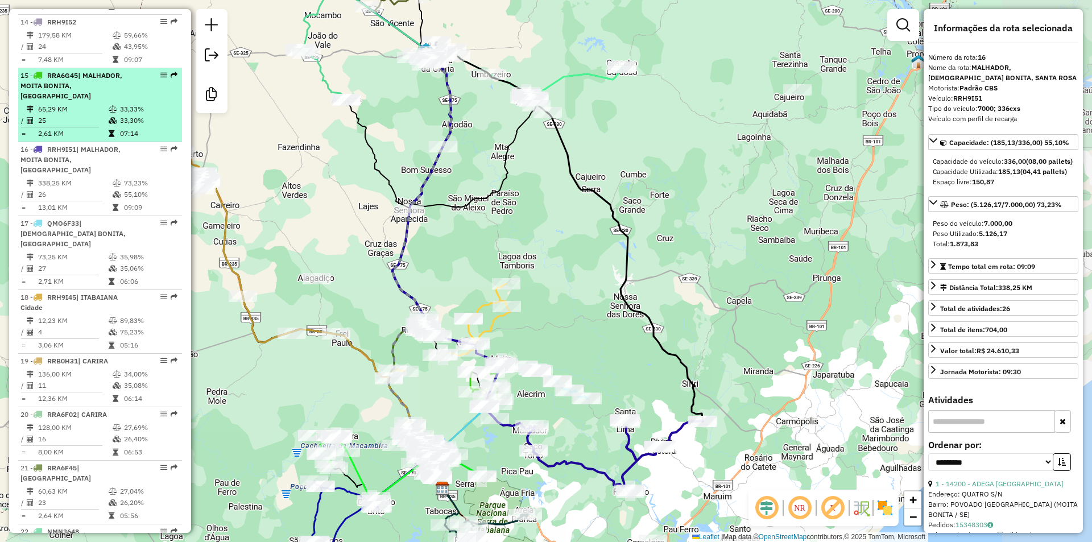
scroll to position [1189, 0]
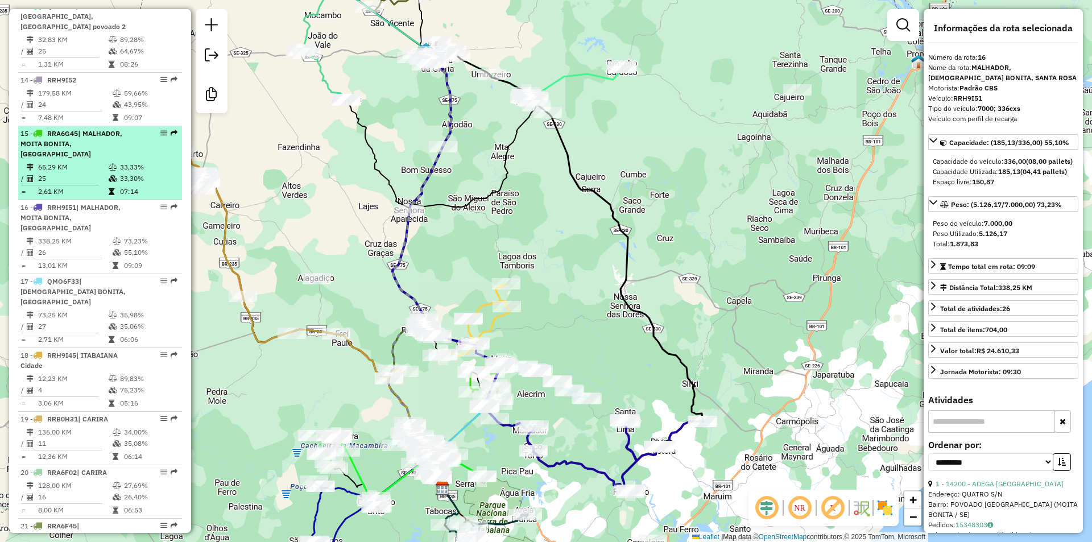
click at [89, 185] on hr at bounding box center [60, 185] width 78 height 1
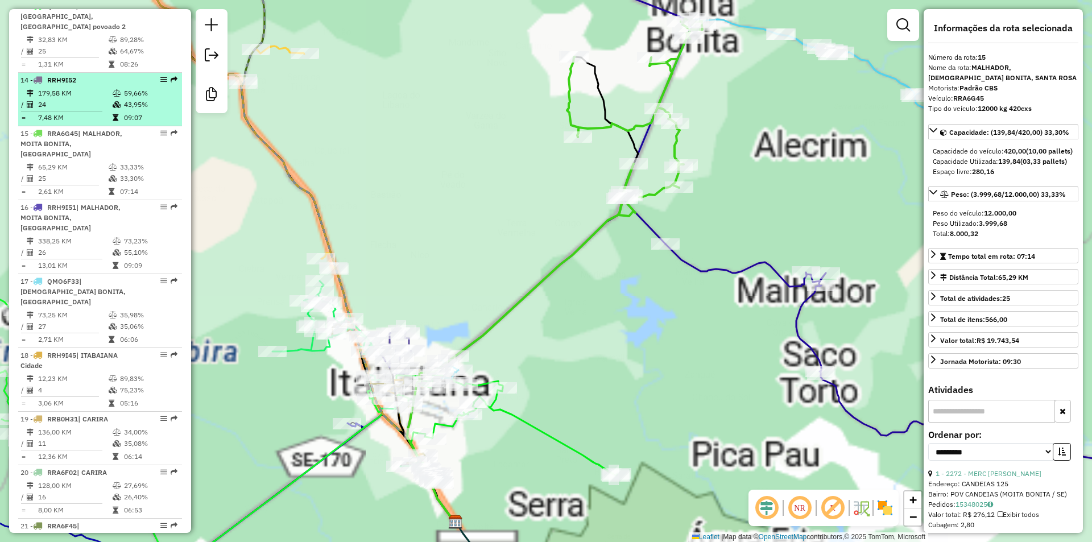
click at [89, 75] on div "14 - RRH9I52" at bounding box center [80, 80] width 121 height 10
